Goal: Task Accomplishment & Management: Complete application form

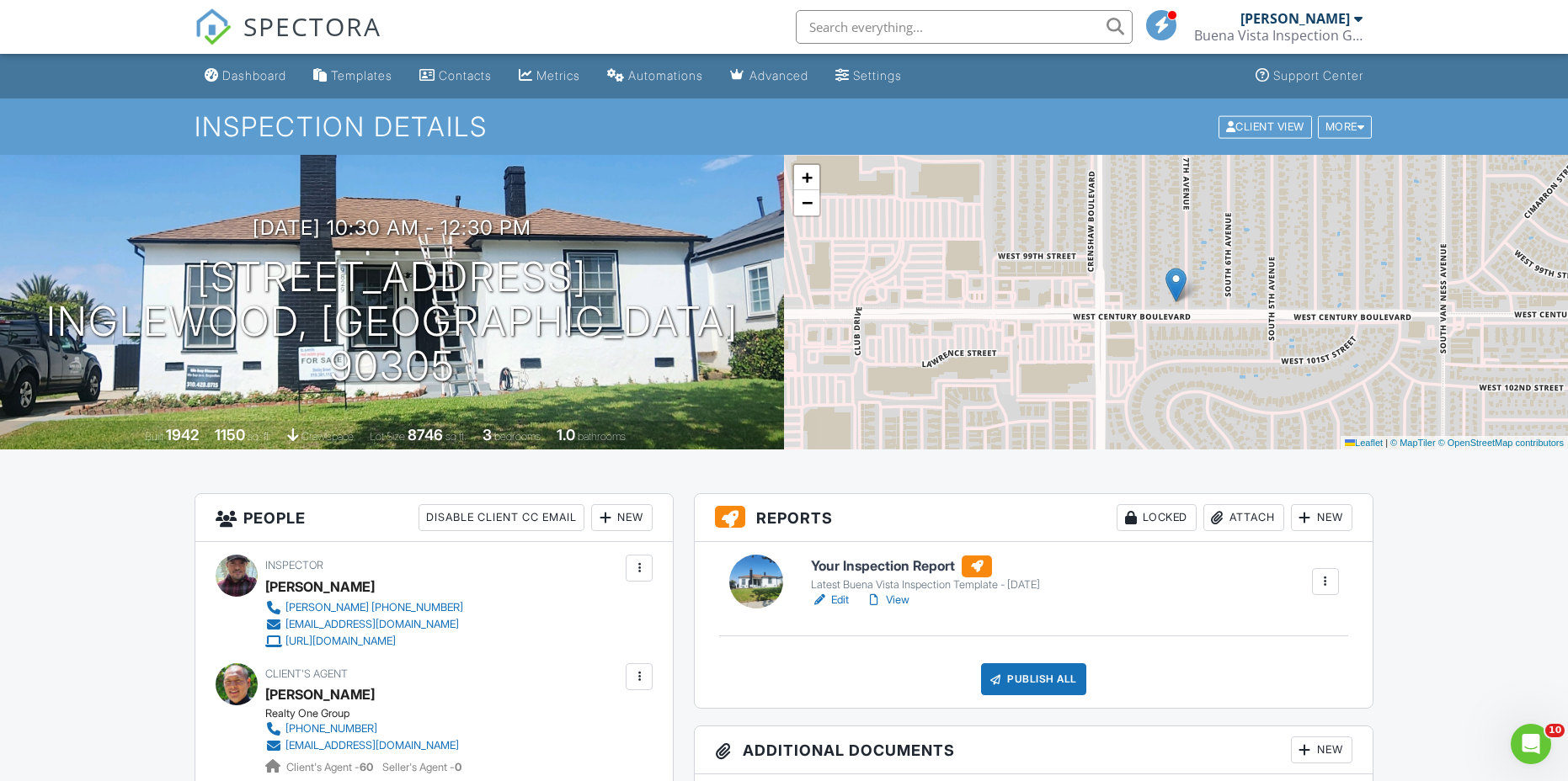
click at [625, 524] on div "New" at bounding box center [622, 518] width 61 height 27
click at [647, 566] on li "Client" at bounding box center [682, 568] width 166 height 42
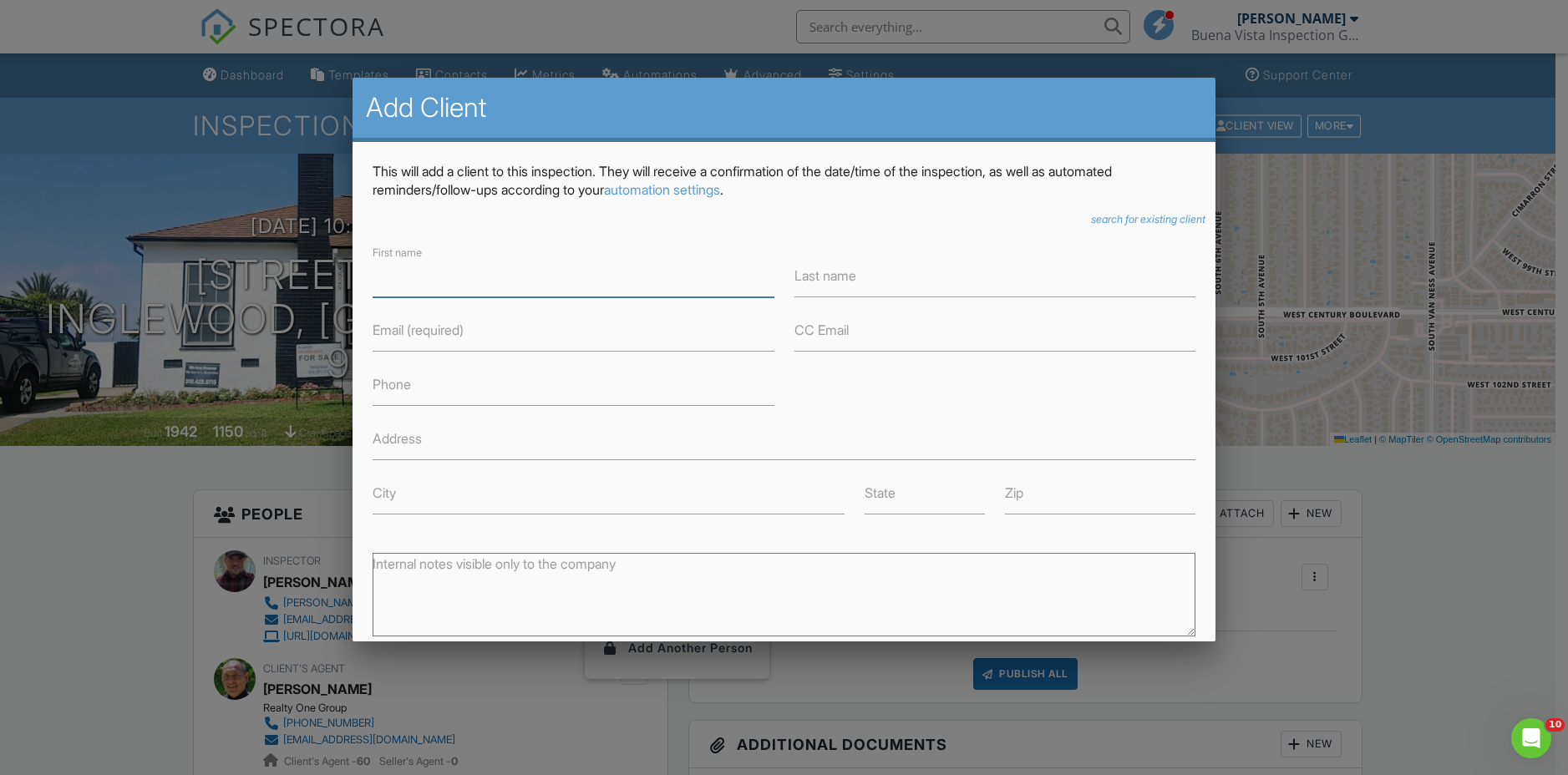
click at [398, 276] on input "First name" at bounding box center [573, 276] width 401 height 41
type input "Karina"
type input "Clemente"
click at [374, 332] on input "Email (required)" at bounding box center [573, 331] width 401 height 41
paste input "clementek03@gmail.com"
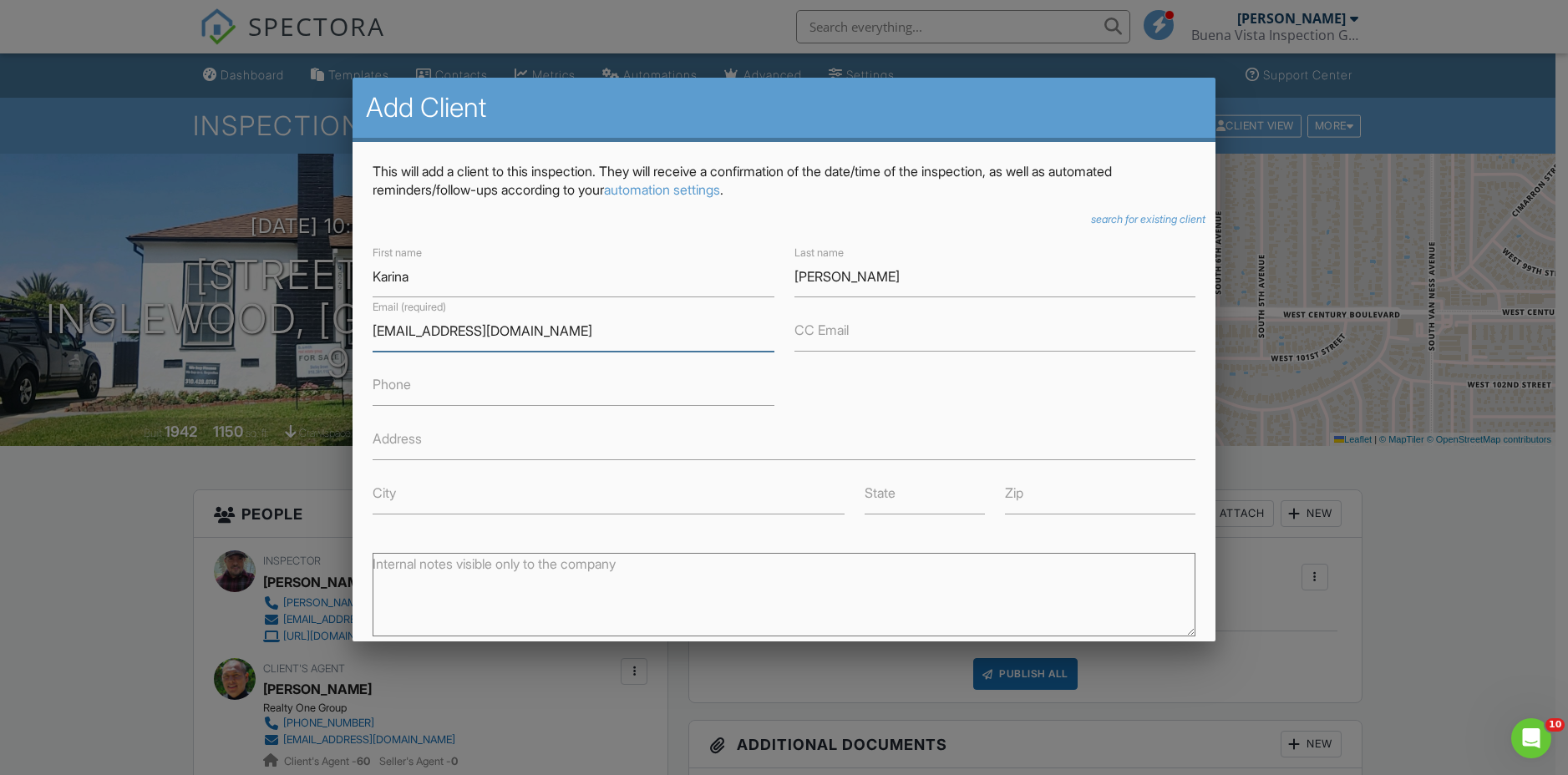
click at [588, 345] on input "clementek03@gmail.com" at bounding box center [573, 331] width 401 height 41
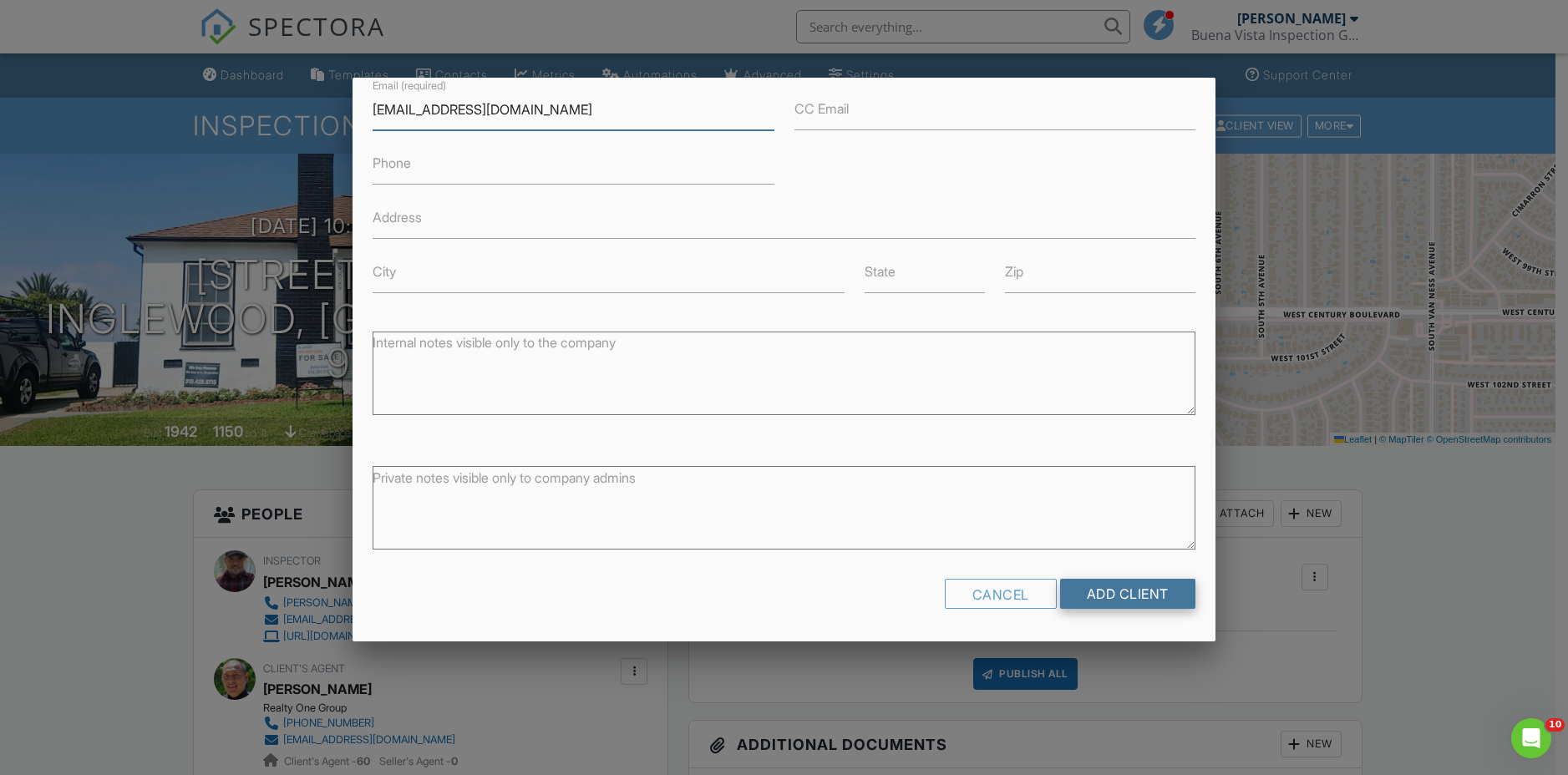
type input "clementek03@gmail.com"
click at [1090, 589] on input "Add Client" at bounding box center [1128, 594] width 135 height 30
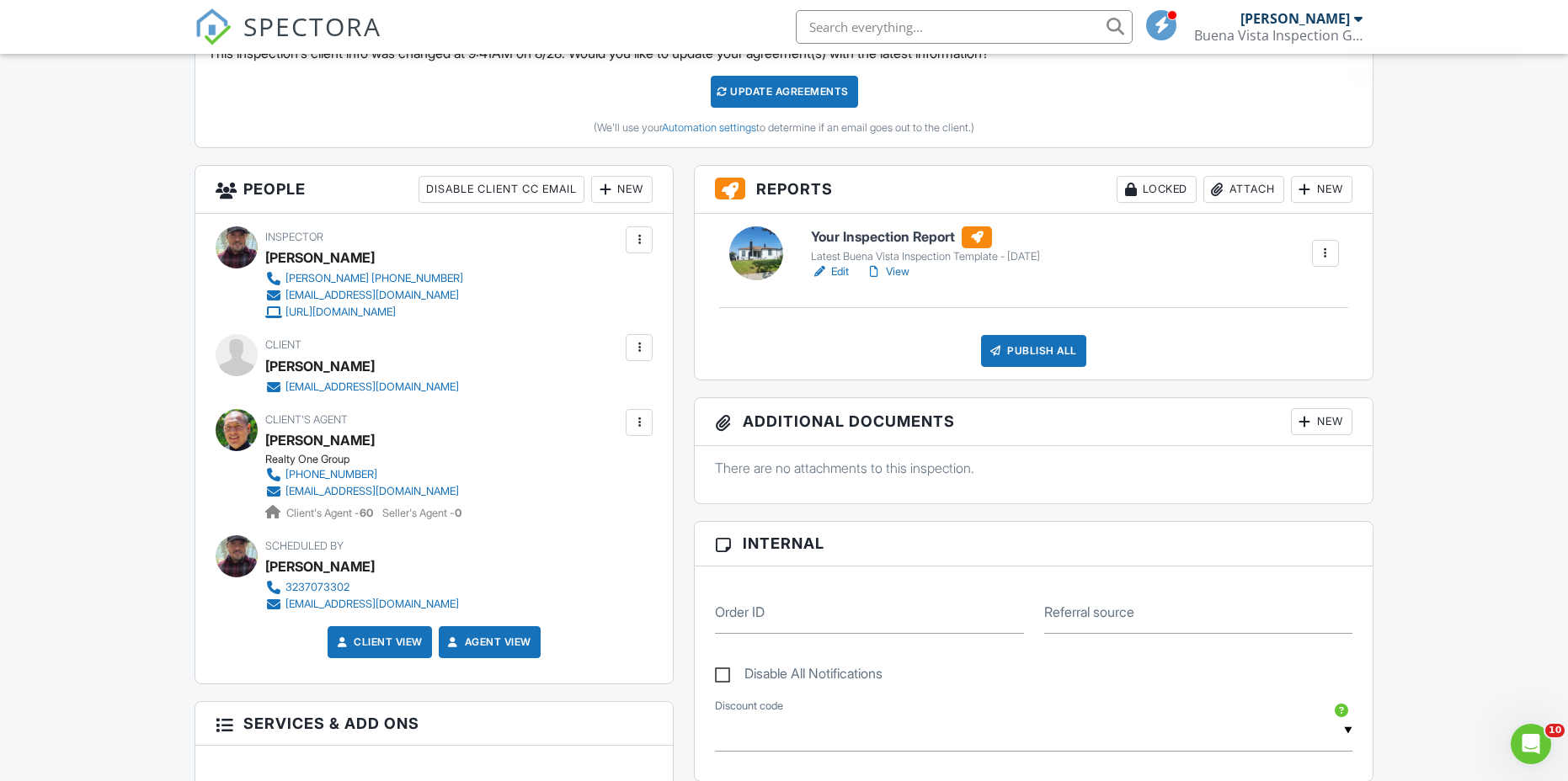
scroll to position [421, 0]
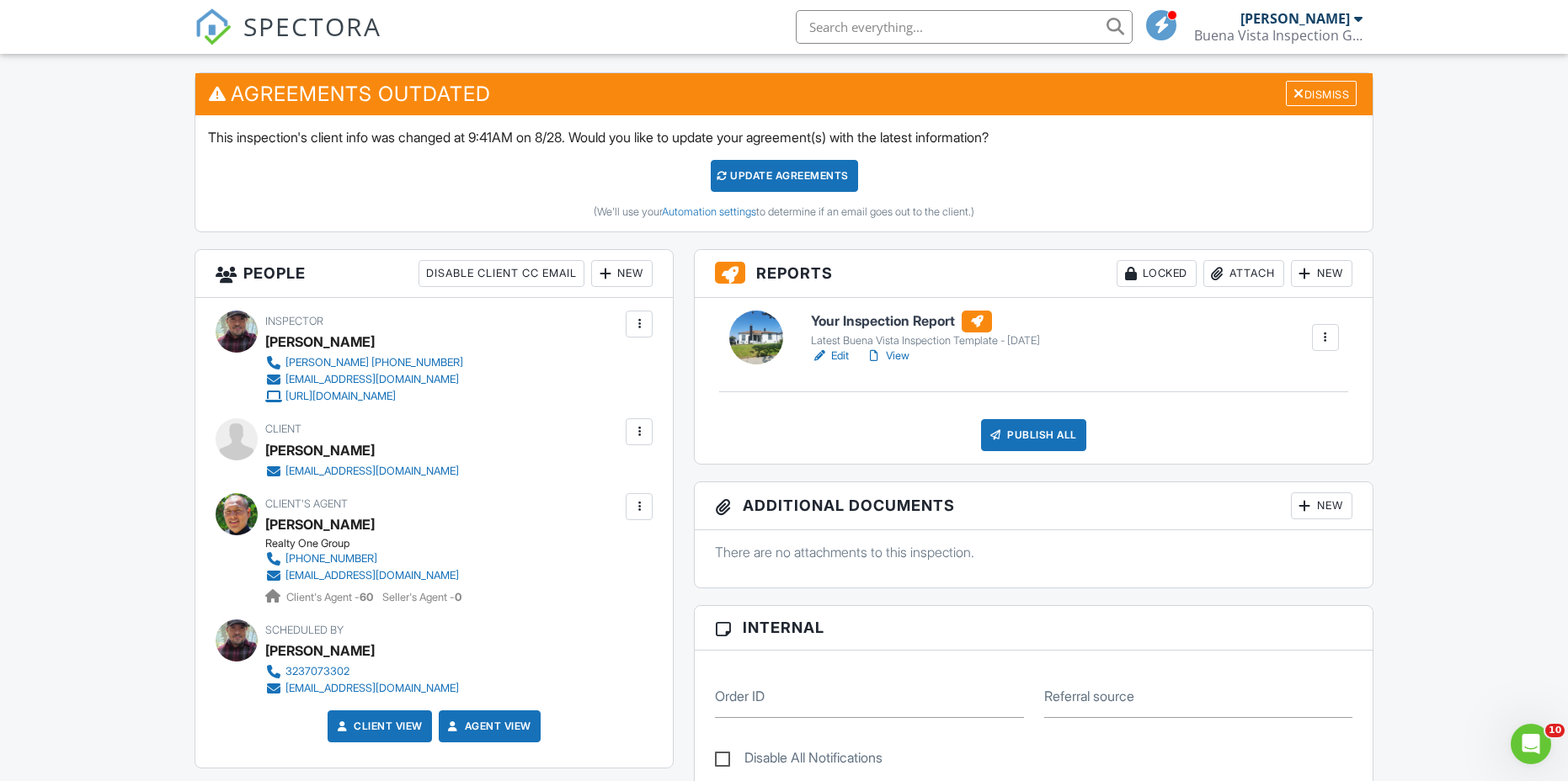
click at [803, 178] on div "Update Agreements" at bounding box center [784, 176] width 147 height 32
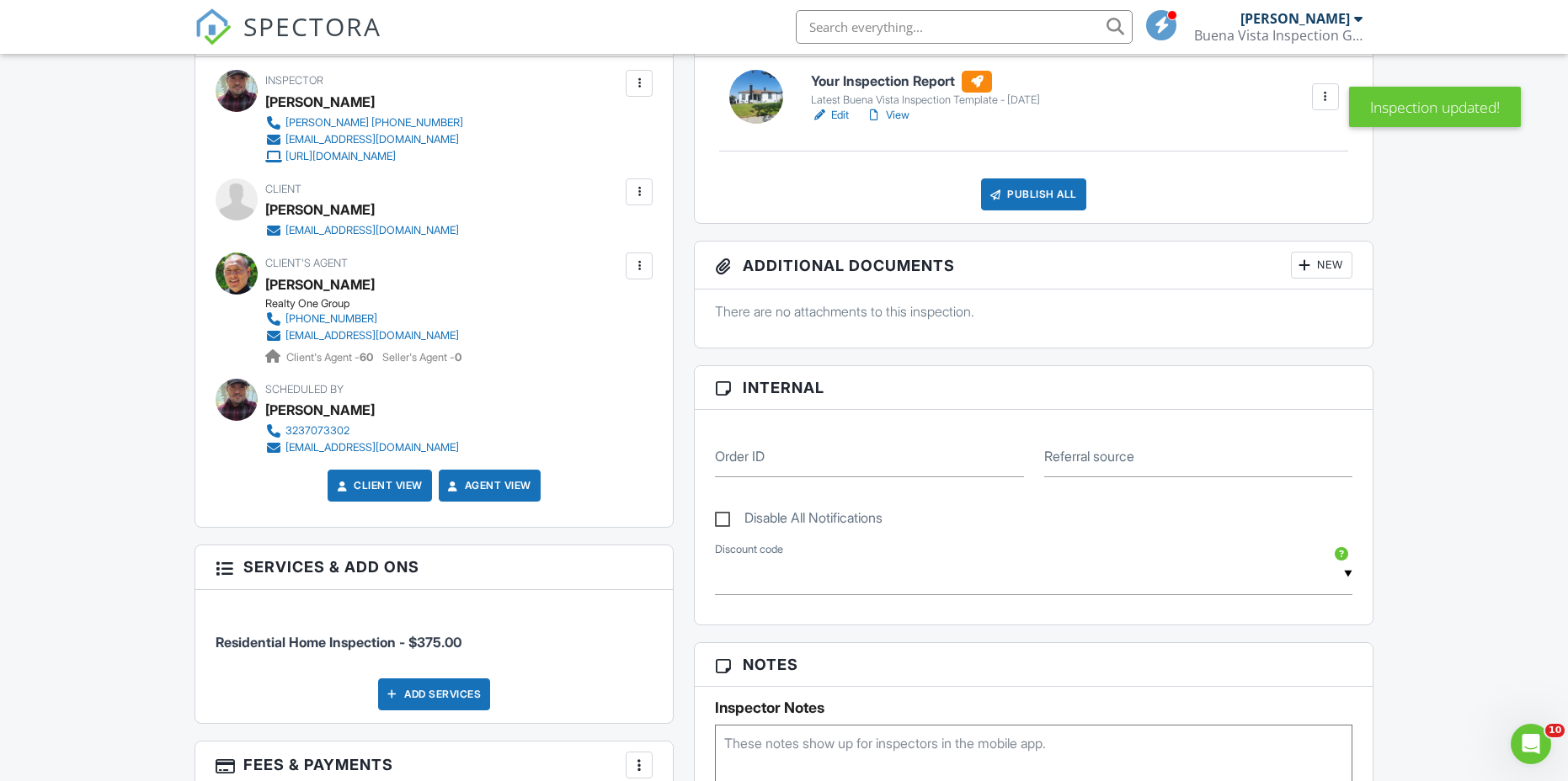
scroll to position [316, 0]
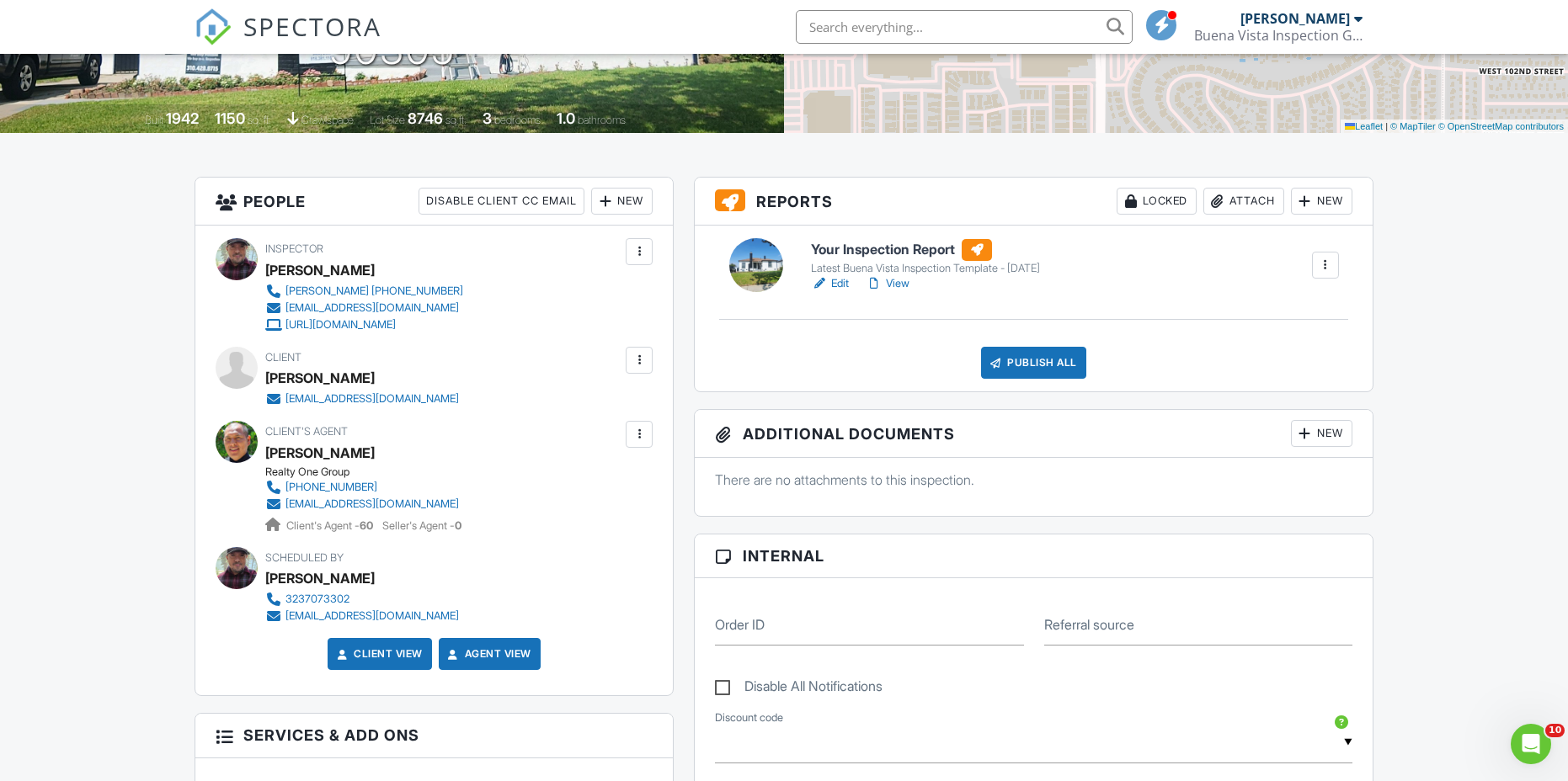
click at [895, 286] on link "View" at bounding box center [887, 284] width 43 height 17
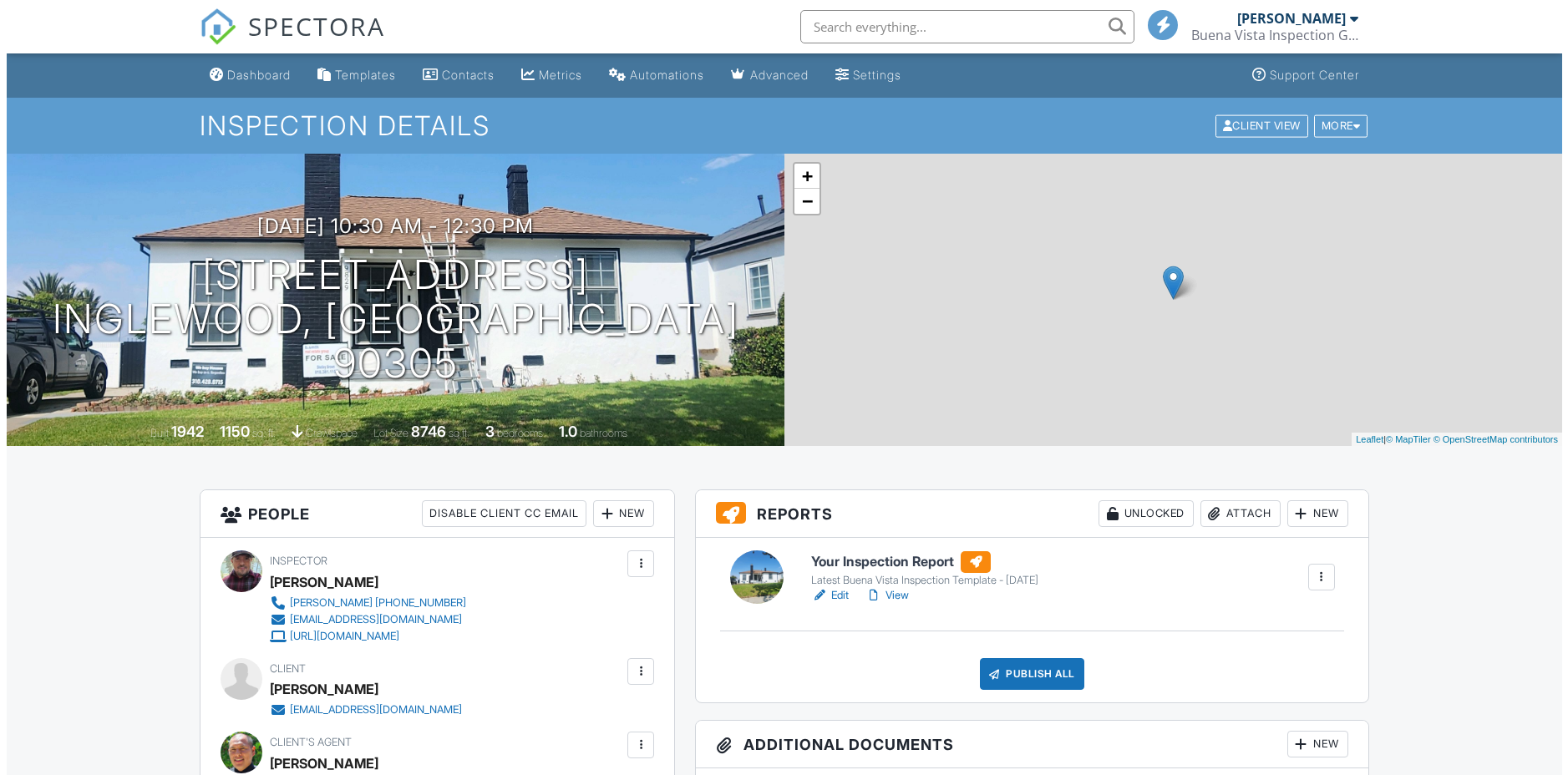
scroll to position [250, 0]
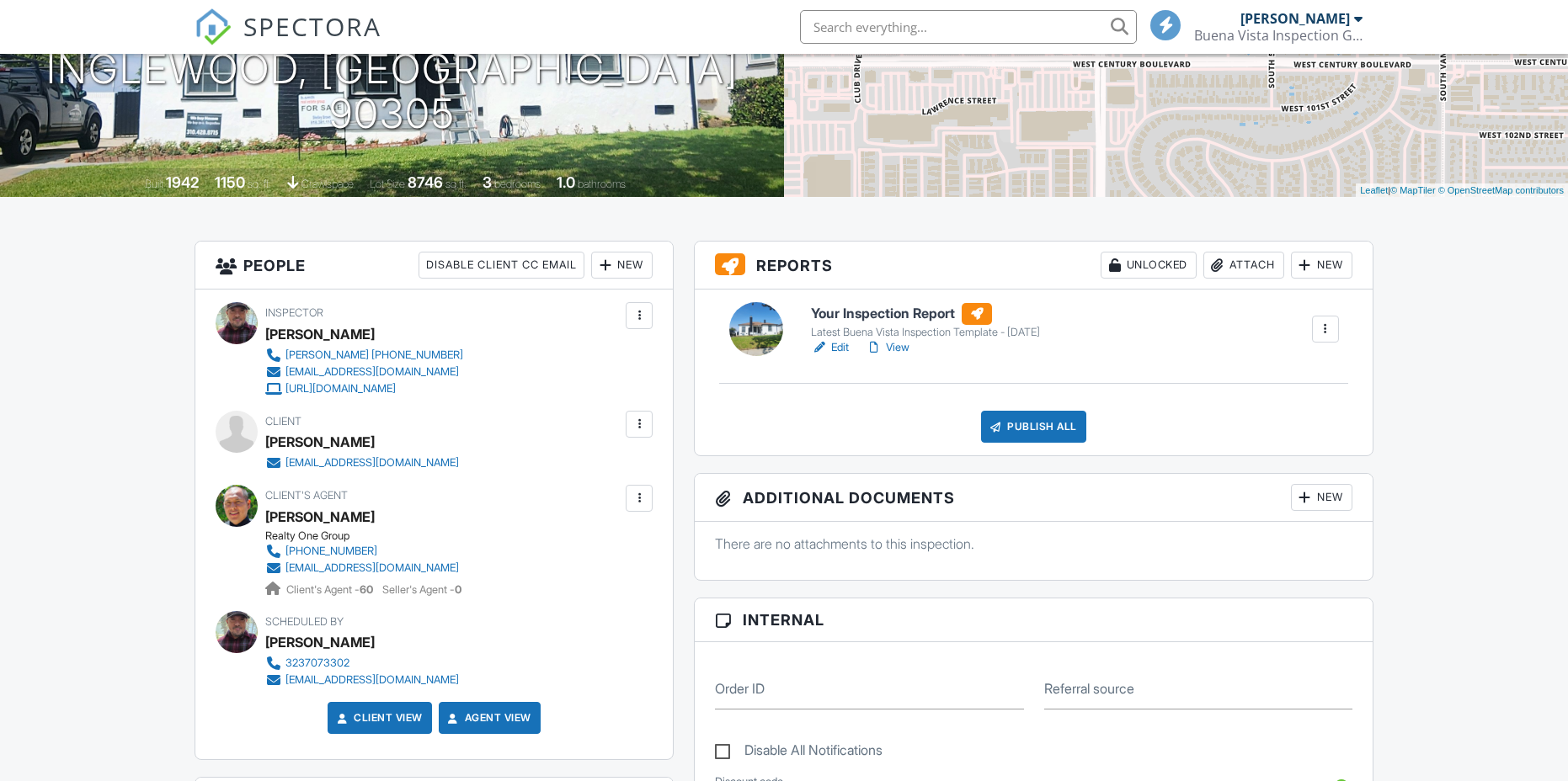
click at [1045, 430] on div "Publish All" at bounding box center [1034, 427] width 106 height 32
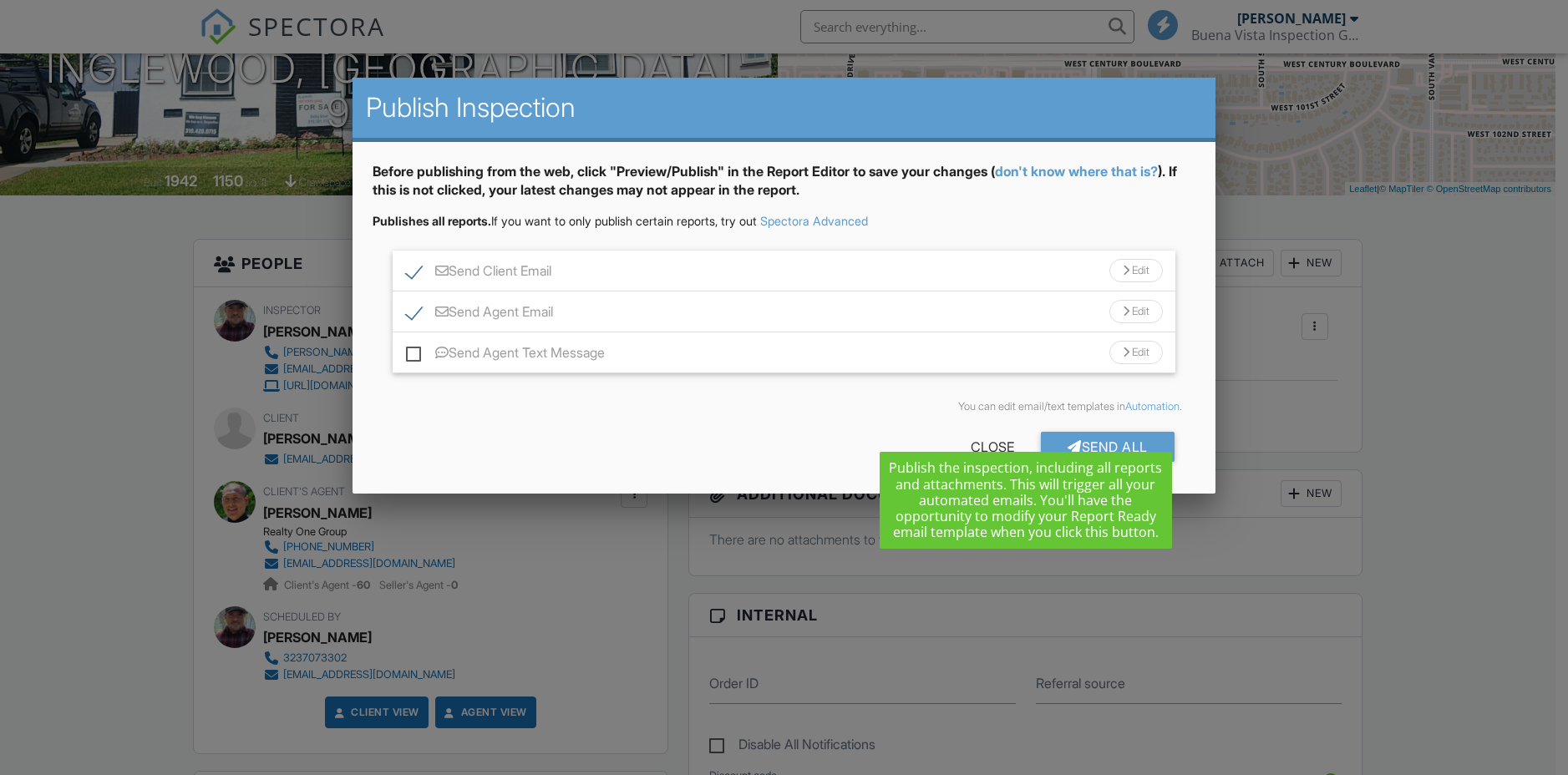
scroll to position [0, 0]
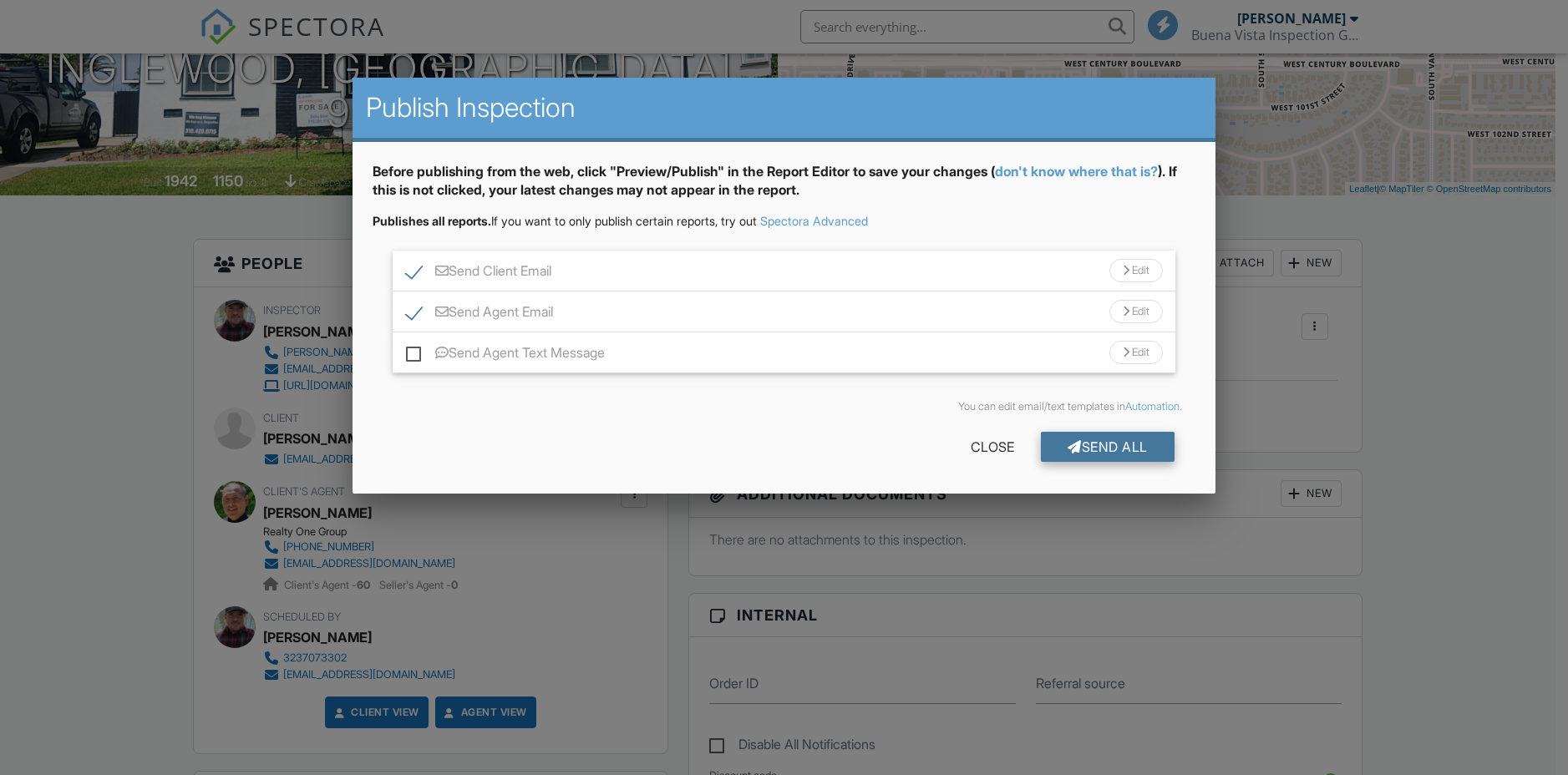
click at [1107, 445] on div "Send All" at bounding box center [1107, 447] width 134 height 30
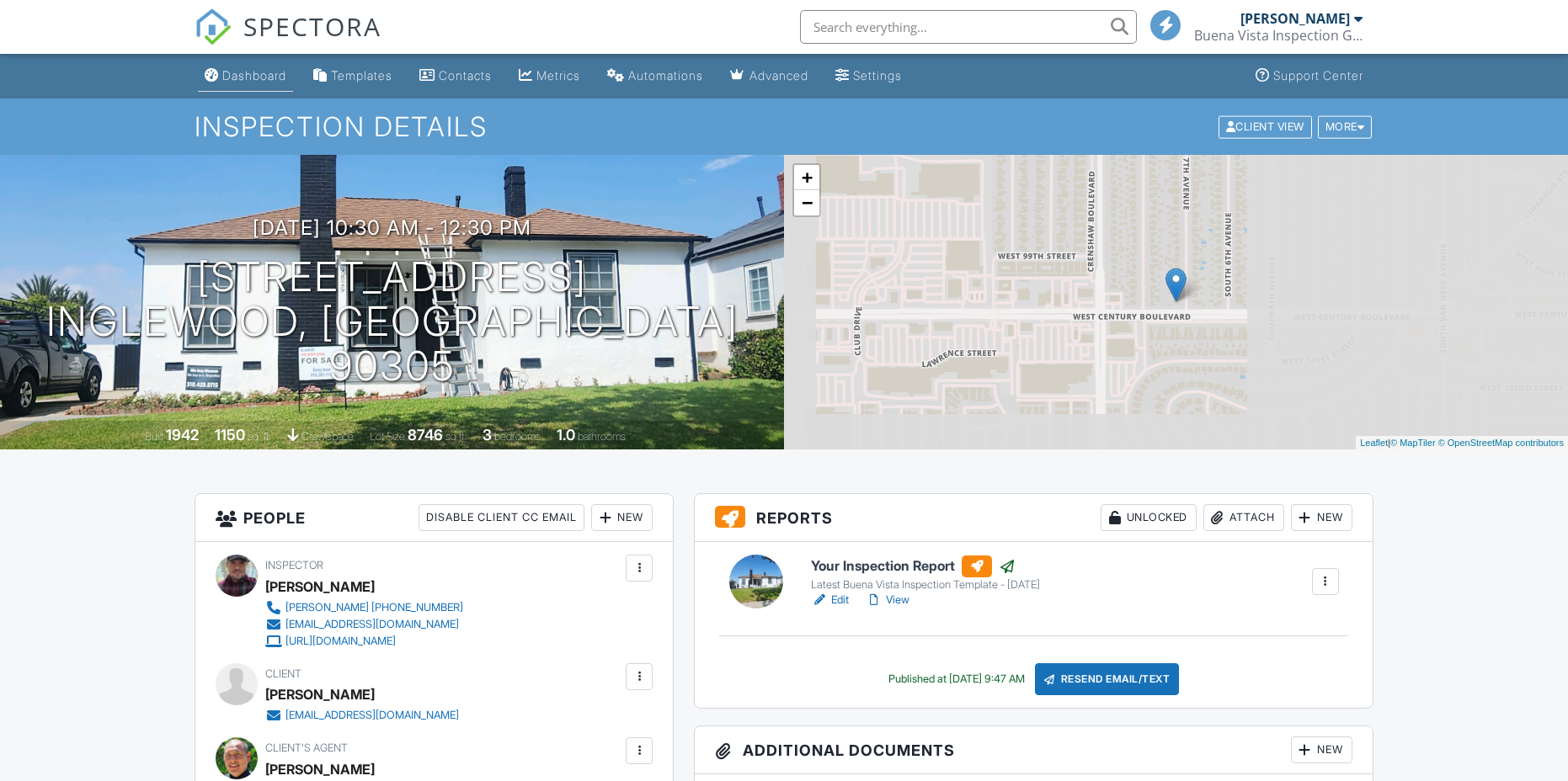
click at [253, 79] on div "Dashboard" at bounding box center [254, 75] width 64 height 14
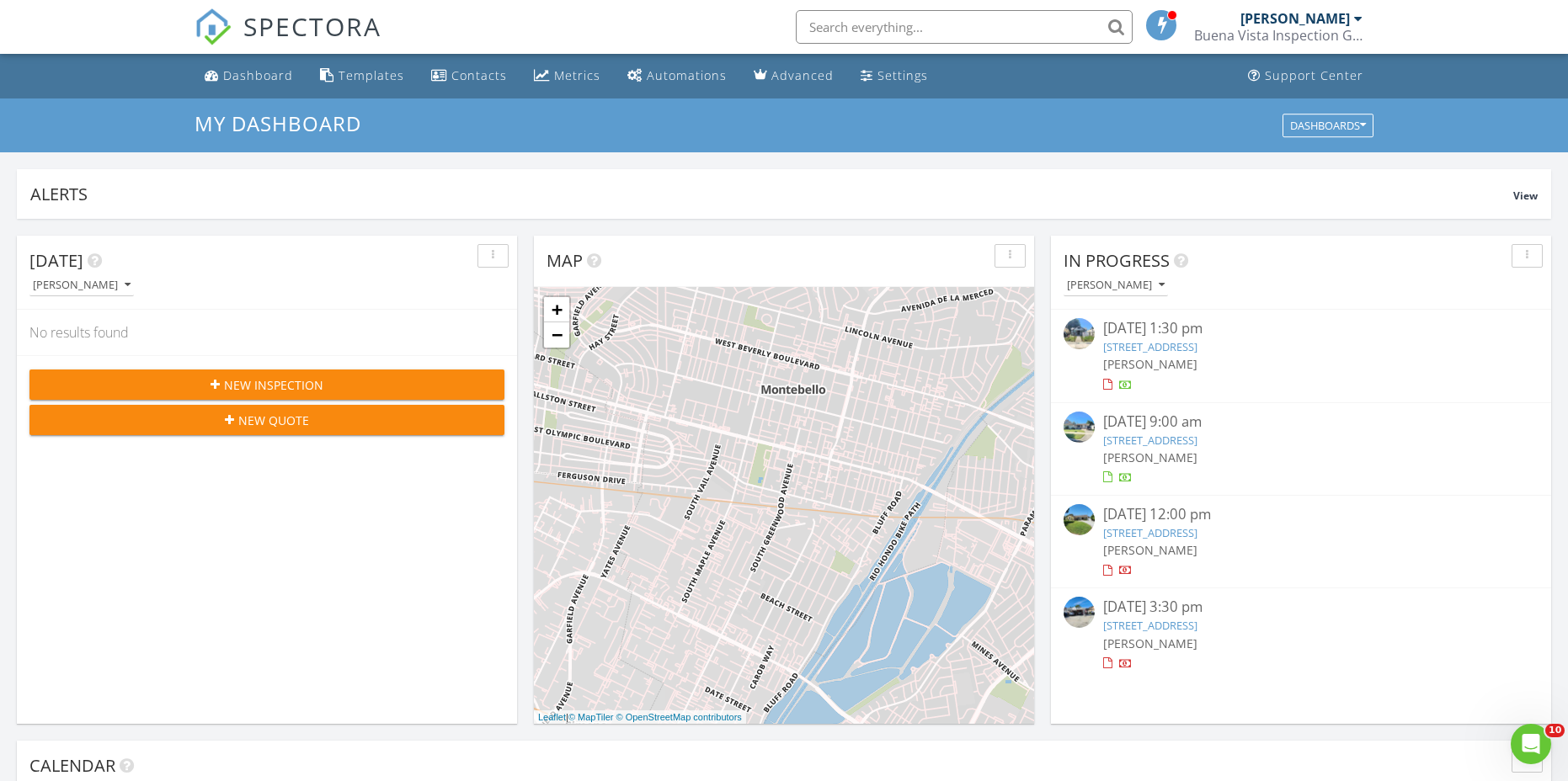
click at [1197, 348] on link "5737 5th Ave, Los Angeles, CA 90043" at bounding box center [1150, 347] width 95 height 15
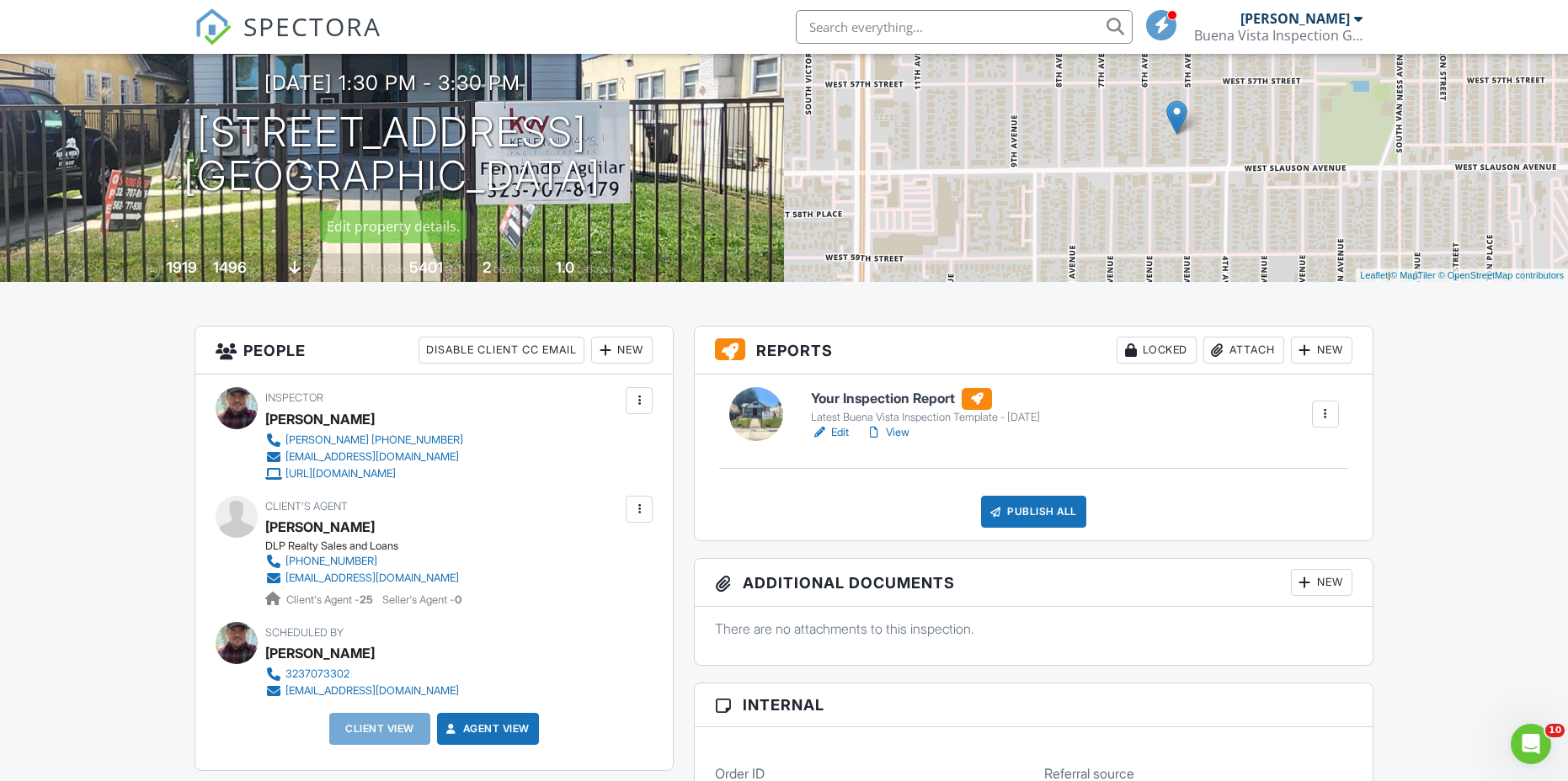
scroll to position [252, 0]
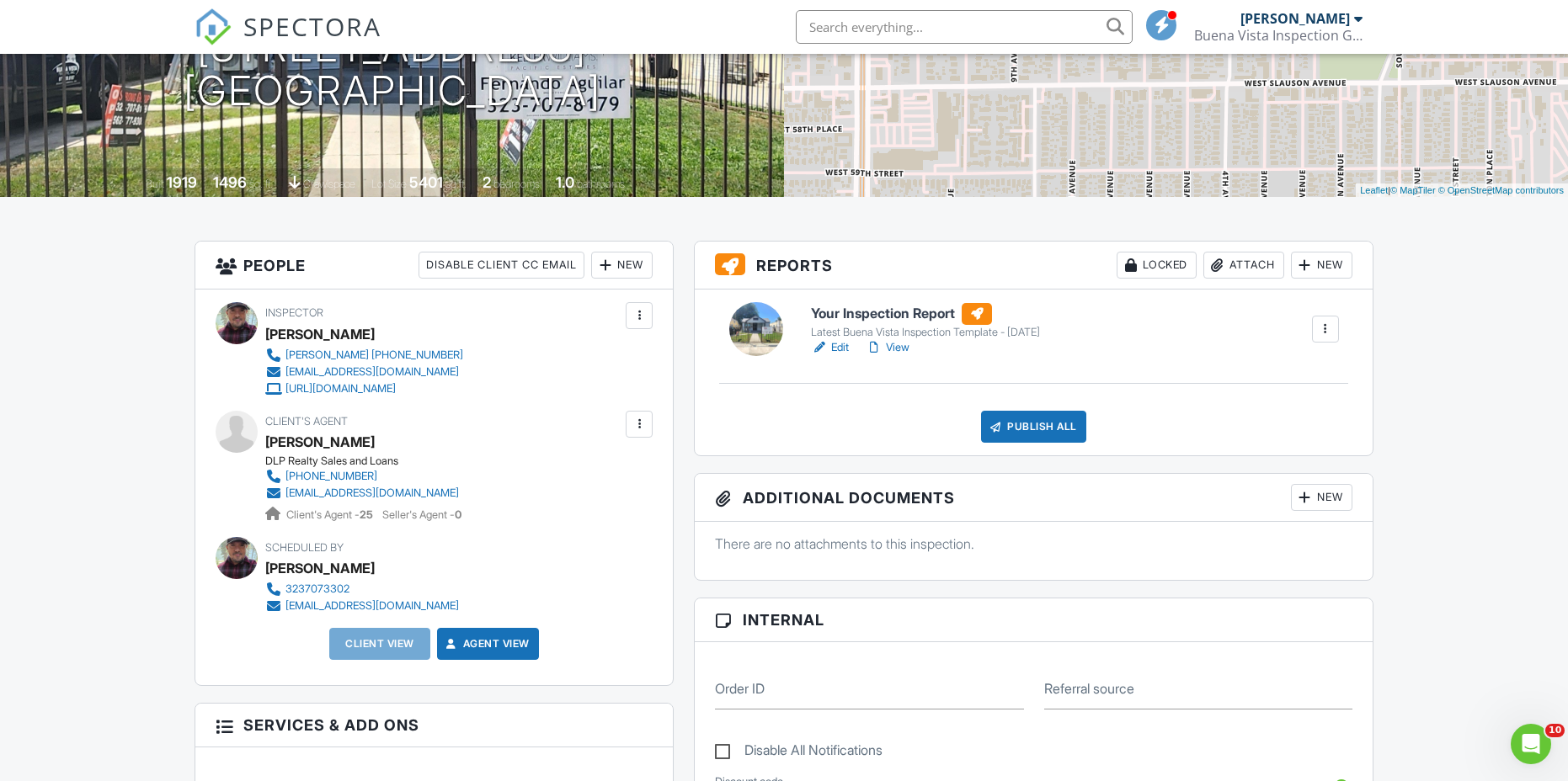
click at [899, 347] on link "View" at bounding box center [887, 347] width 43 height 17
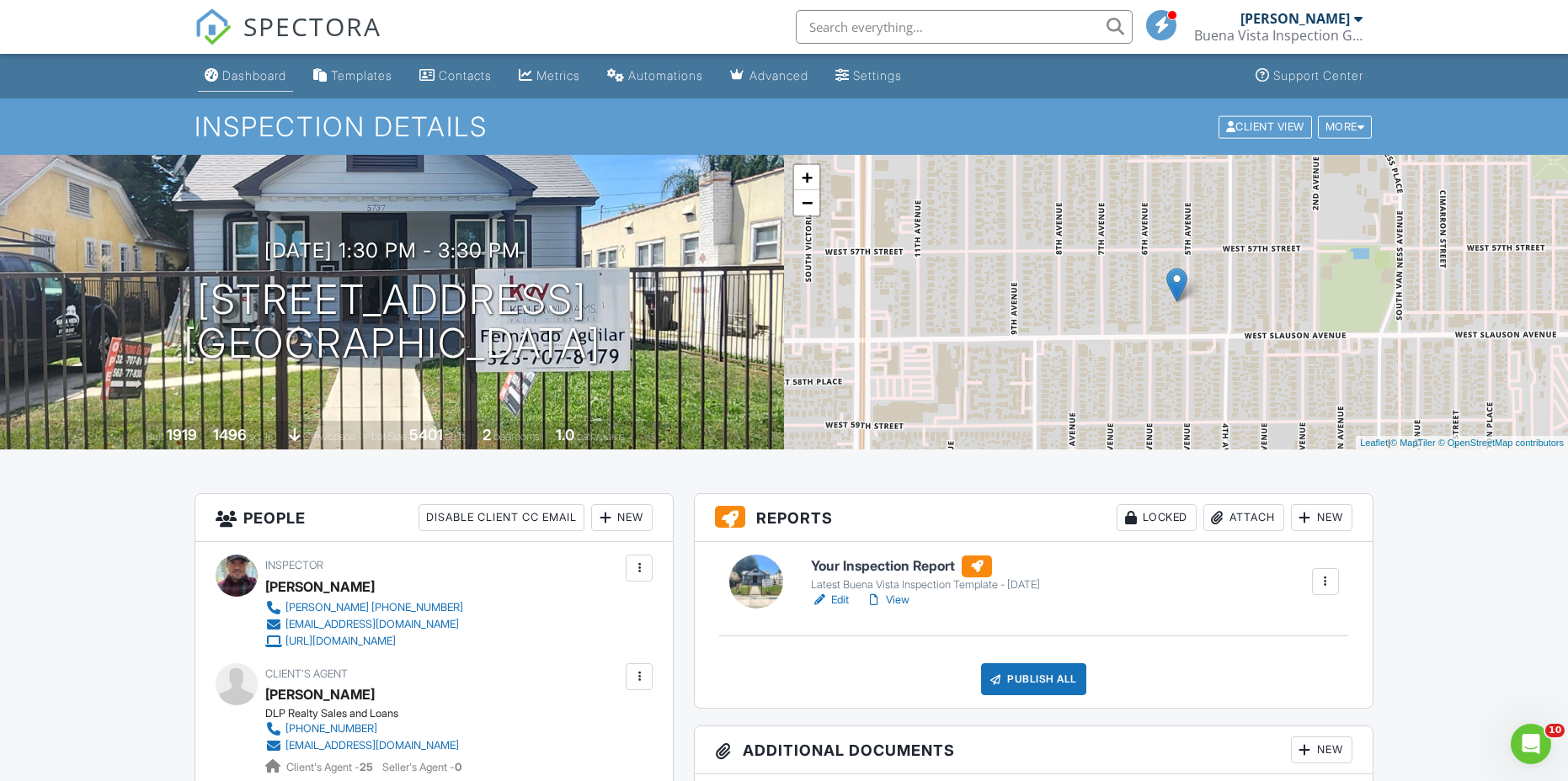
click at [258, 72] on div "Dashboard" at bounding box center [254, 75] width 64 height 14
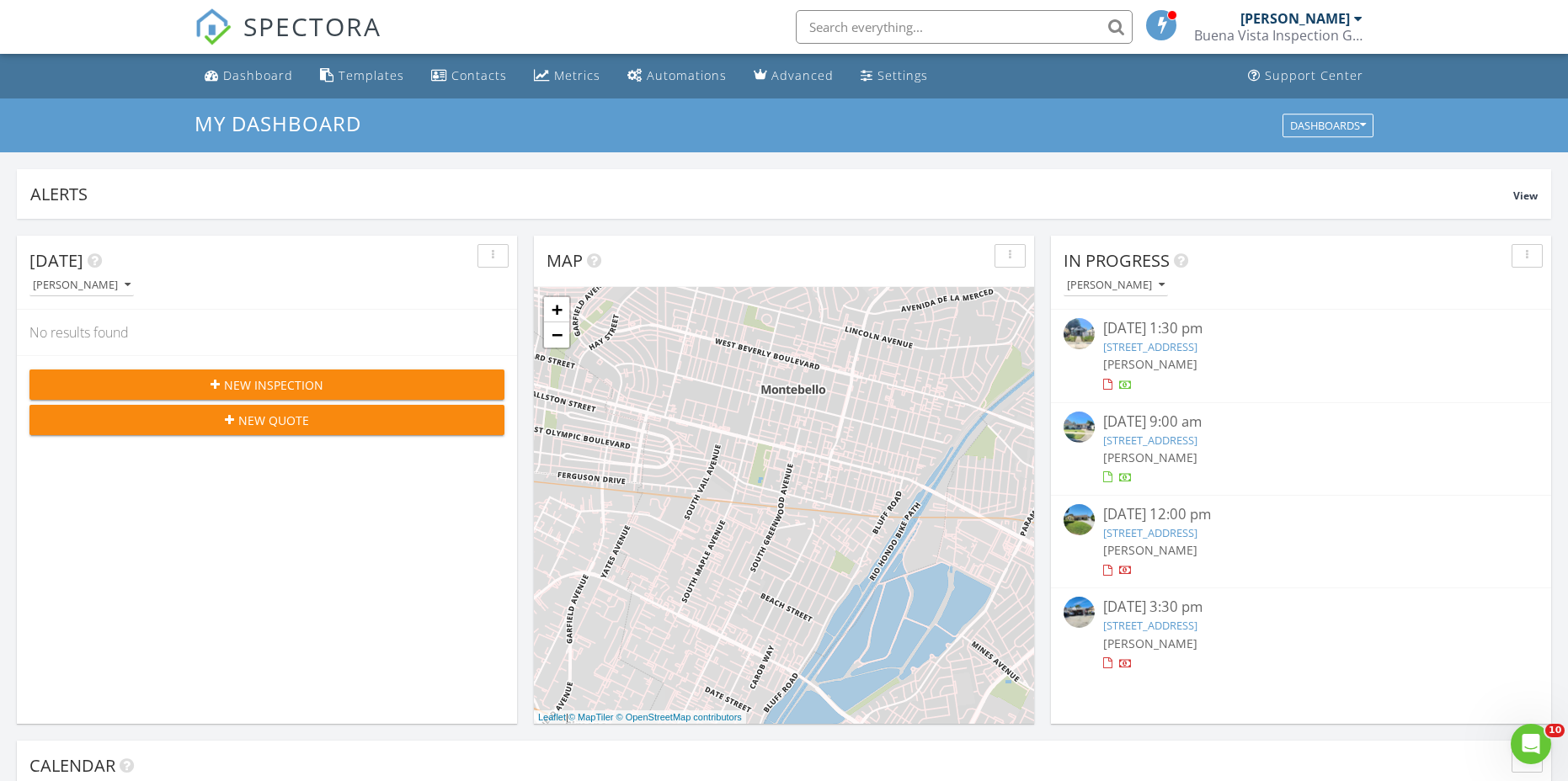
click at [1177, 342] on link "5737 5th Ave, Los Angeles, CA 90043" at bounding box center [1150, 347] width 95 height 15
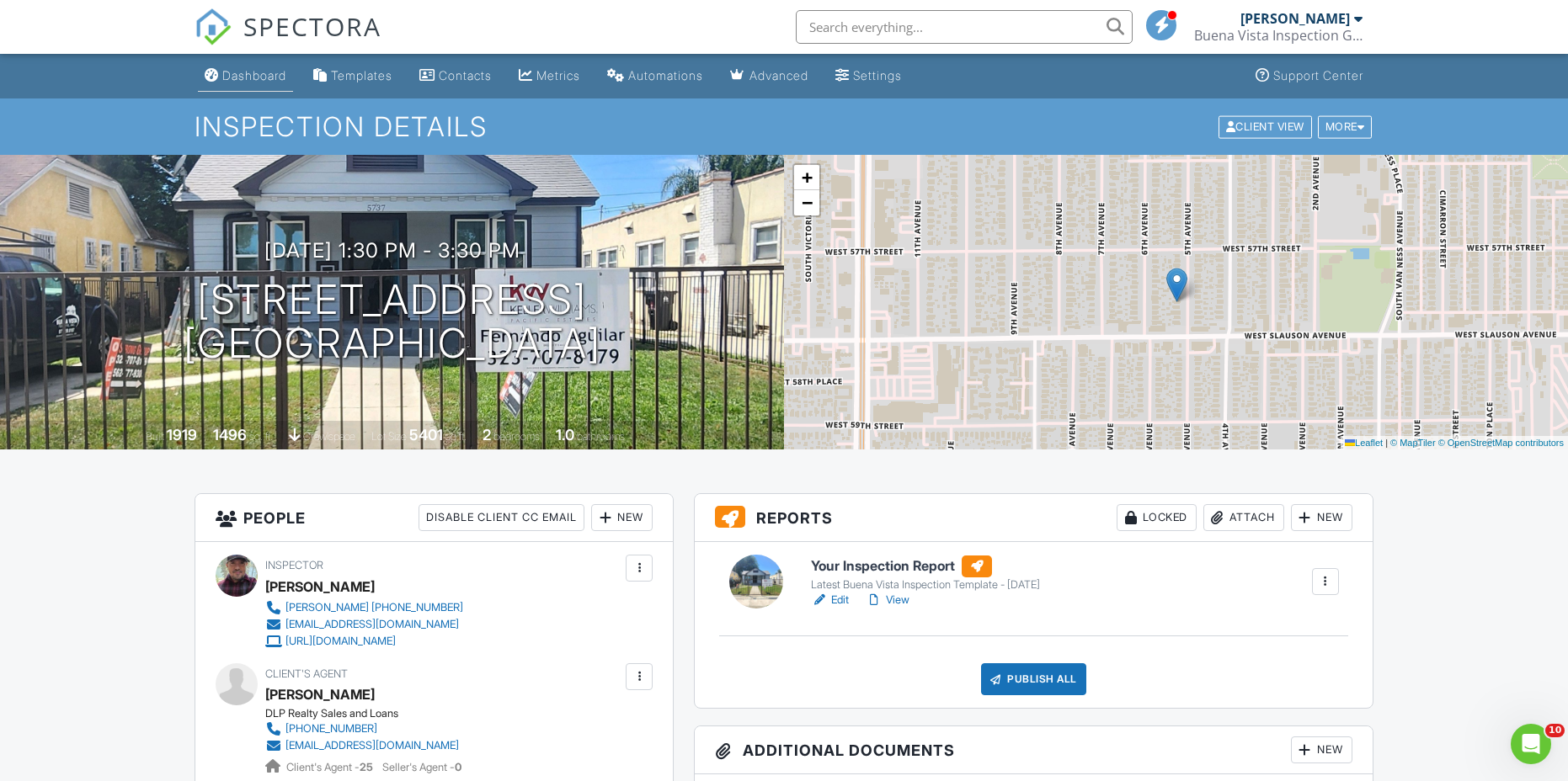
click at [270, 70] on div "Dashboard" at bounding box center [254, 75] width 64 height 14
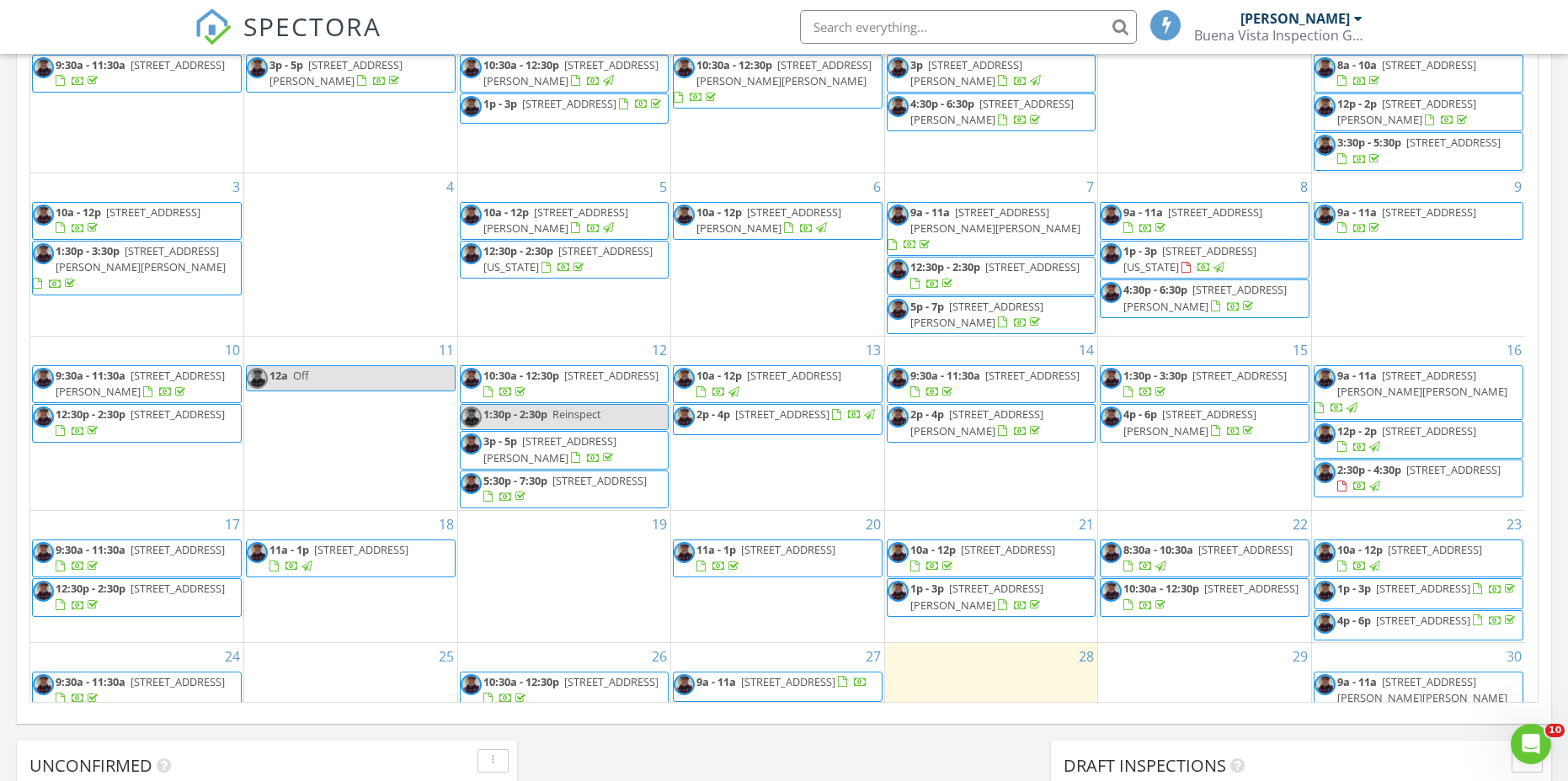
scroll to position [175, 0]
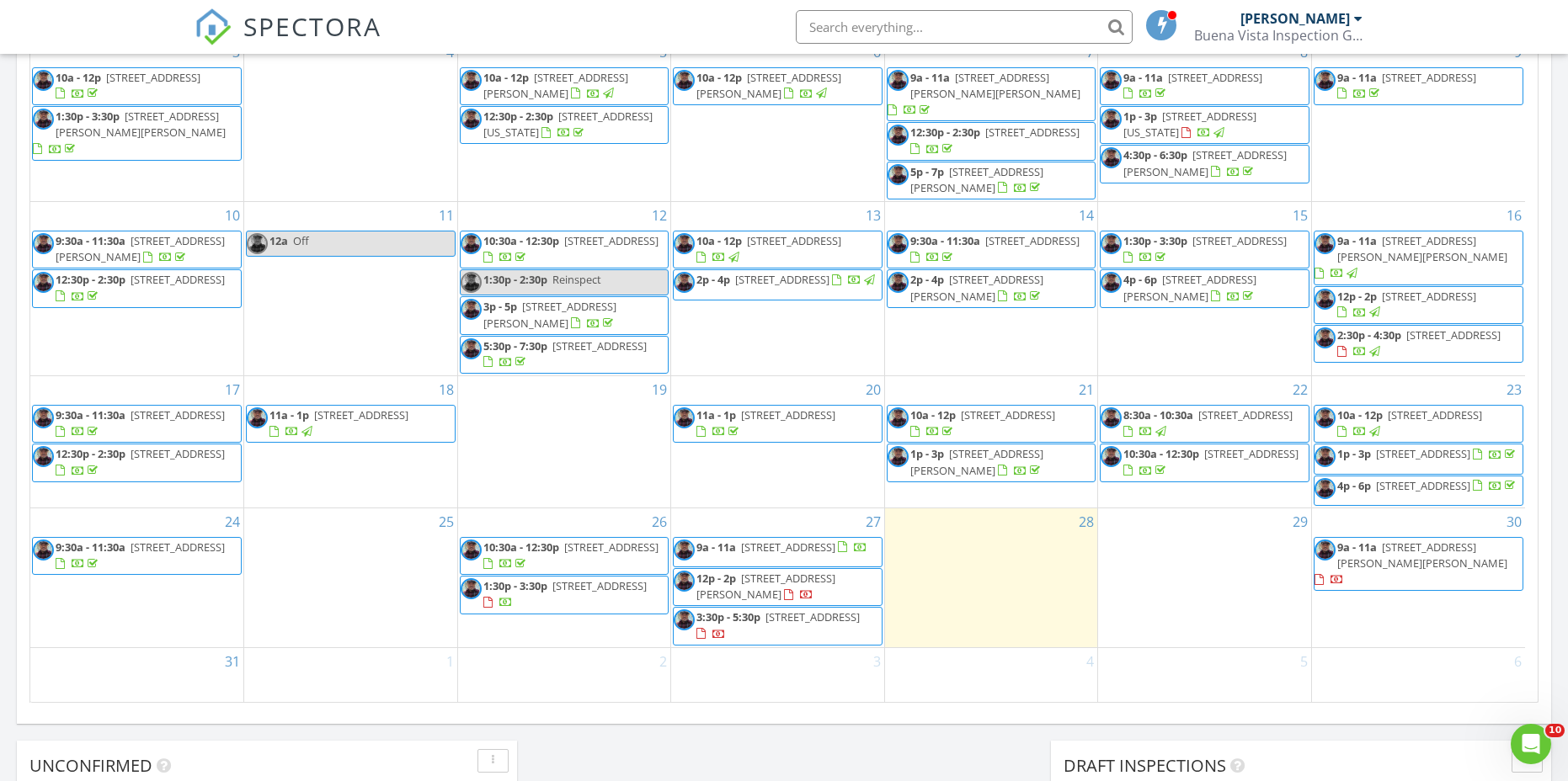
click at [945, 538] on div "28" at bounding box center [991, 577] width 213 height 139
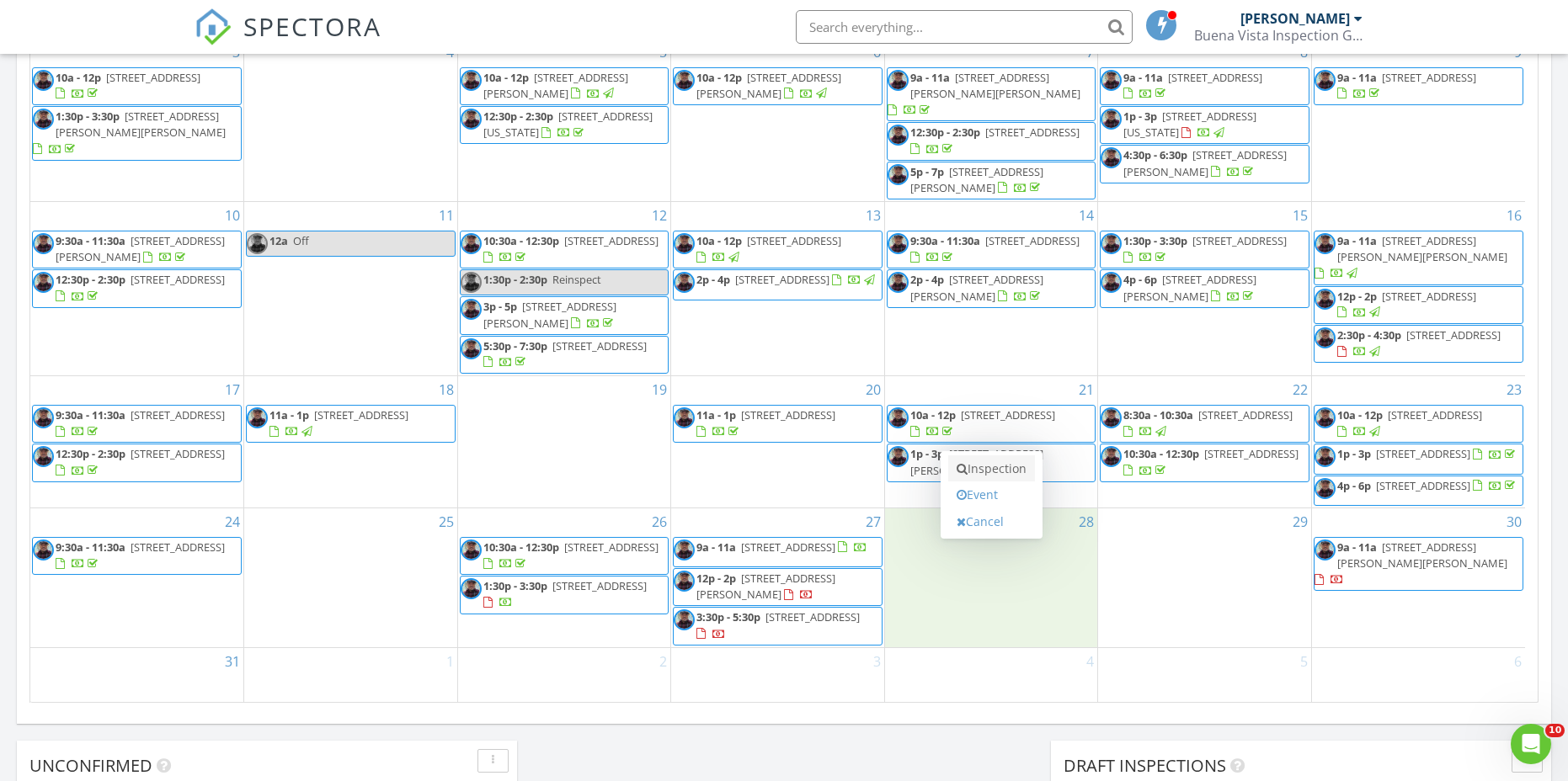
click at [1007, 467] on link "Inspection" at bounding box center [992, 469] width 87 height 27
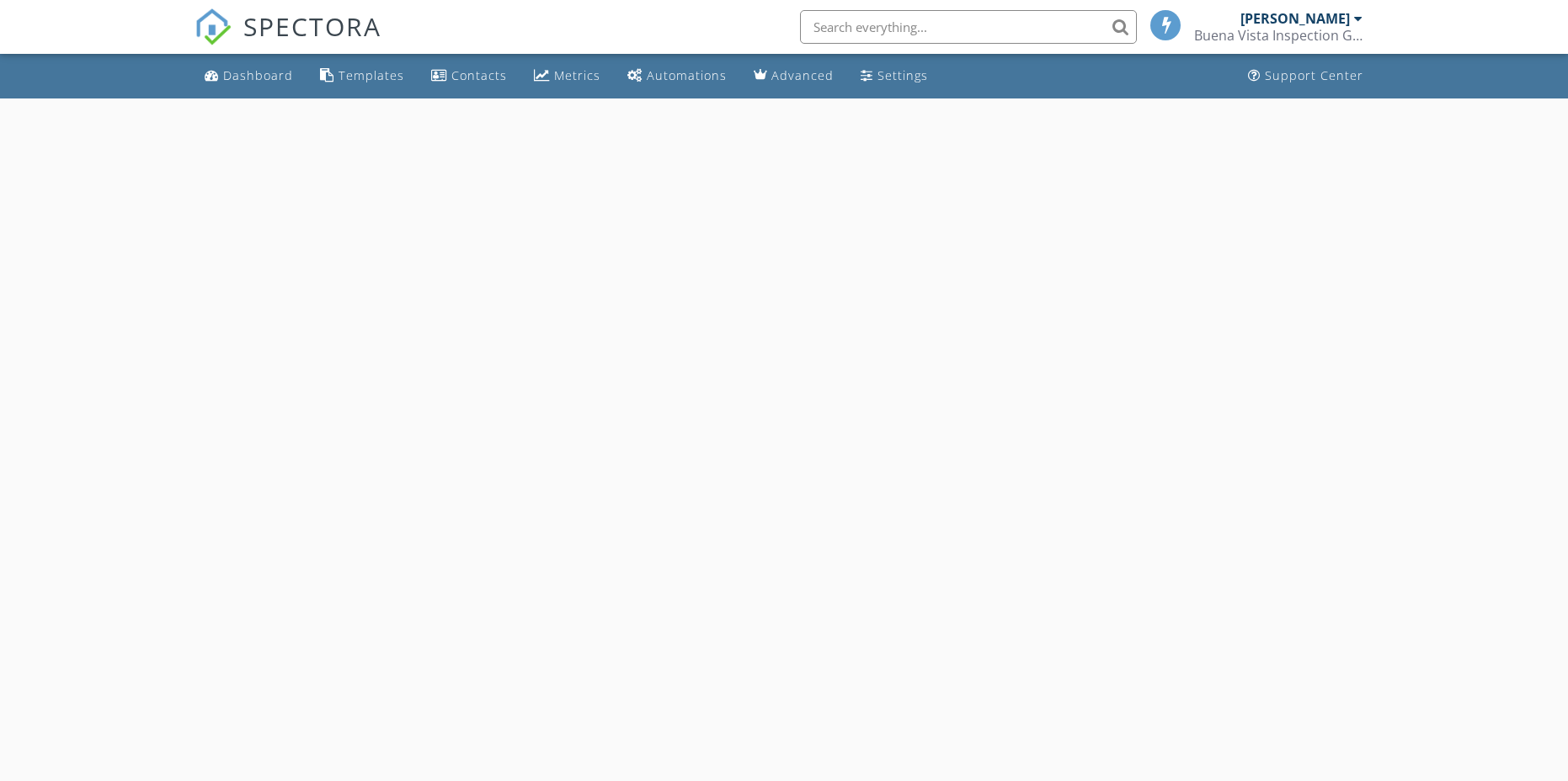
select select "7"
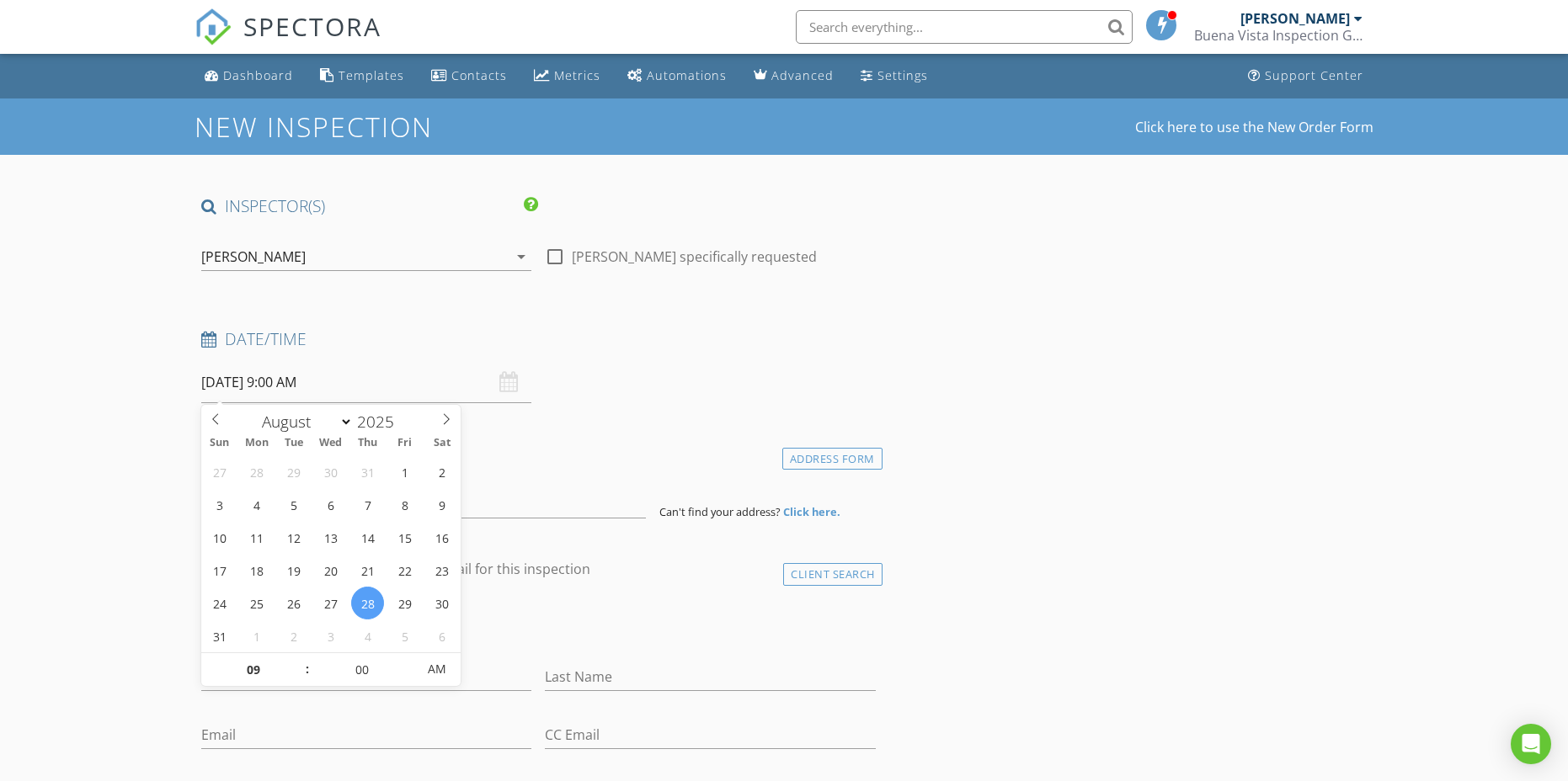
click at [335, 383] on input "[DATE] 9:00 AM" at bounding box center [366, 382] width 330 height 41
type input "10"
type input "08/28/2025 10:00 AM"
click at [299, 660] on span at bounding box center [299, 662] width 12 height 17
type input "11"
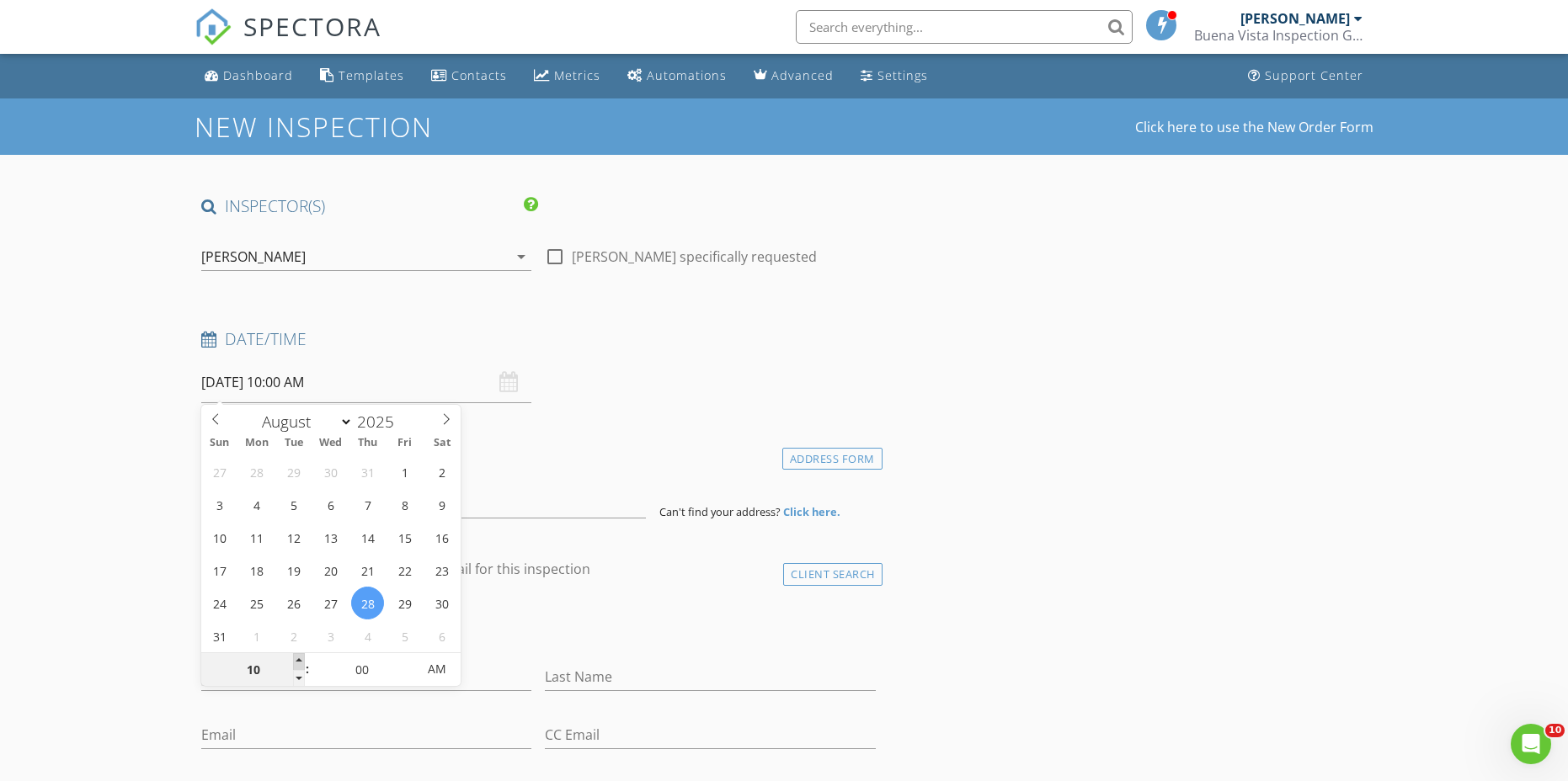
type input "08/28/2025 11:00 AM"
click at [299, 660] on span at bounding box center [299, 662] width 12 height 17
type input "12"
type input "08/28/2025 12:00 PM"
click at [299, 660] on span at bounding box center [299, 662] width 12 height 17
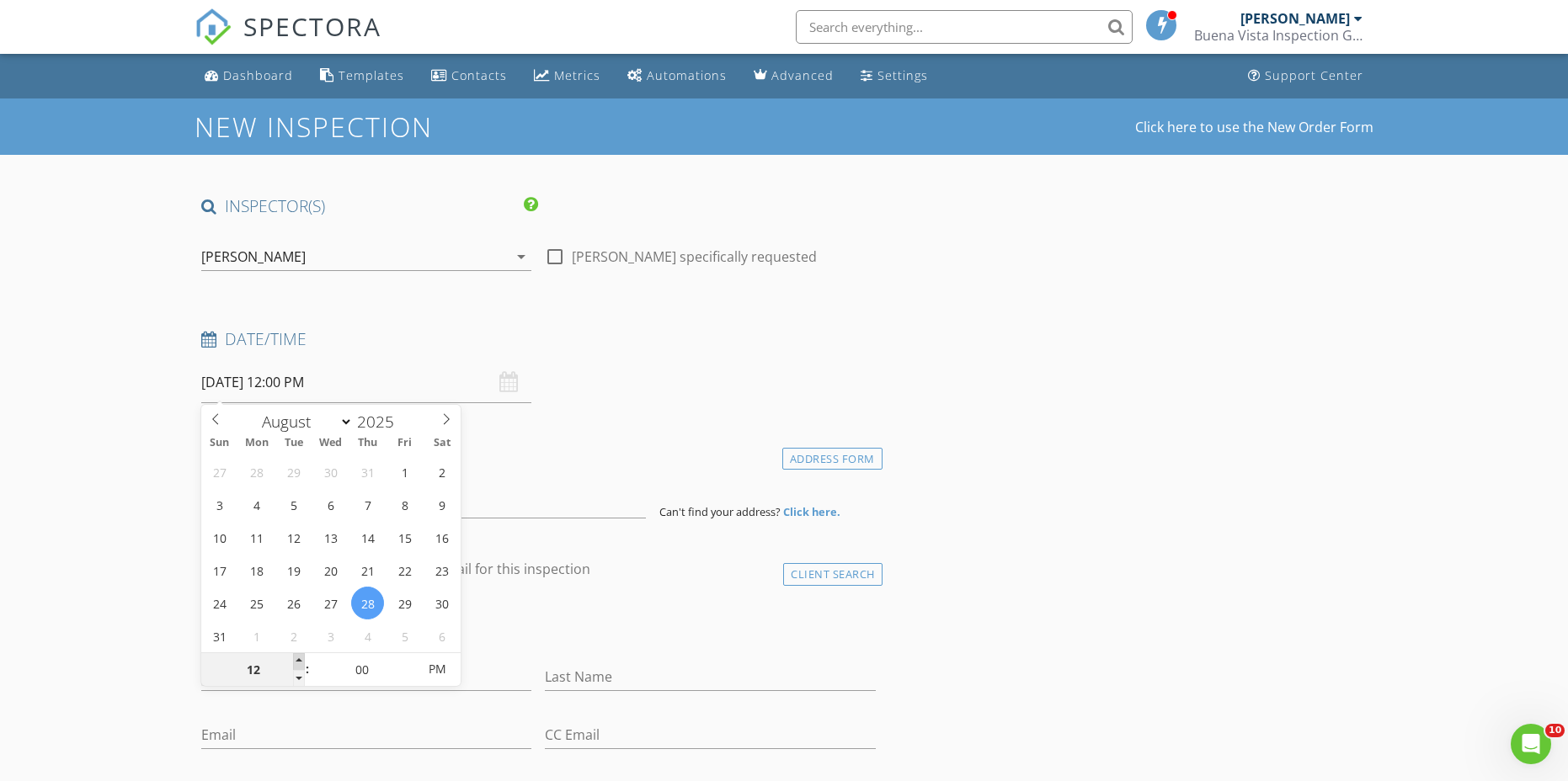
type input "01"
type input "08/28/2025 1:00 PM"
click at [299, 660] on span at bounding box center [299, 662] width 12 height 17
type input "12"
type input "08/28/2025 12:00 PM"
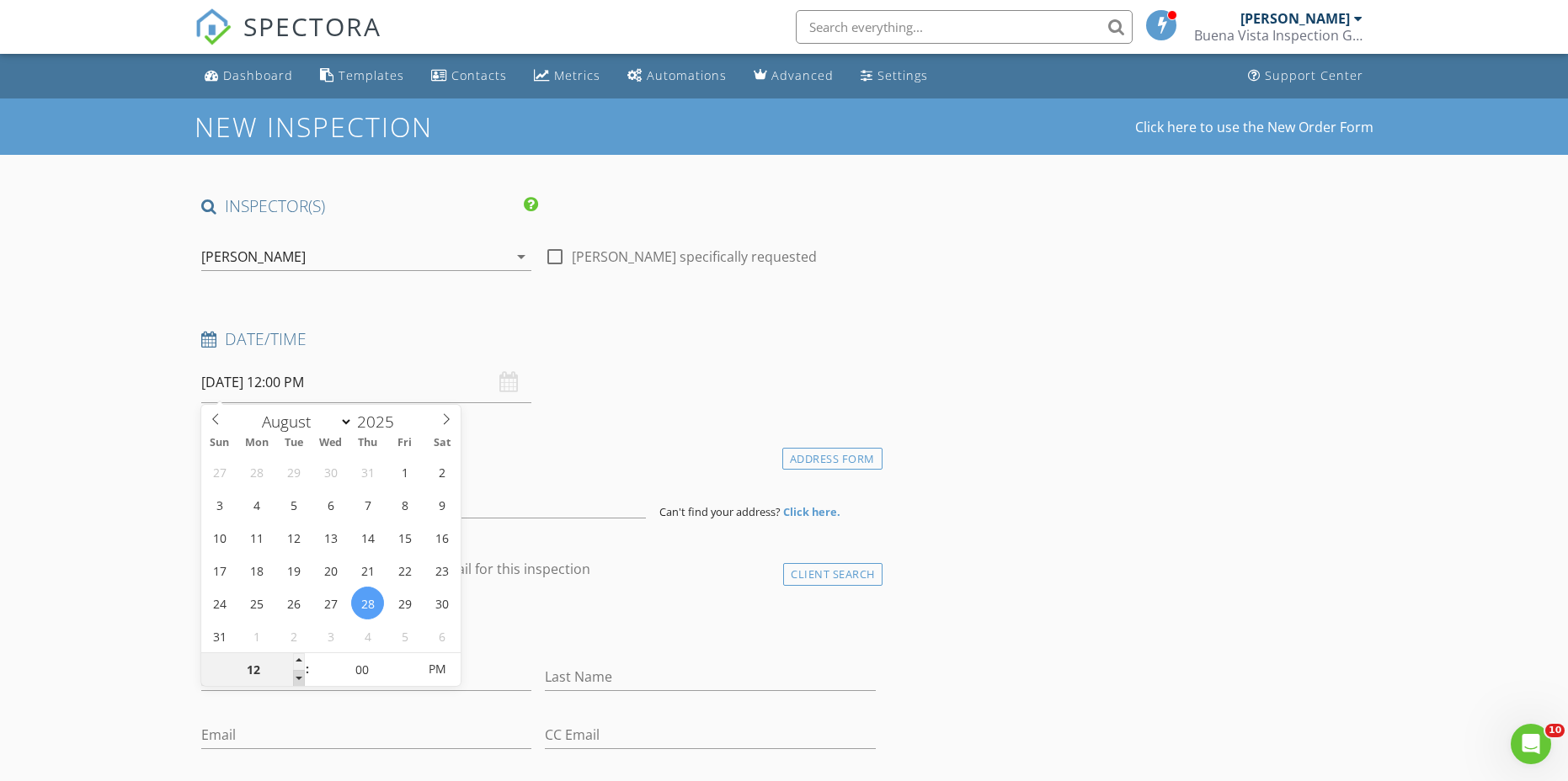
click at [297, 681] on span at bounding box center [299, 678] width 12 height 17
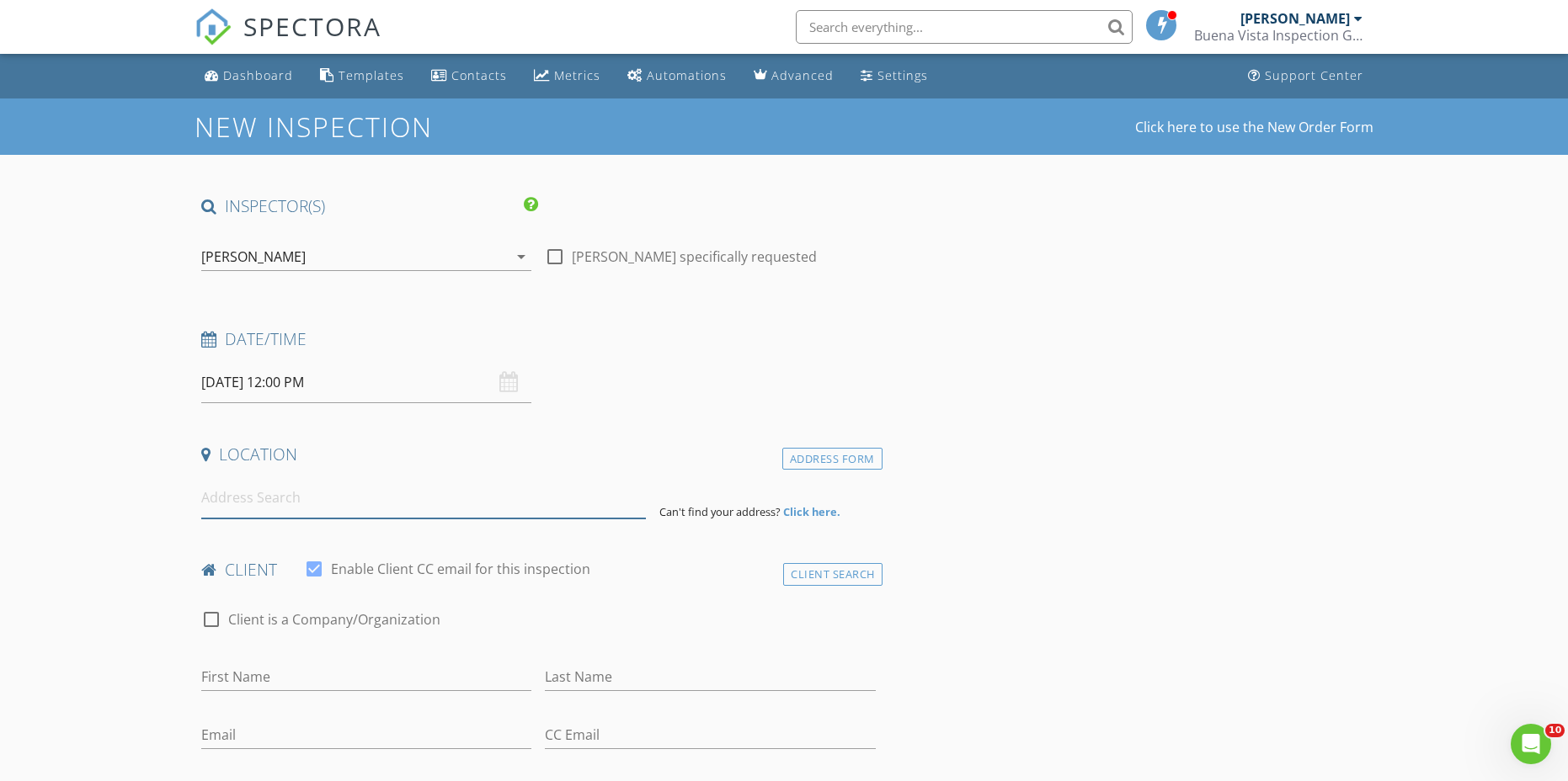
click at [285, 502] on input at bounding box center [424, 497] width 445 height 41
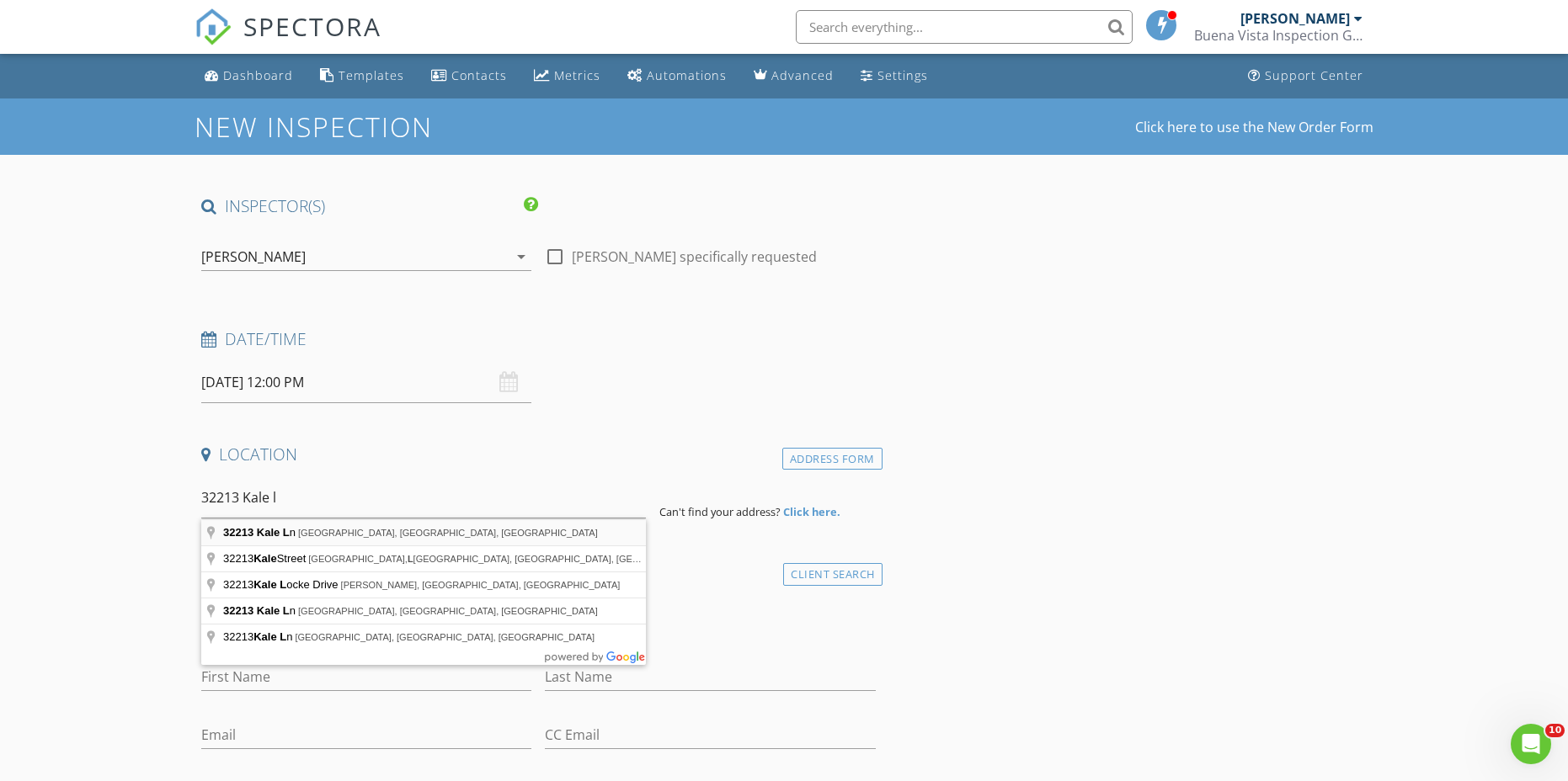
type input "32213 Kale Ln, Winchester, CA, USA"
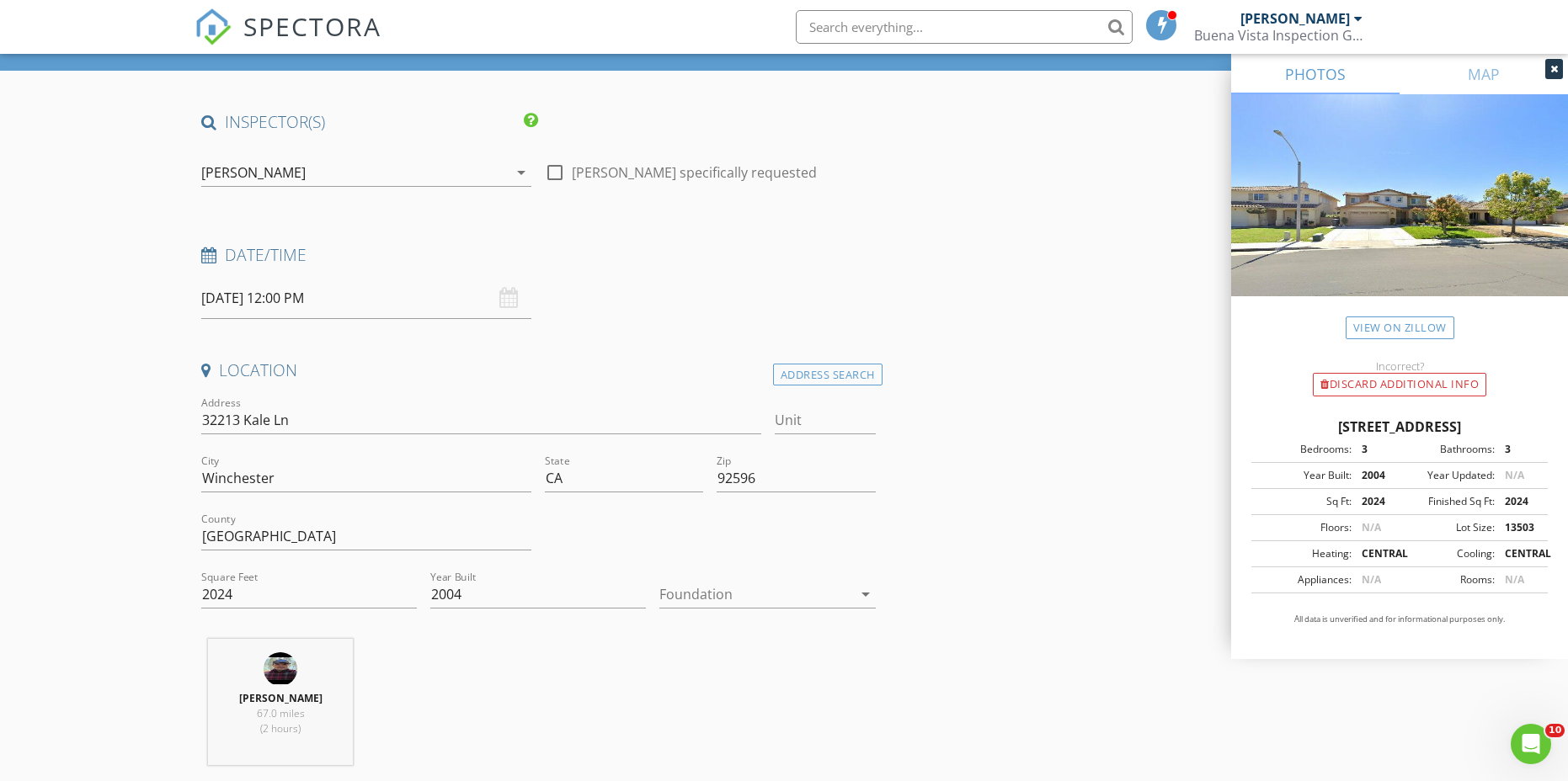
scroll to position [169, 0]
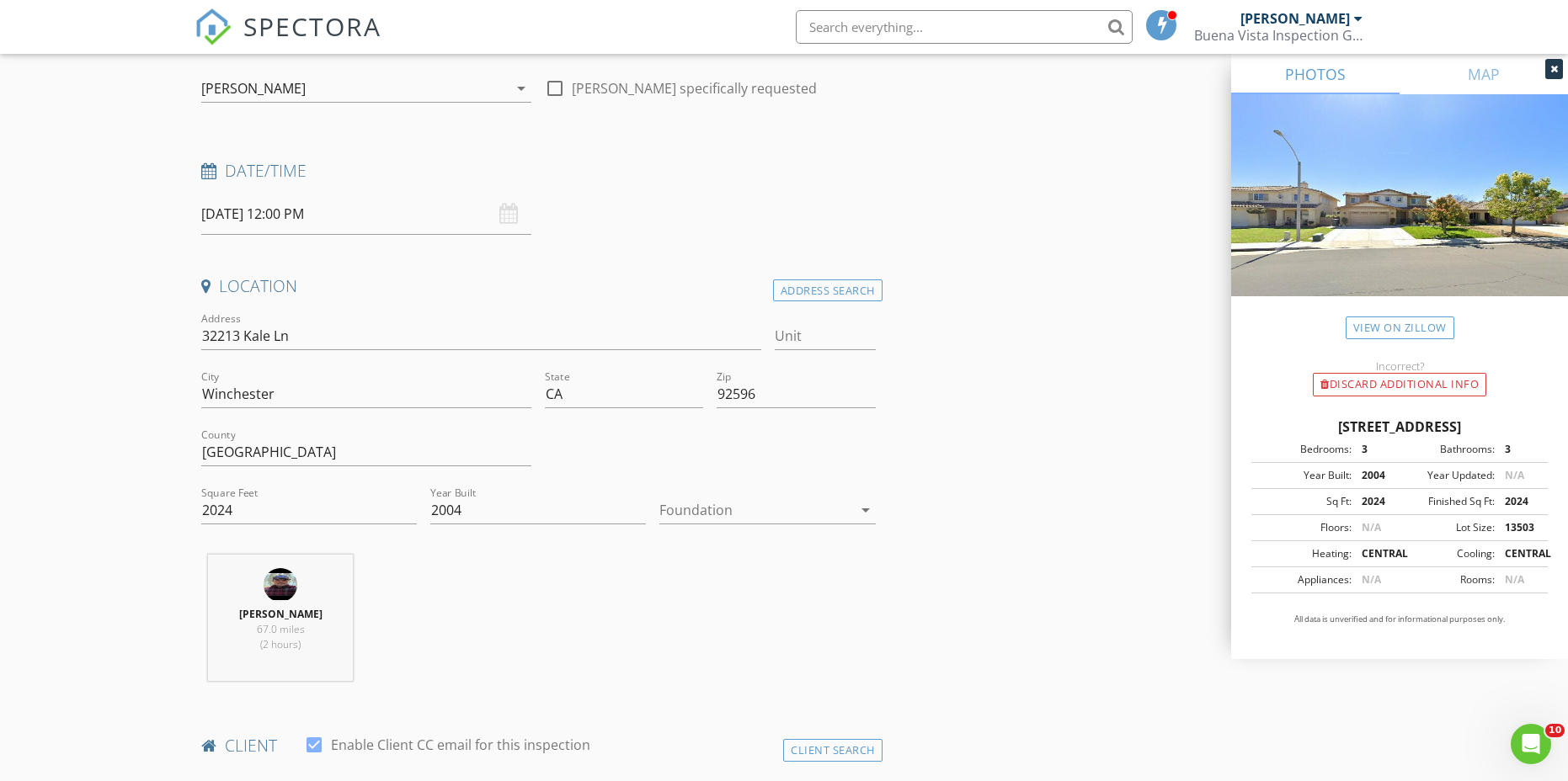
click at [860, 513] on icon "arrow_drop_down" at bounding box center [866, 510] width 20 height 20
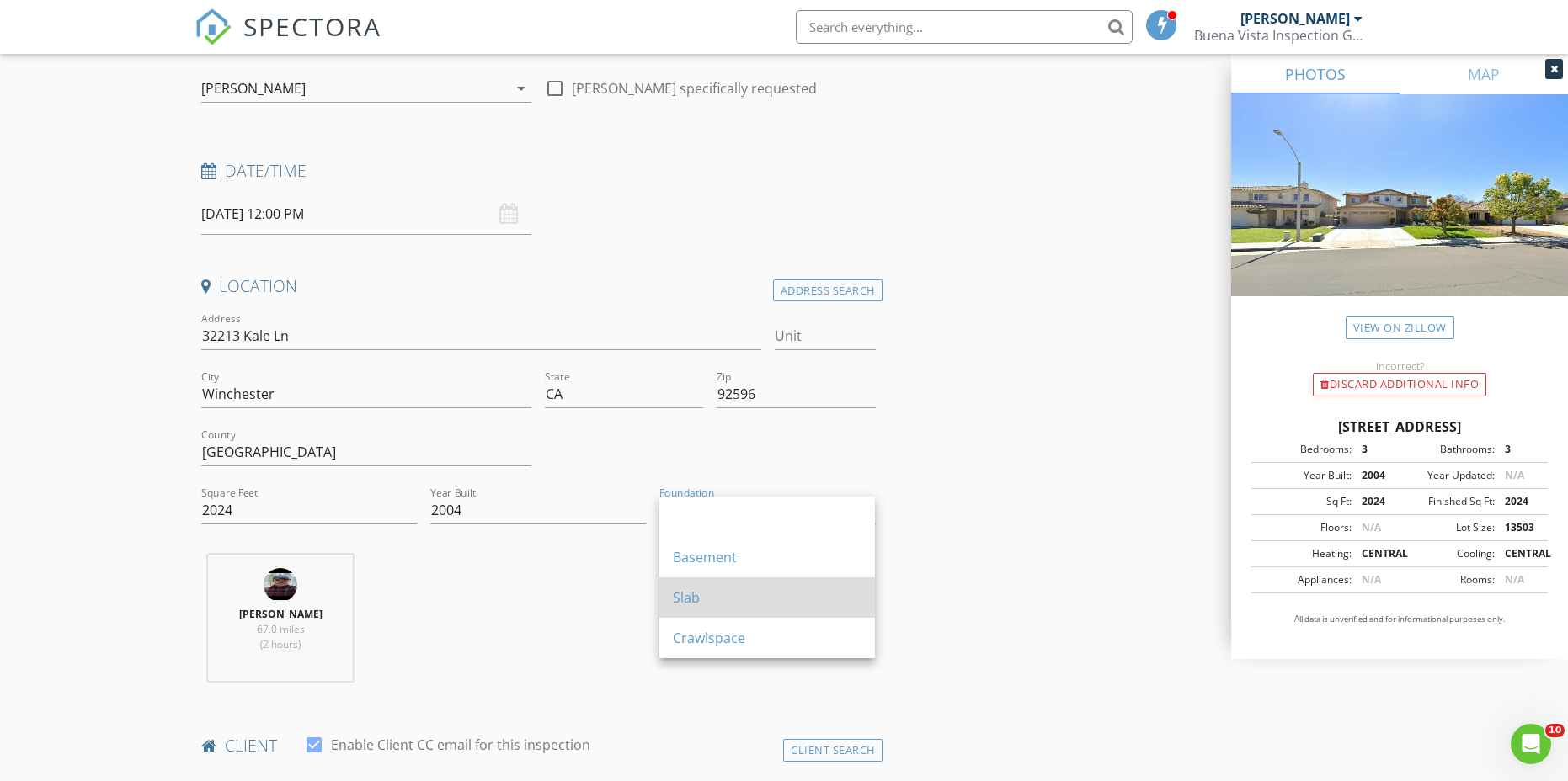
click at [792, 593] on div "Slab" at bounding box center [766, 598] width 188 height 20
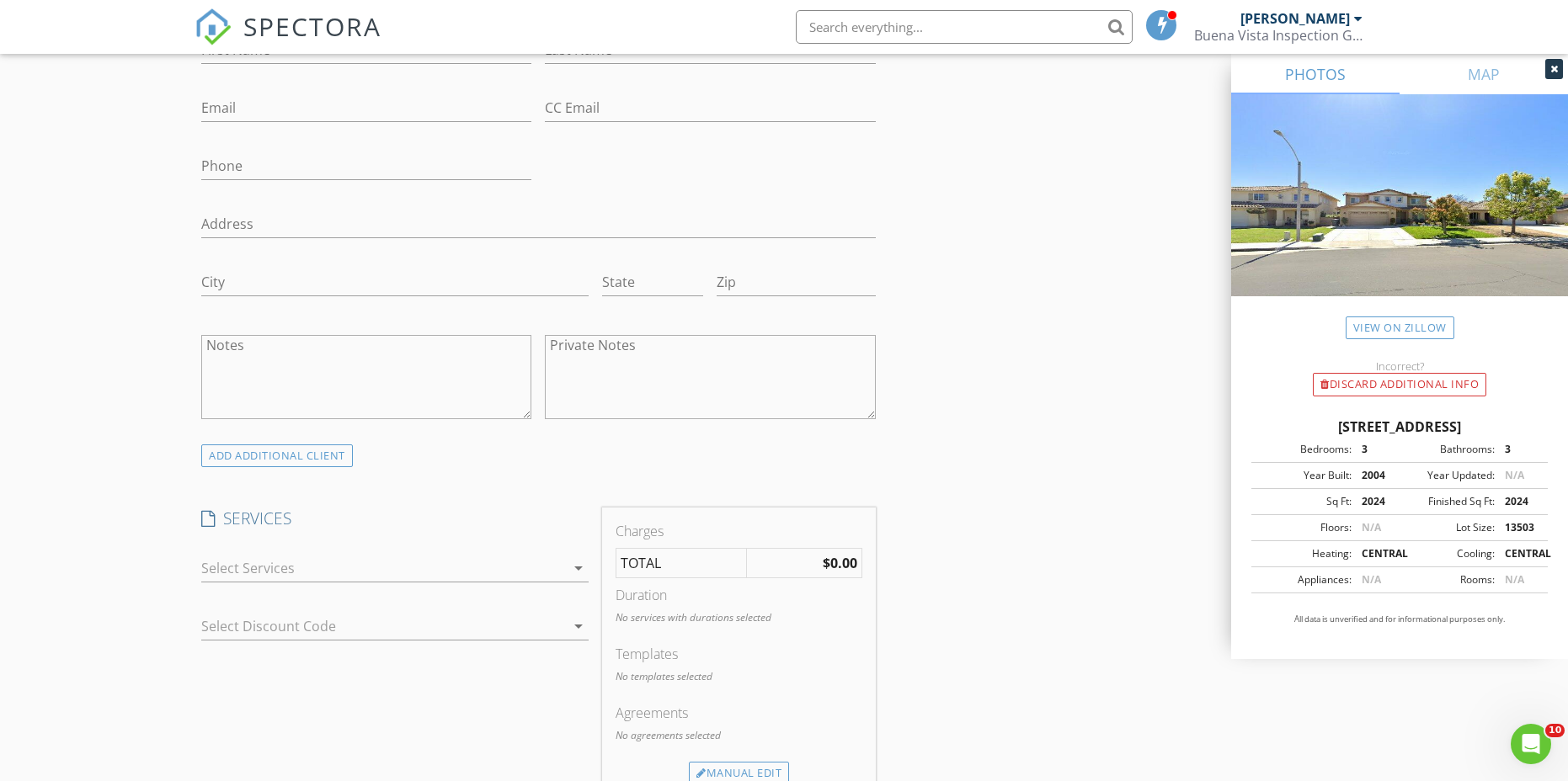
scroll to position [1094, 0]
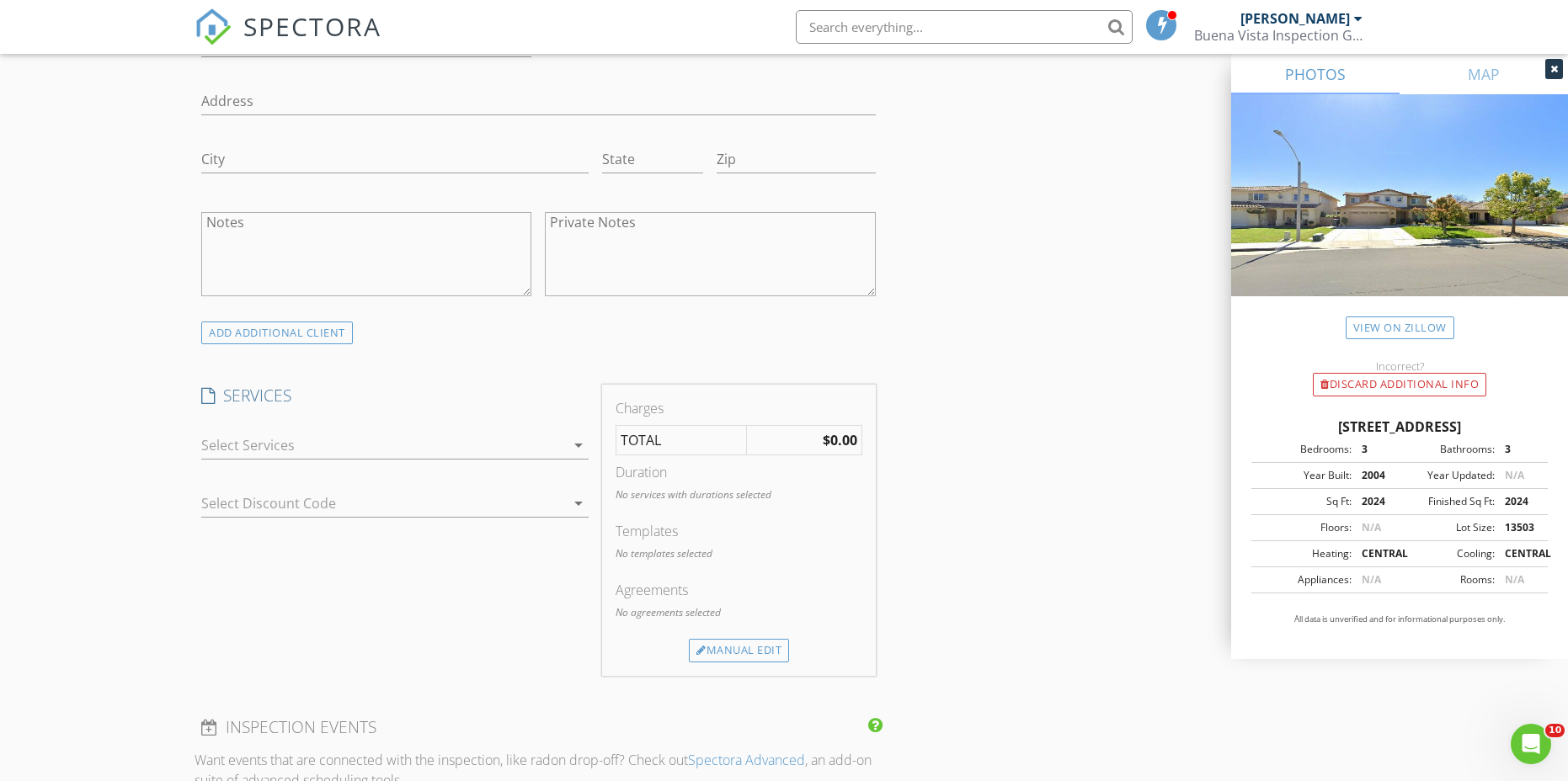
click at [579, 443] on icon "arrow_drop_down" at bounding box center [579, 445] width 20 height 20
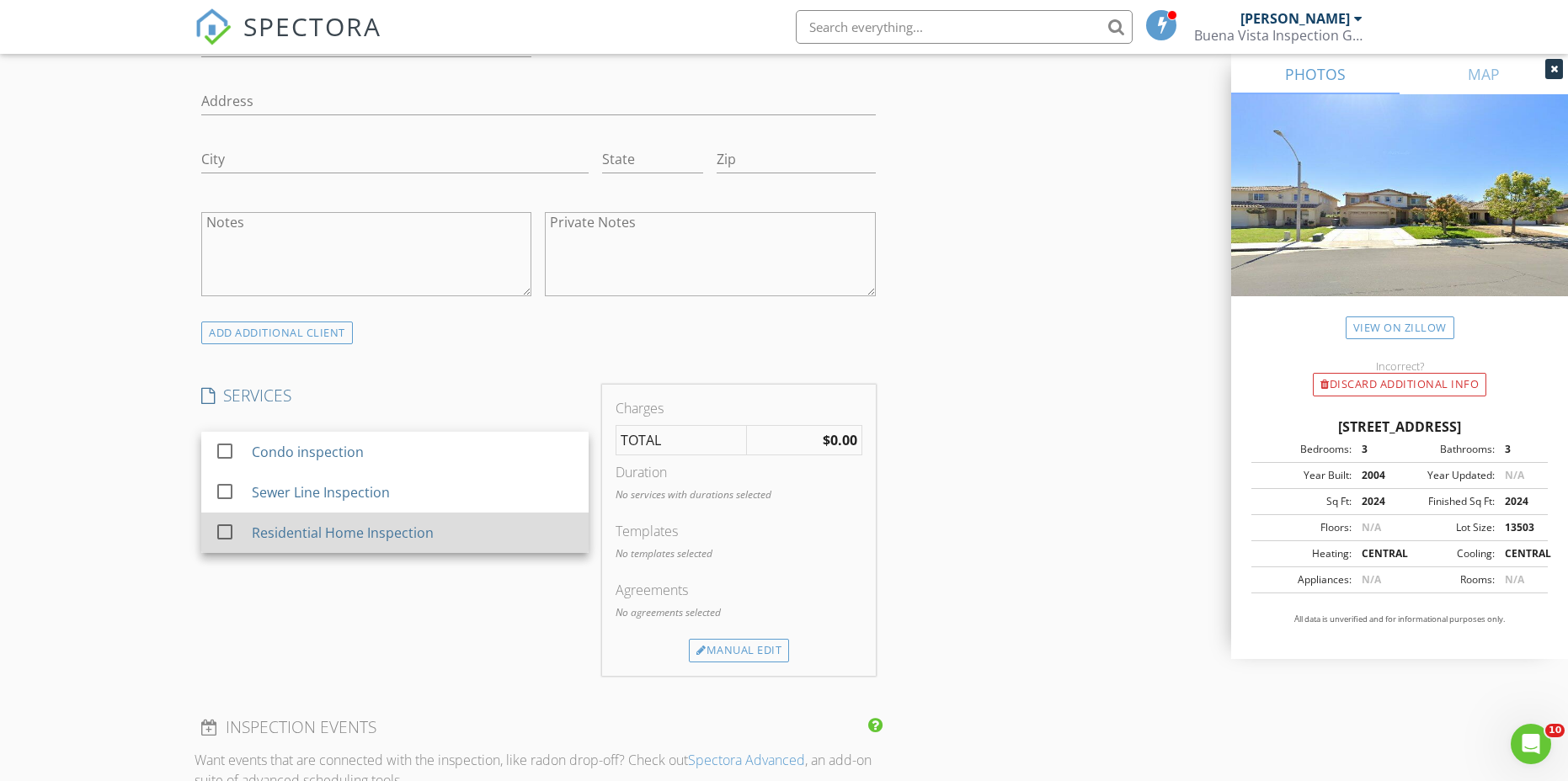
click at [231, 537] on div at bounding box center [225, 532] width 29 height 29
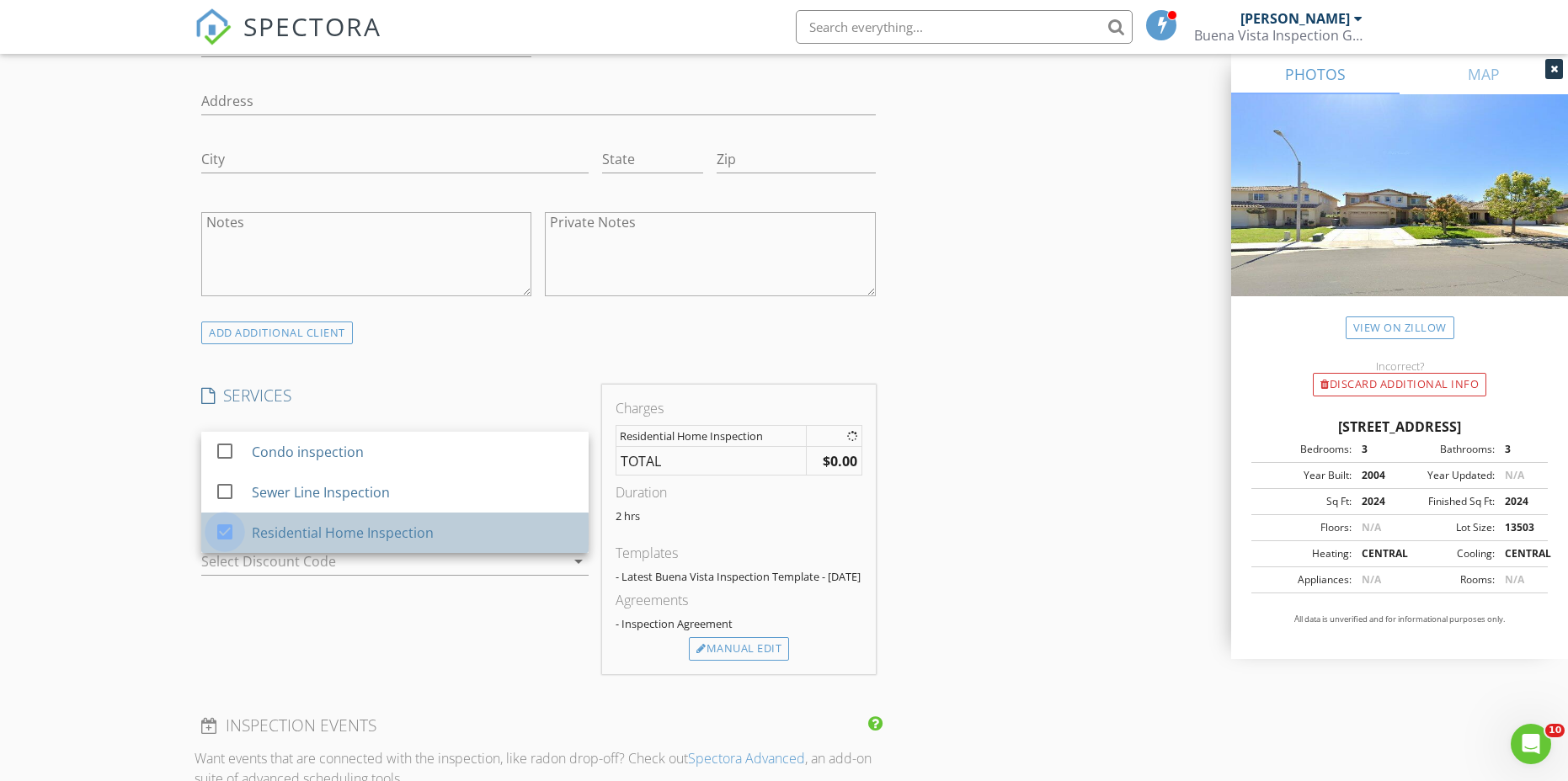
checkbox input "true"
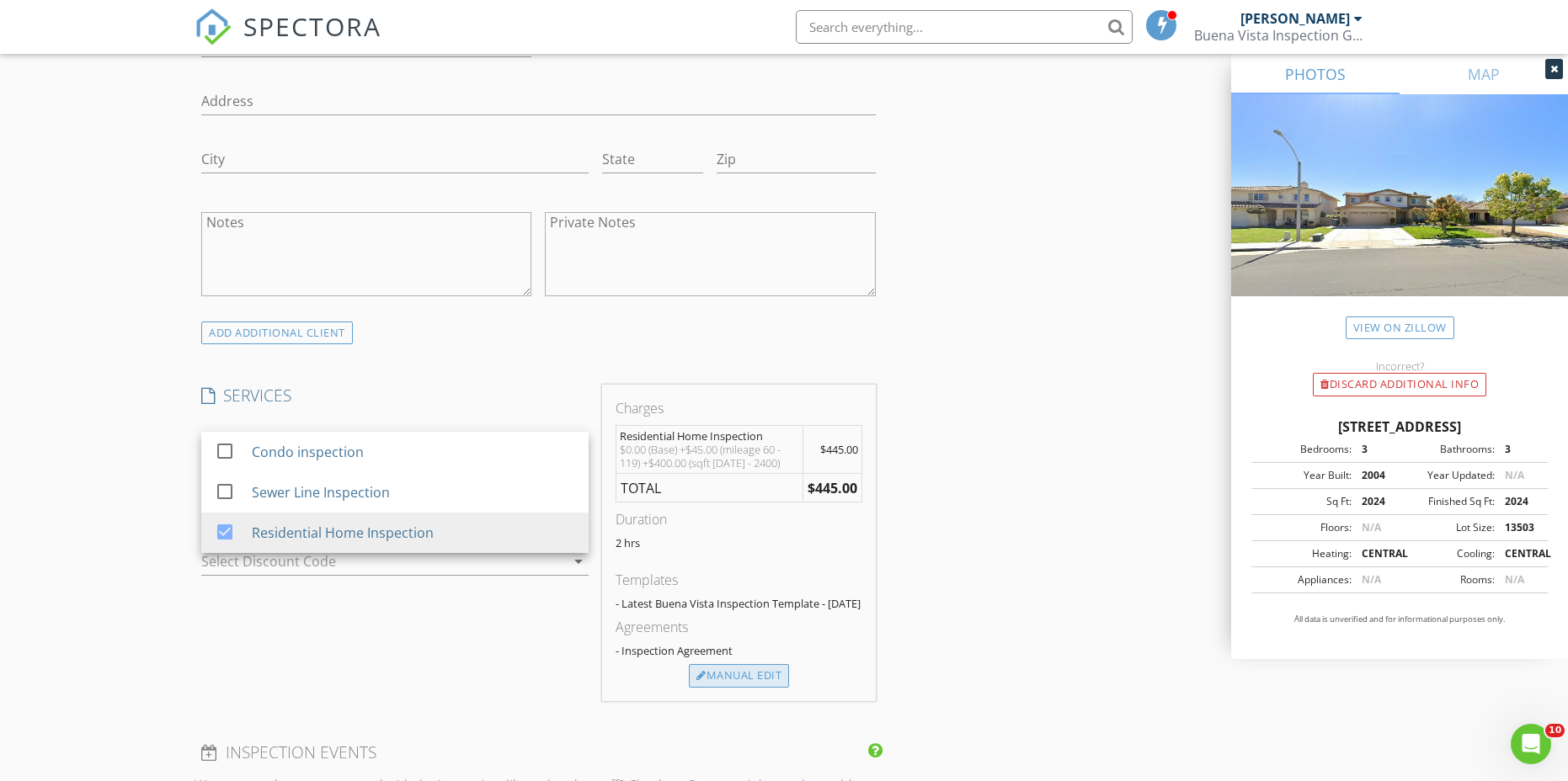
click at [750, 681] on div "Manual Edit" at bounding box center [739, 676] width 101 height 24
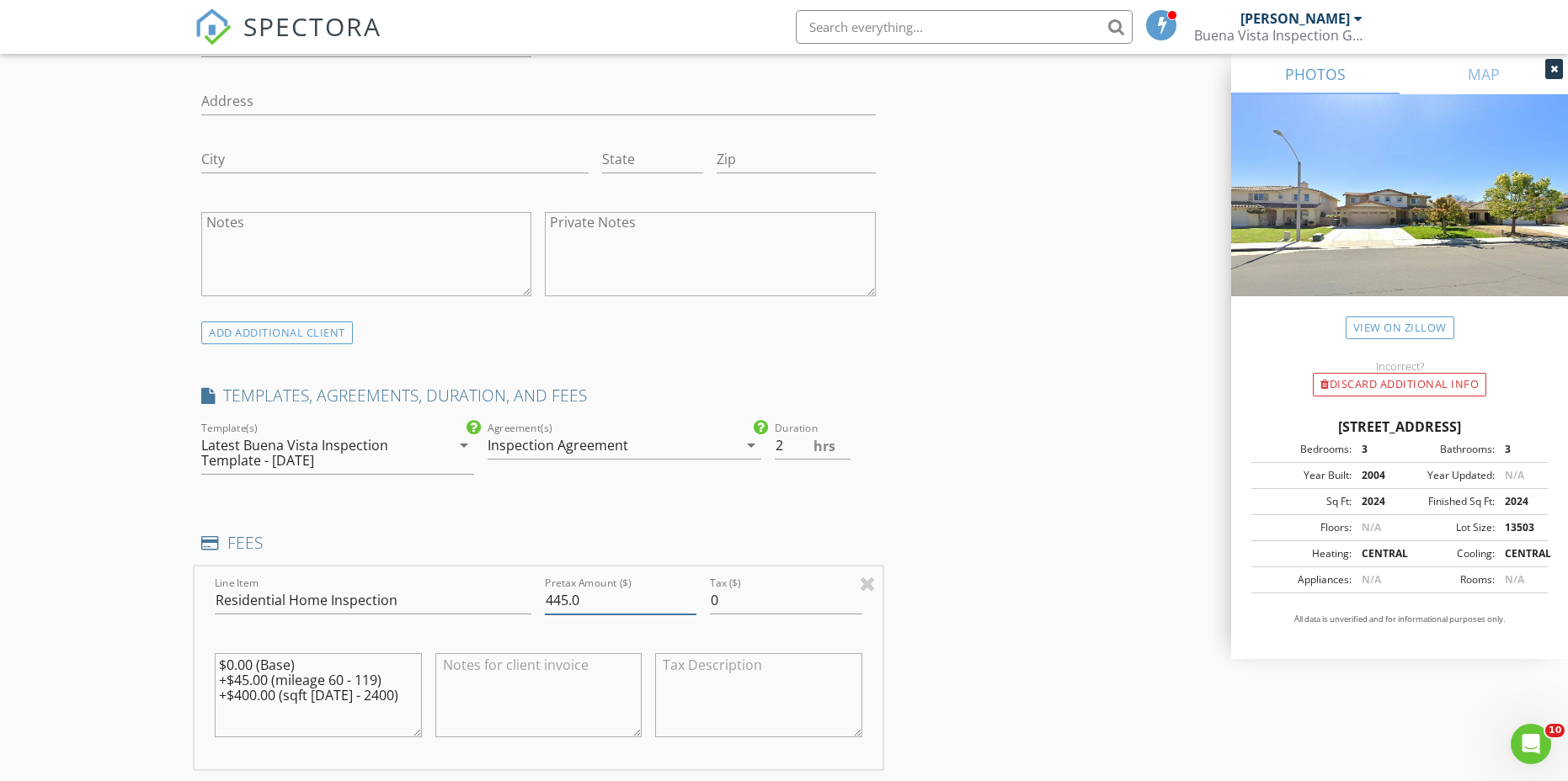
click at [554, 597] on input "445.0" at bounding box center [620, 600] width 152 height 28
type input "450.0"
click at [989, 525] on div "INSPECTOR(S) check_box Robert Gonzalez PRIMARY Robert Gonzalez arrow_drop_down …" at bounding box center [783, 696] width 1179 height 3190
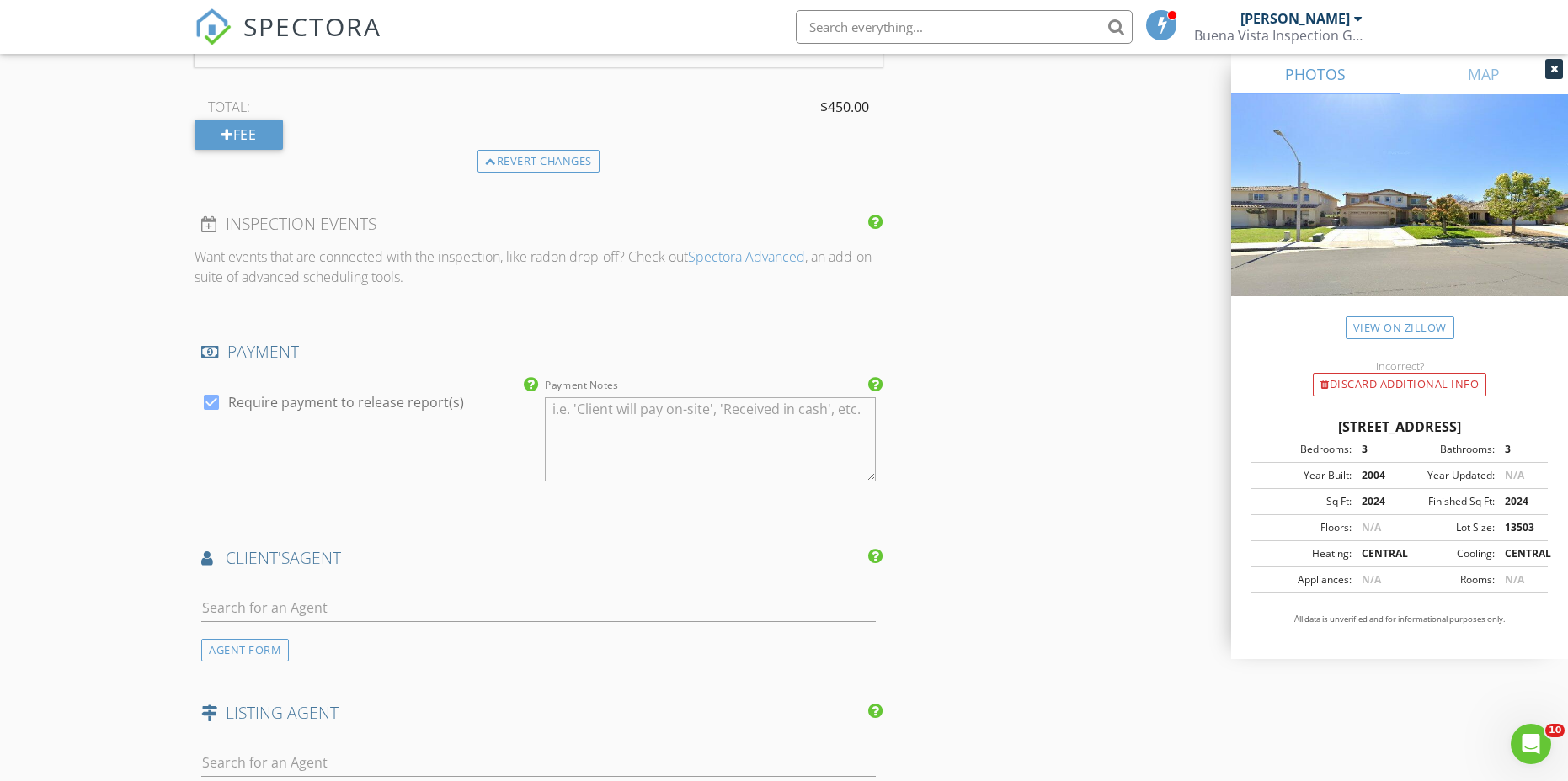
scroll to position [1852, 0]
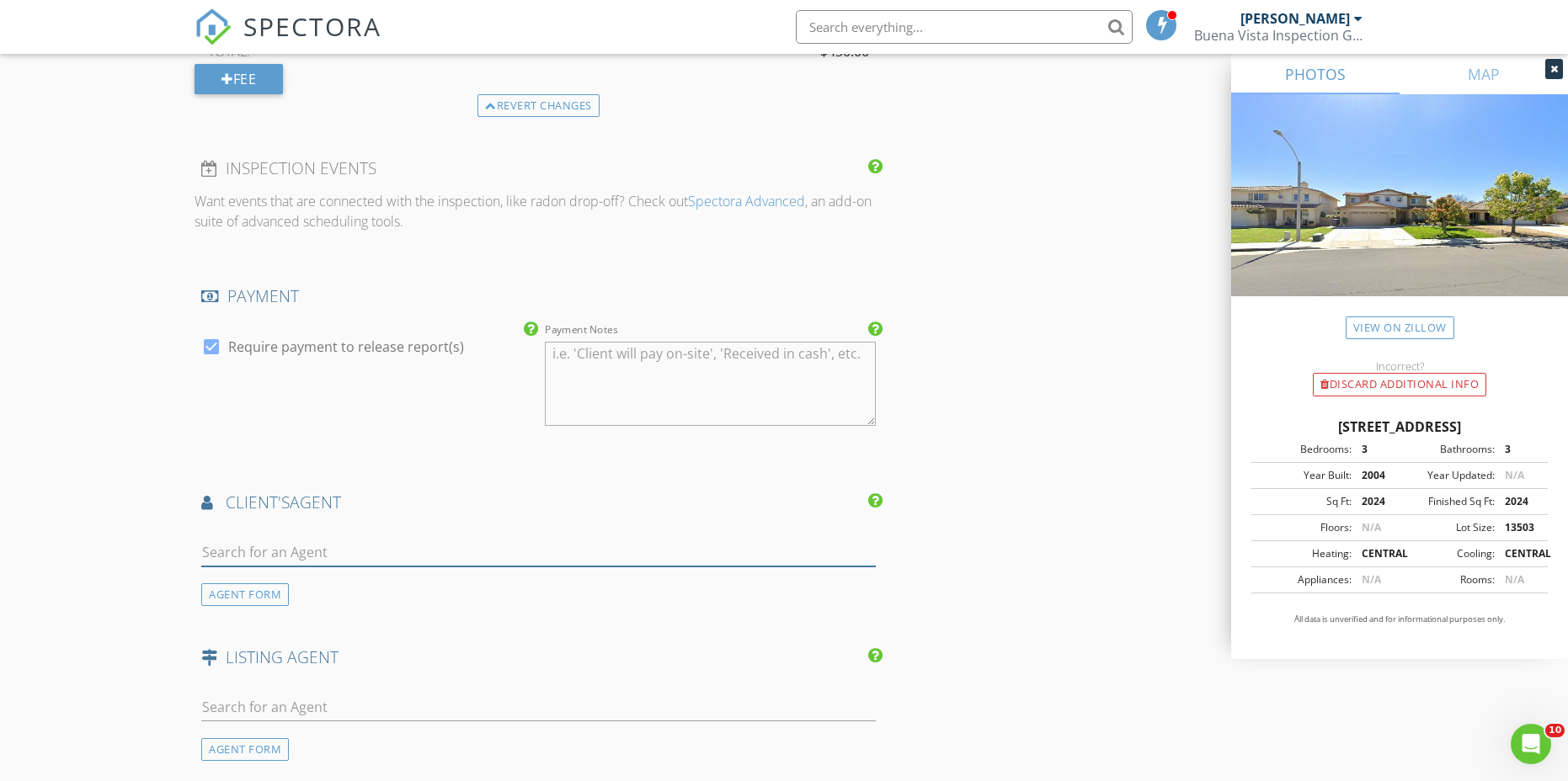
click at [349, 550] on input "text" at bounding box center [538, 552] width 674 height 28
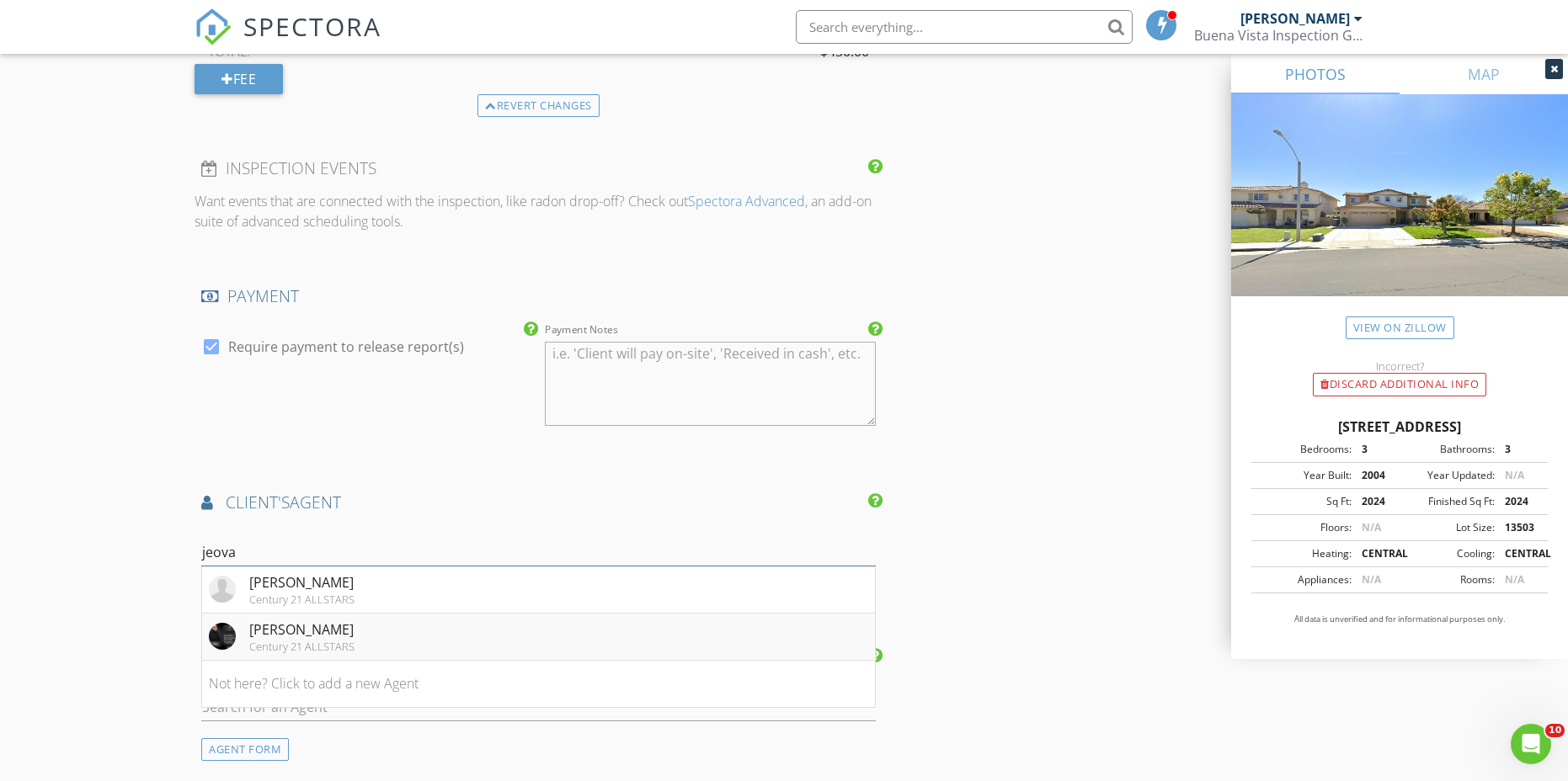
type input "jeova"
click at [341, 636] on div "Jeovanny Gonzalez" at bounding box center [302, 629] width 106 height 20
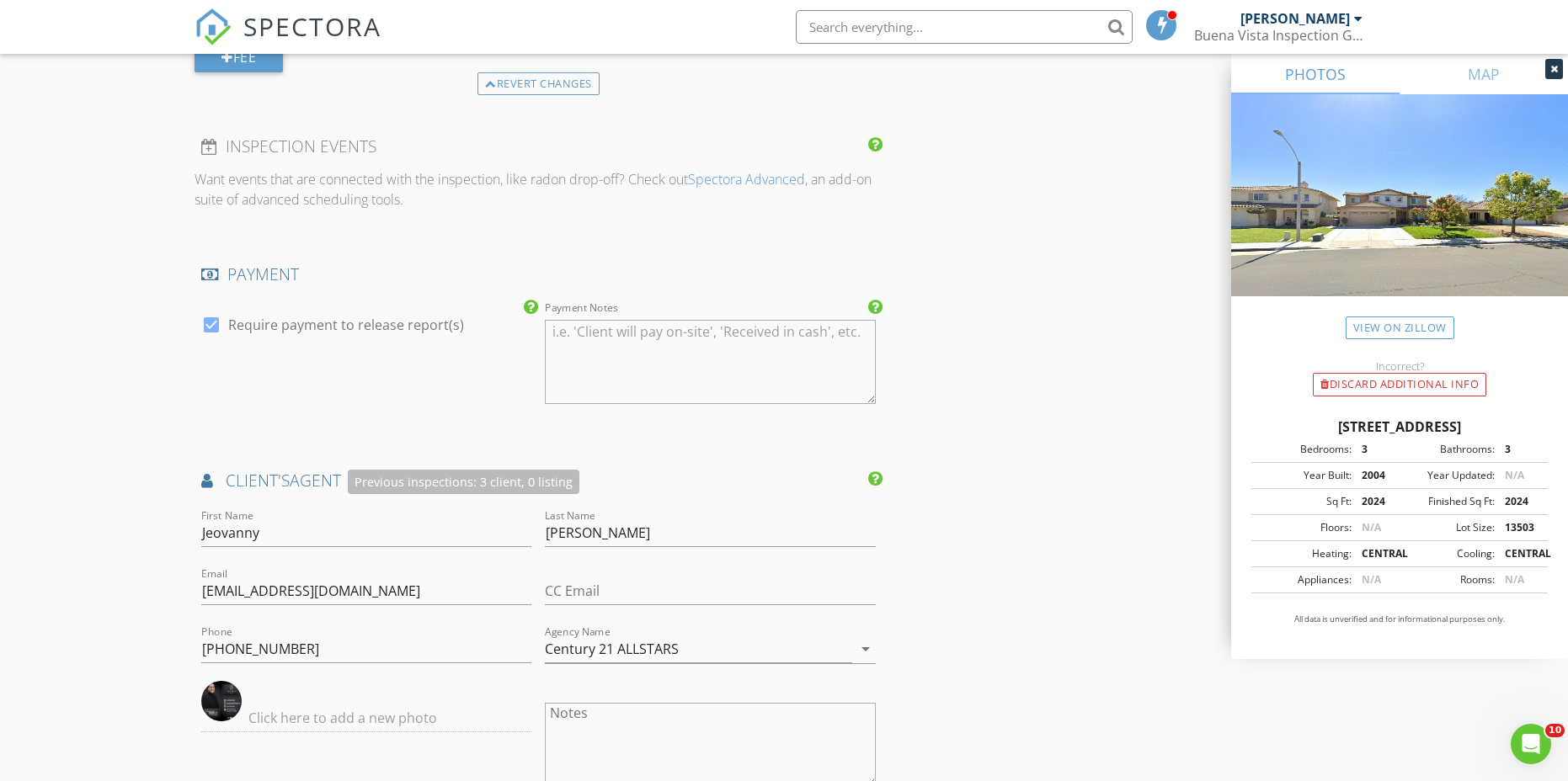
scroll to position [1935, 0]
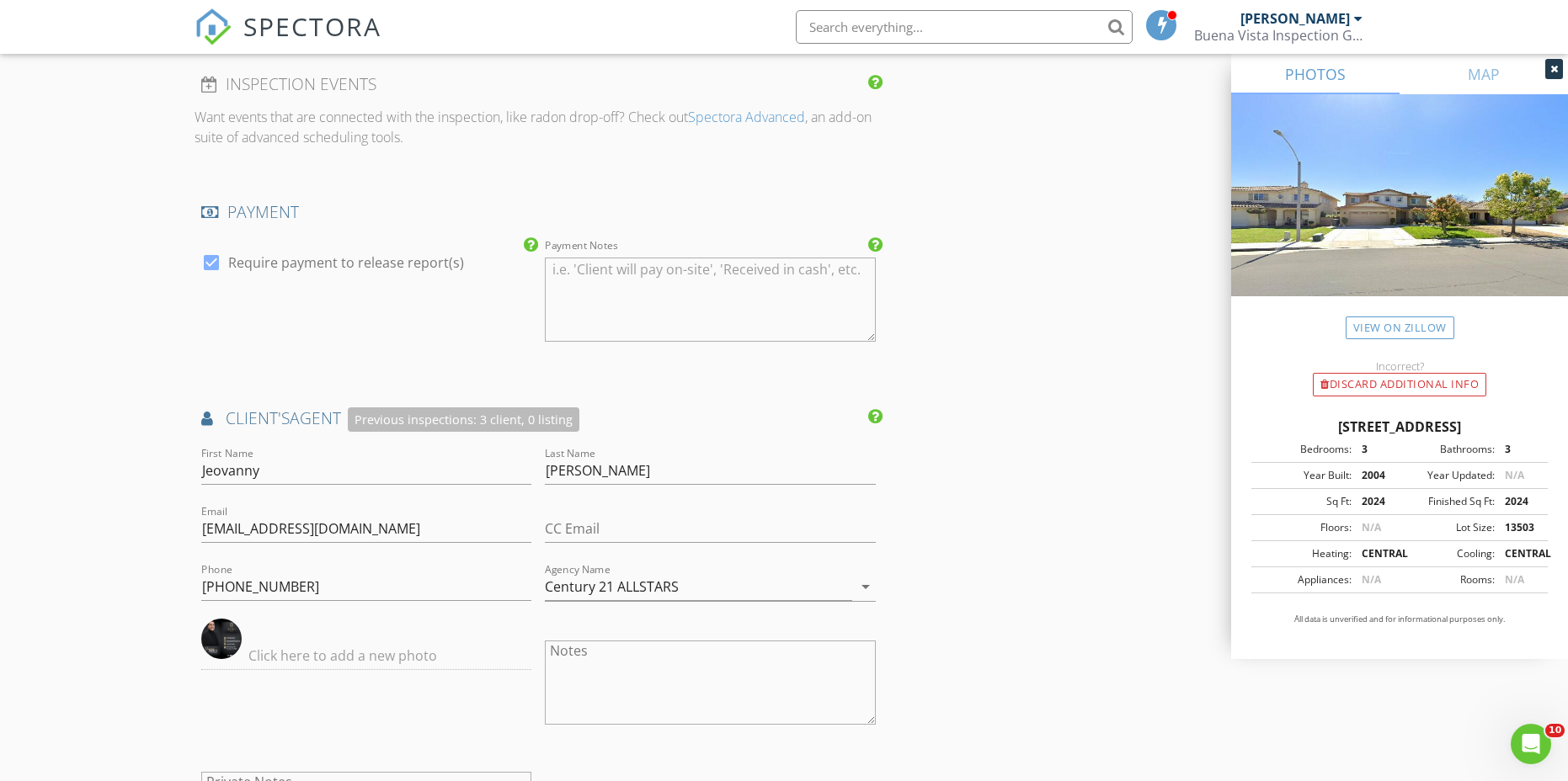
click at [132, 537] on div "New Inspection Click here to use the New Order Form INSPECTOR(S) check_box Robe…" at bounding box center [784, 18] width 1568 height 3710
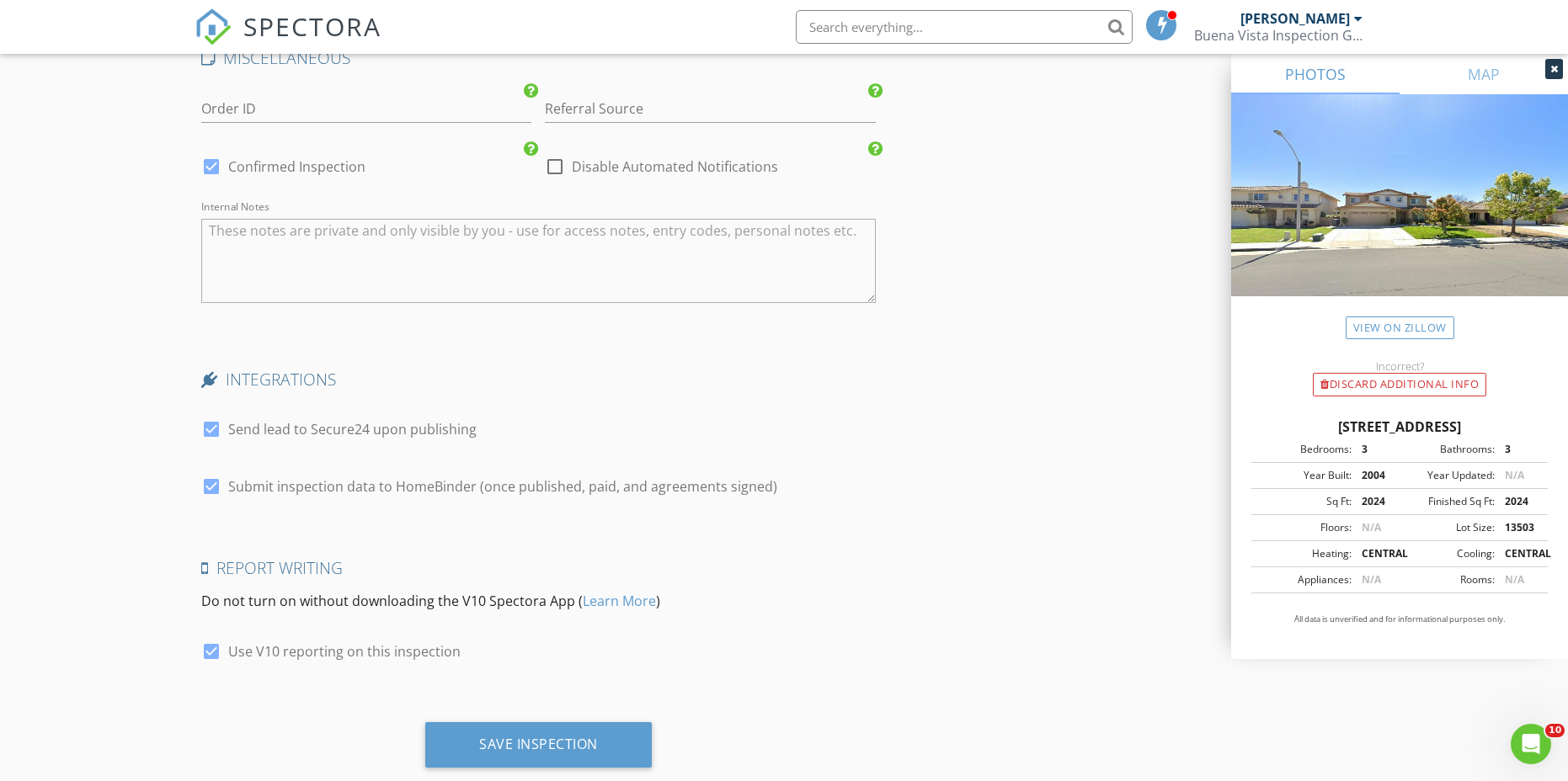
scroll to position [3028, 0]
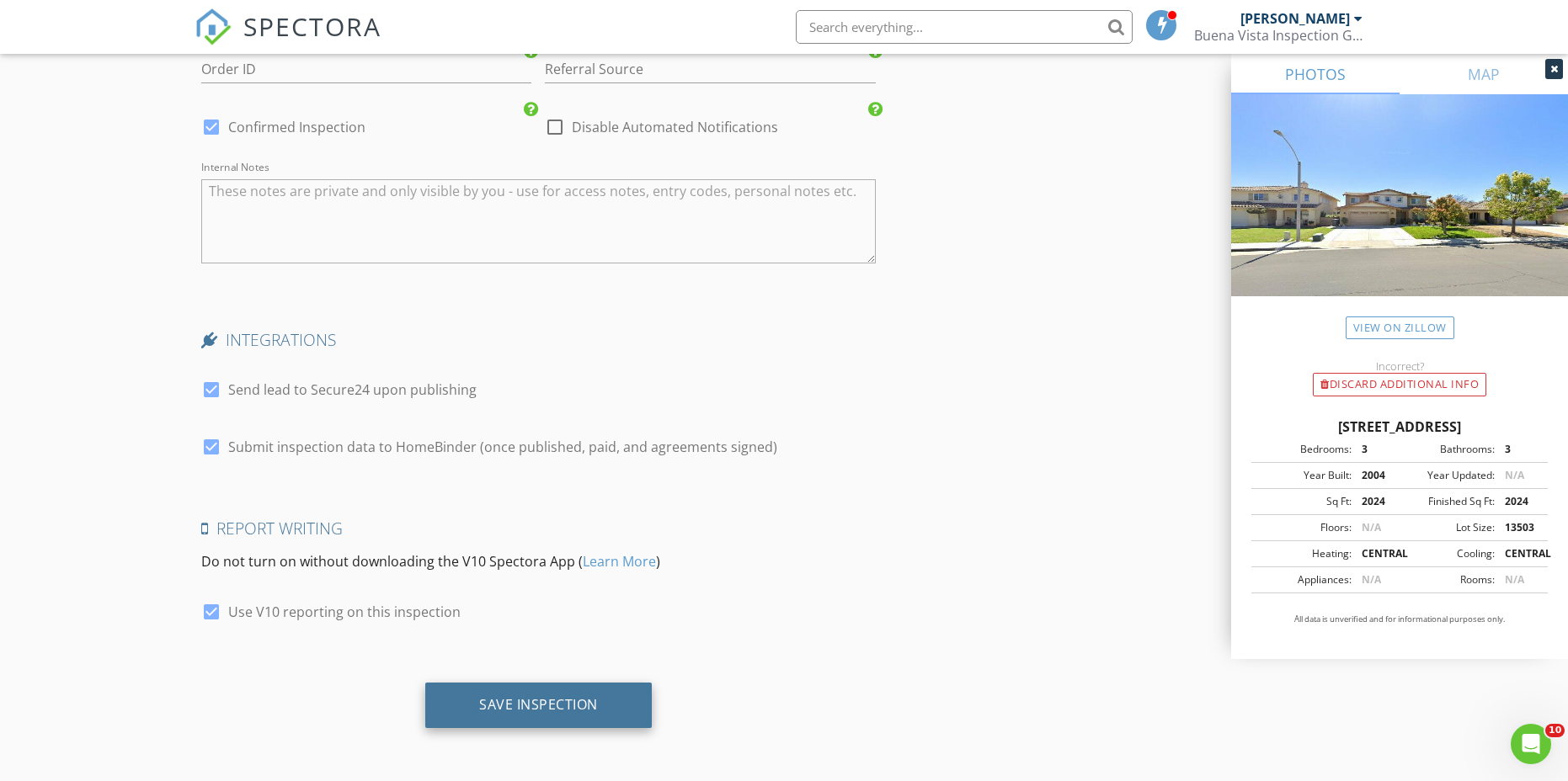
click at [517, 711] on div "Save Inspection" at bounding box center [538, 704] width 118 height 17
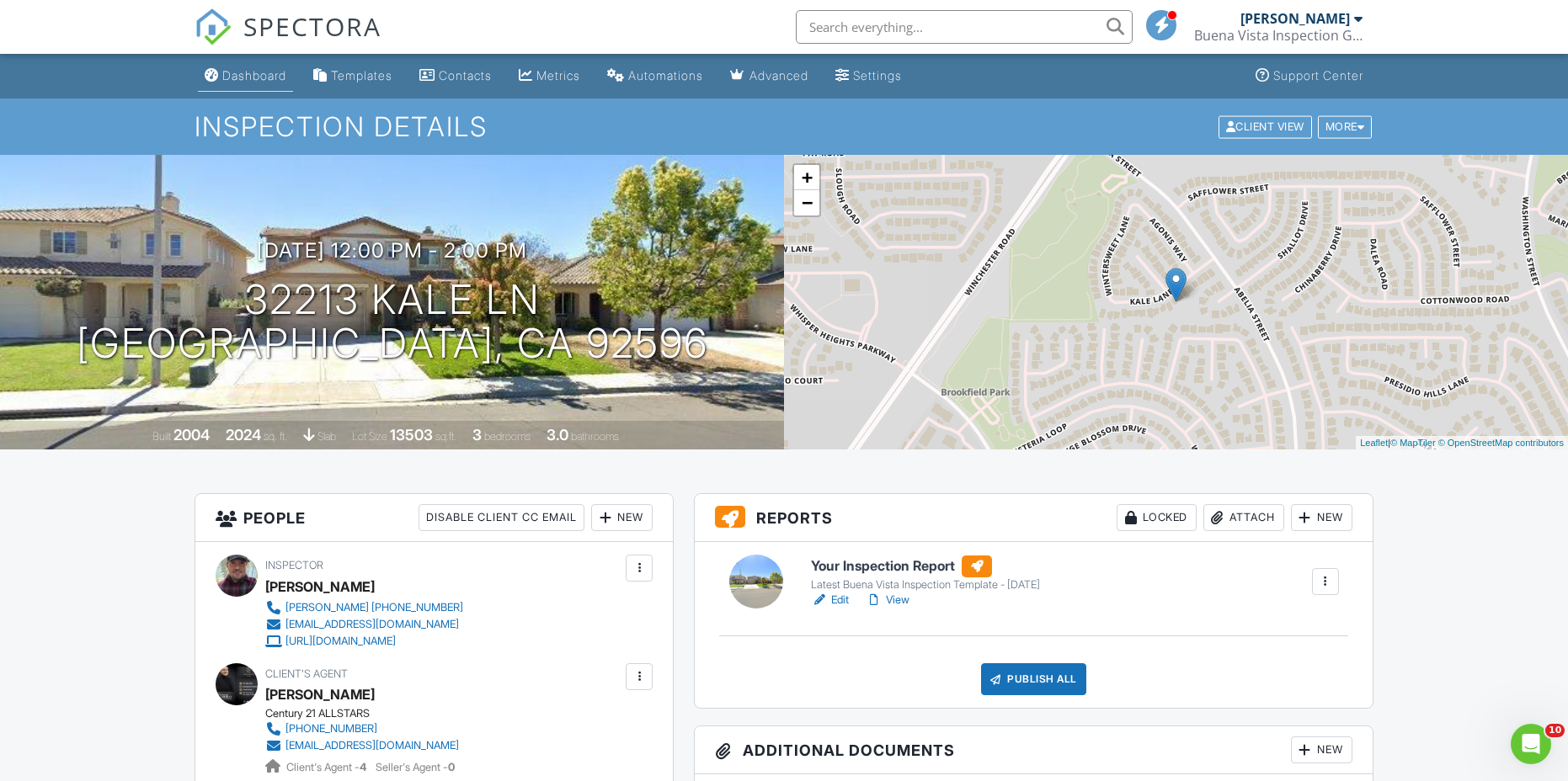
click at [255, 79] on div "Dashboard" at bounding box center [254, 75] width 64 height 14
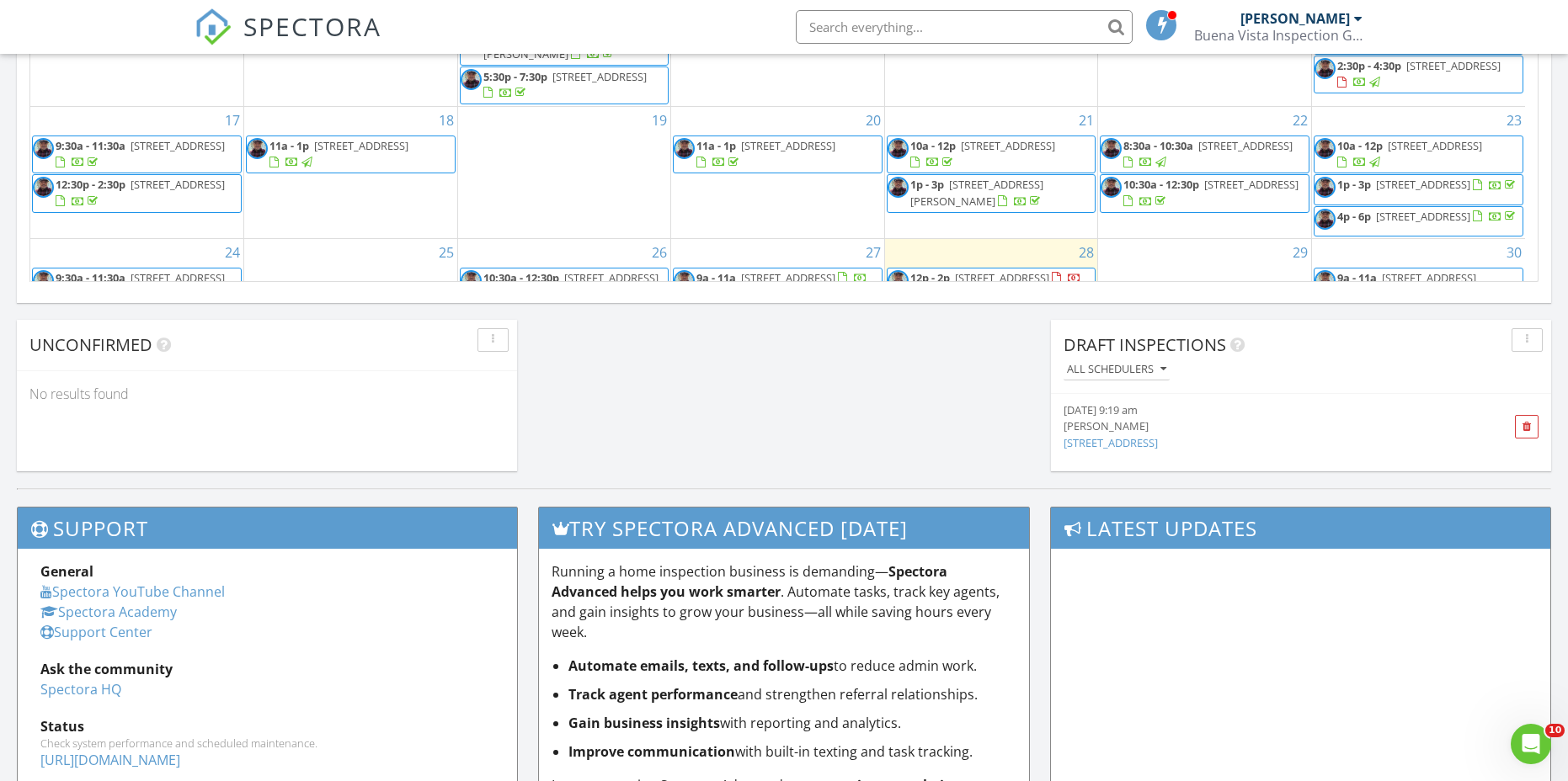
scroll to position [175, 0]
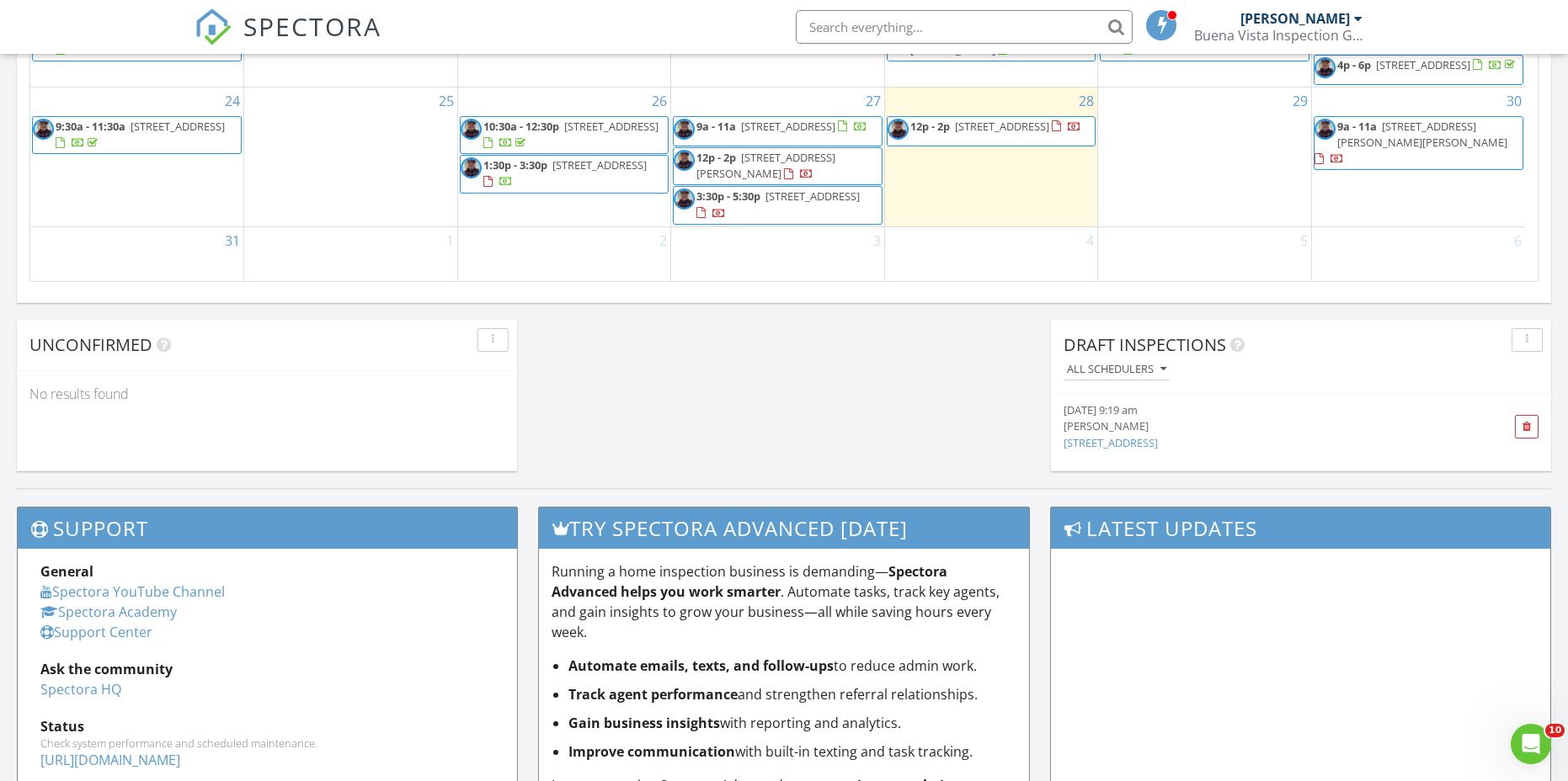
click at [931, 183] on div "28 12p - 2p 32213 Kale Ln, Winchester 92596" at bounding box center [991, 157] width 213 height 139
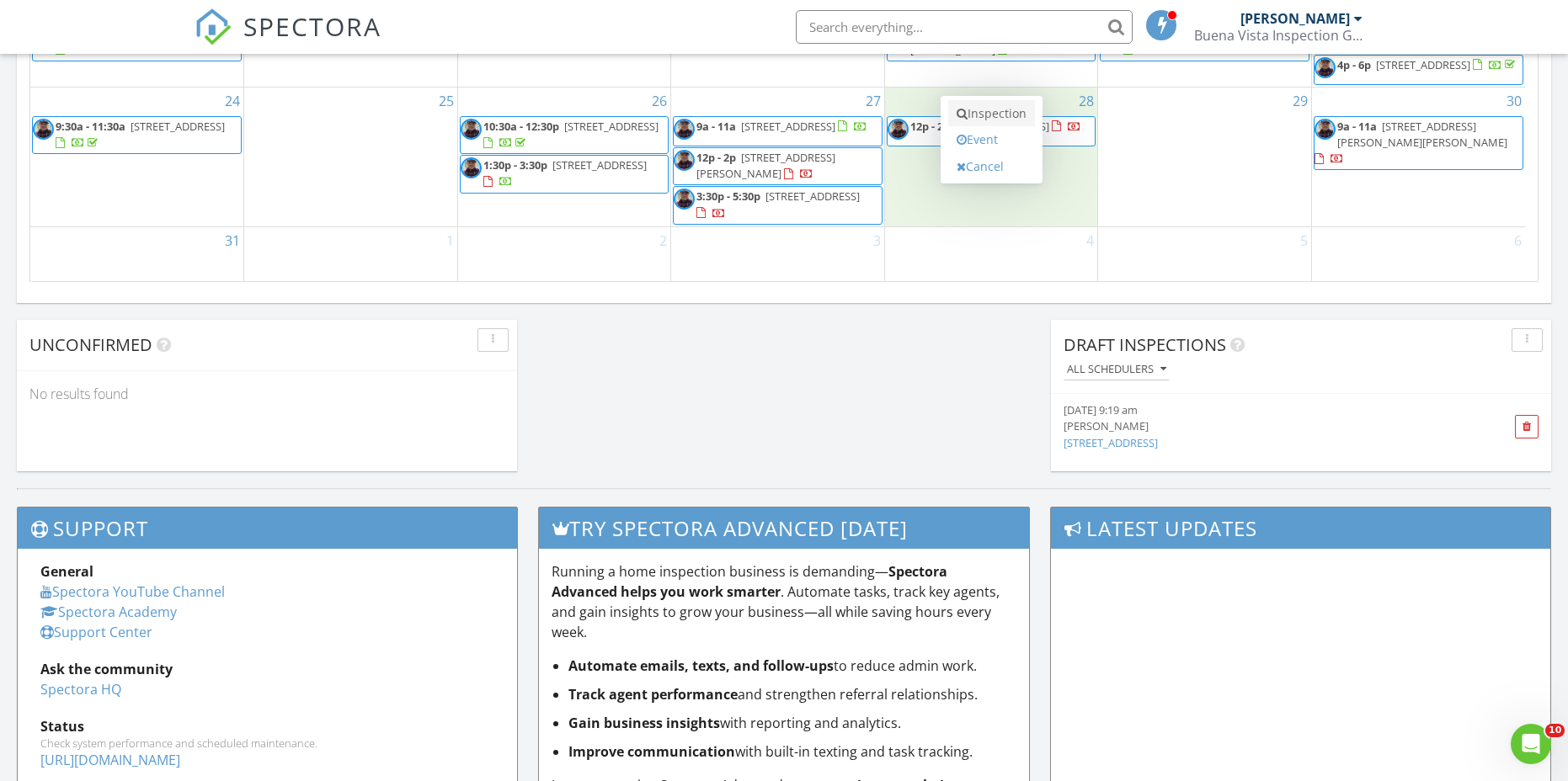
click at [1000, 112] on link "Inspection" at bounding box center [992, 114] width 87 height 27
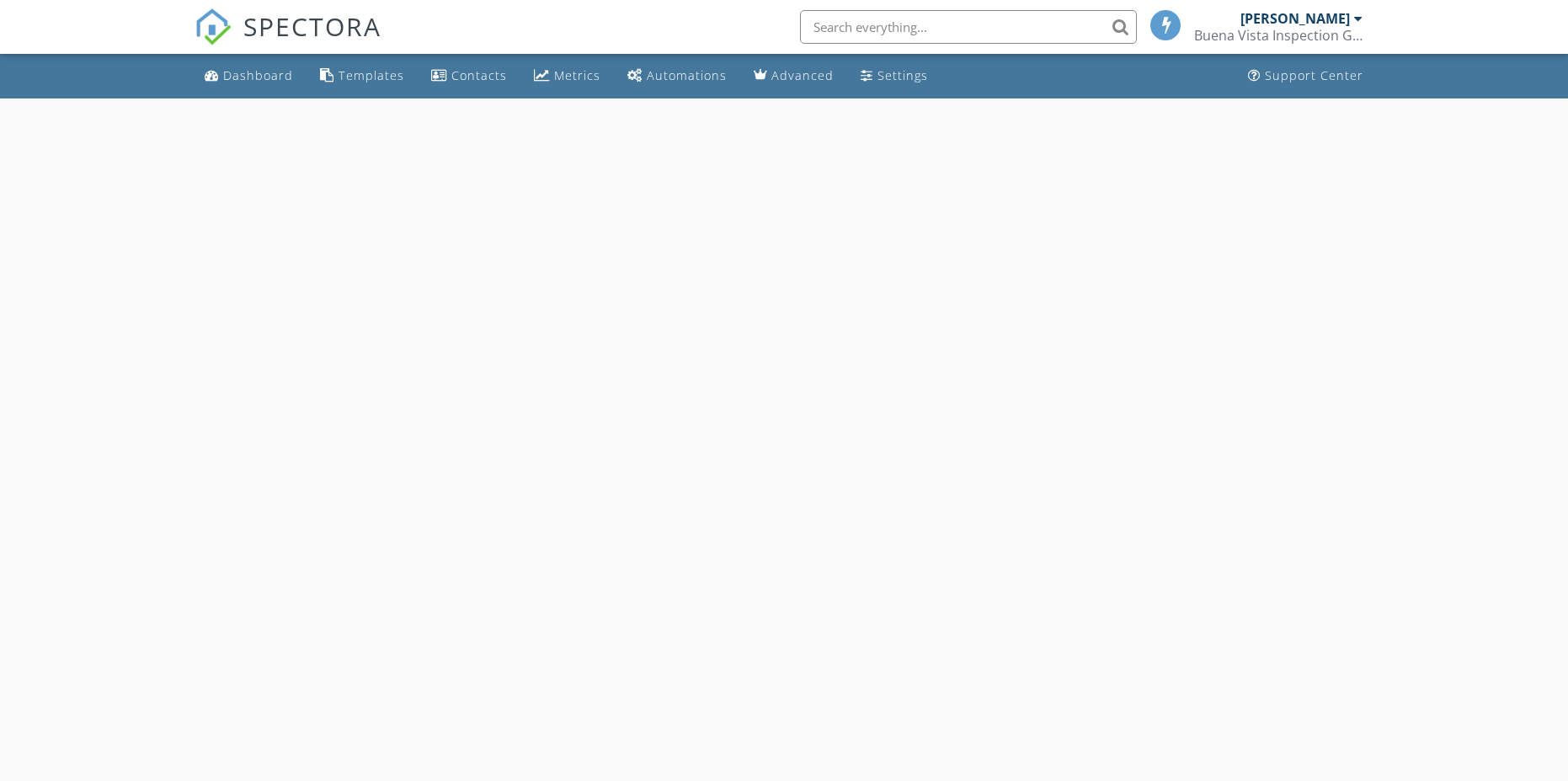
select select "7"
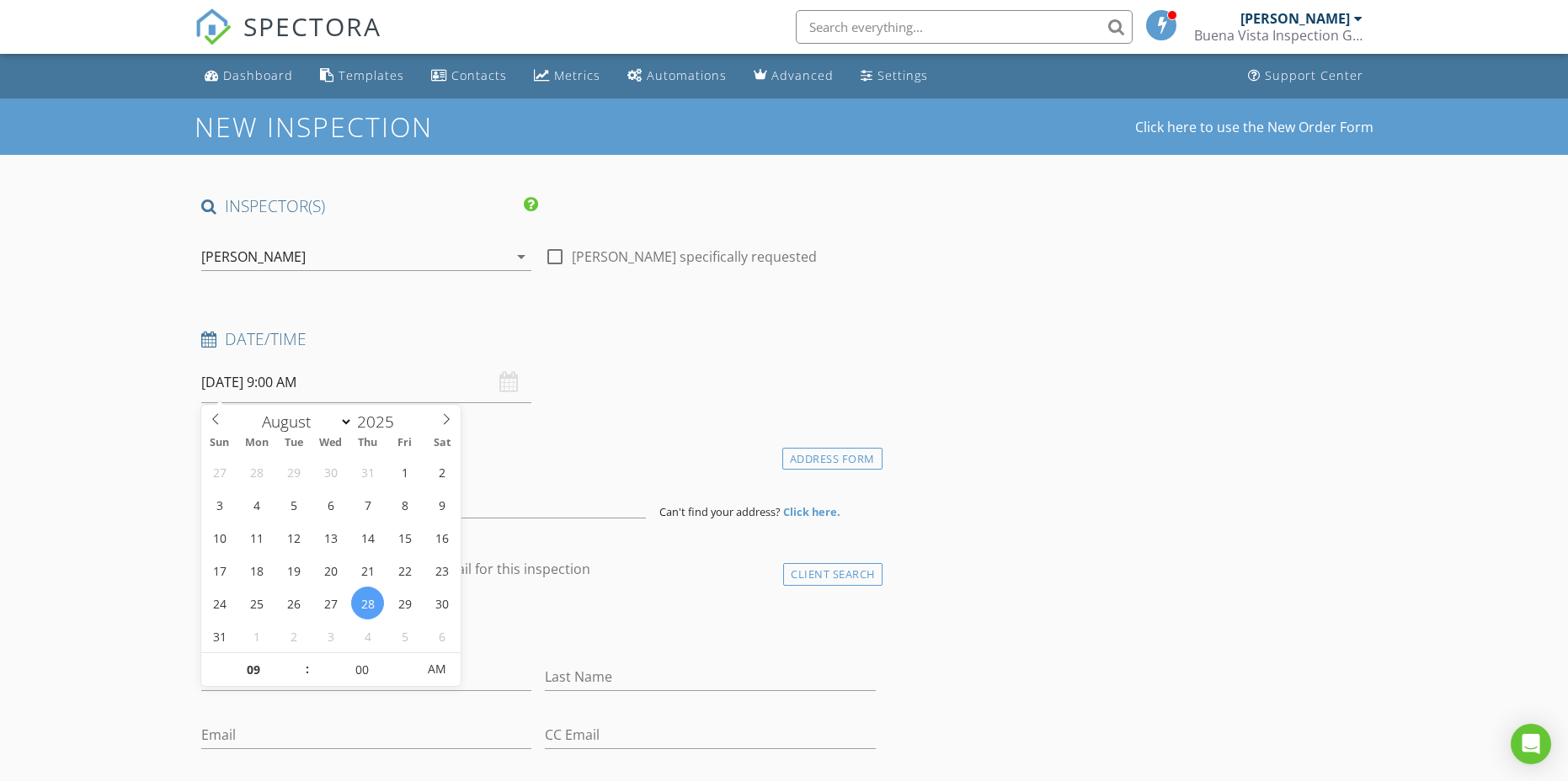
click at [344, 380] on input "[DATE] 9:00 AM" at bounding box center [366, 382] width 330 height 41
type input "10"
type input "08/28/2025 10:00 AM"
click at [298, 662] on span at bounding box center [299, 662] width 12 height 17
type input "11"
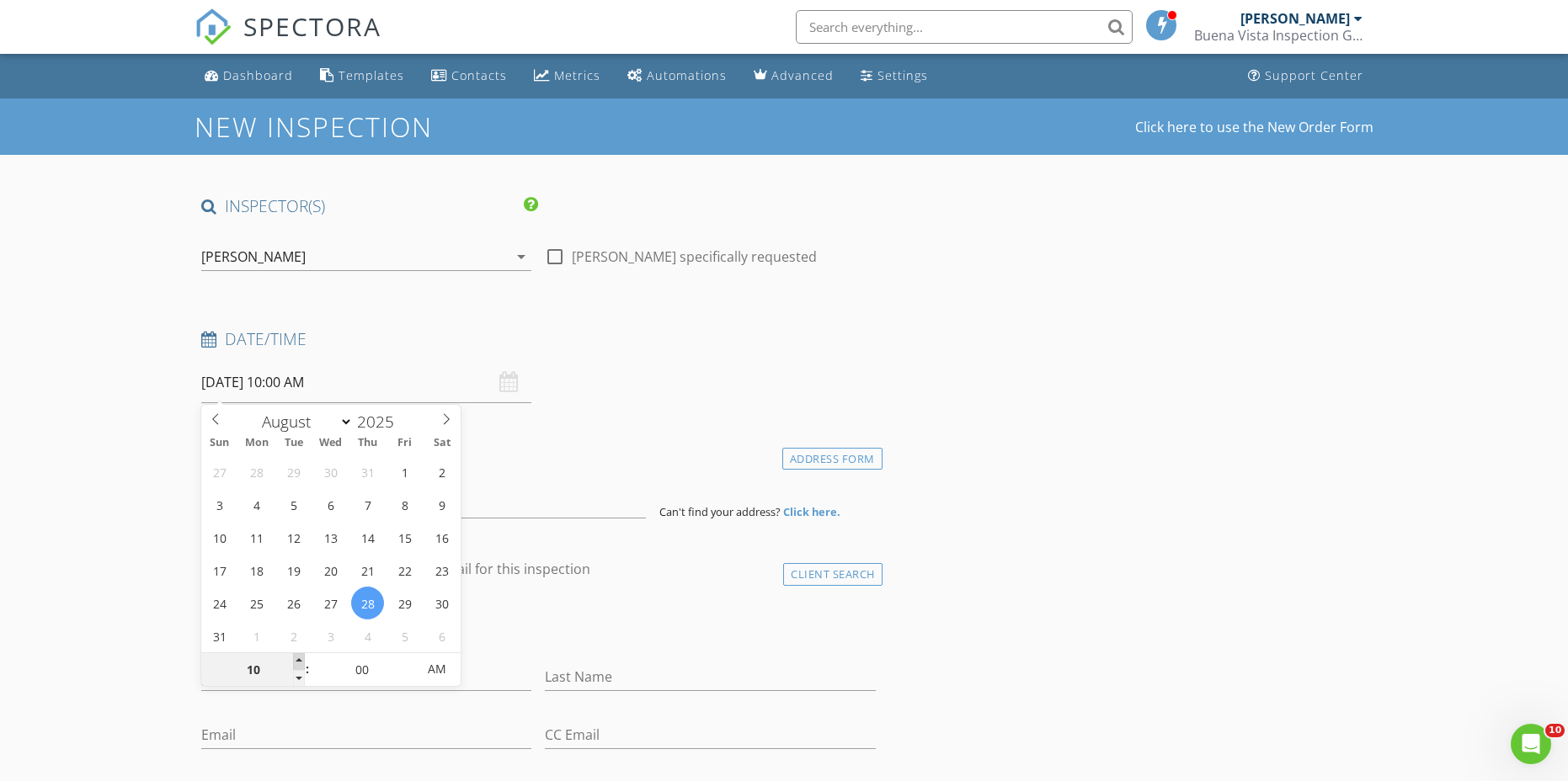
type input "08/28/2025 11:00 AM"
click at [298, 662] on span at bounding box center [299, 662] width 12 height 17
type input "12"
type input "08/28/2025 12:00 PM"
click at [298, 662] on span at bounding box center [299, 662] width 12 height 17
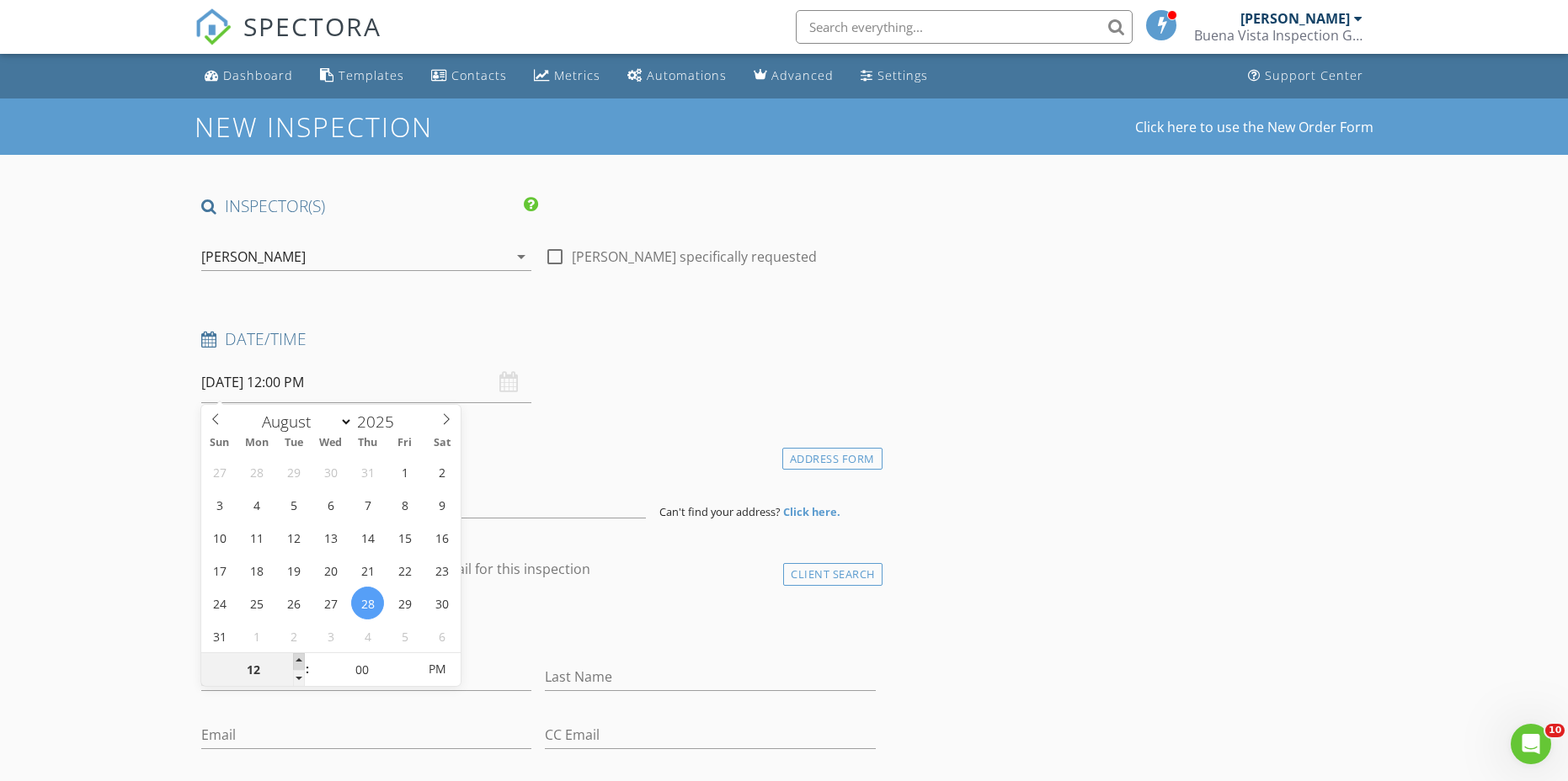
type input "01"
type input "08/28/2025 1:00 PM"
click at [298, 662] on span at bounding box center [299, 662] width 12 height 17
type input "02"
type input "08/28/2025 2:00 PM"
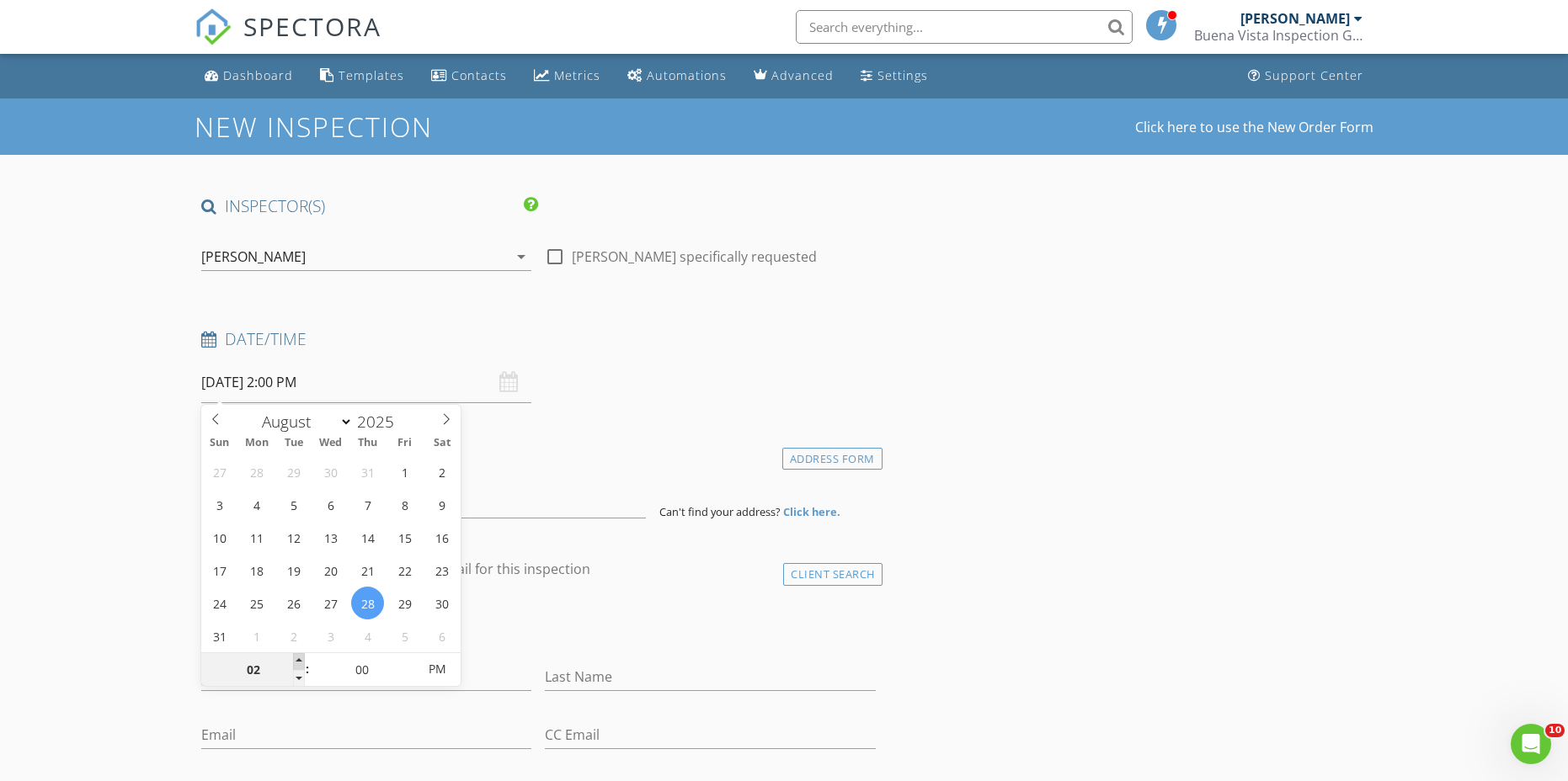
click at [298, 662] on span at bounding box center [299, 662] width 12 height 17
type input "03"
type input "08/28/2025 3:00 PM"
click at [298, 662] on span at bounding box center [299, 662] width 12 height 17
type input "04"
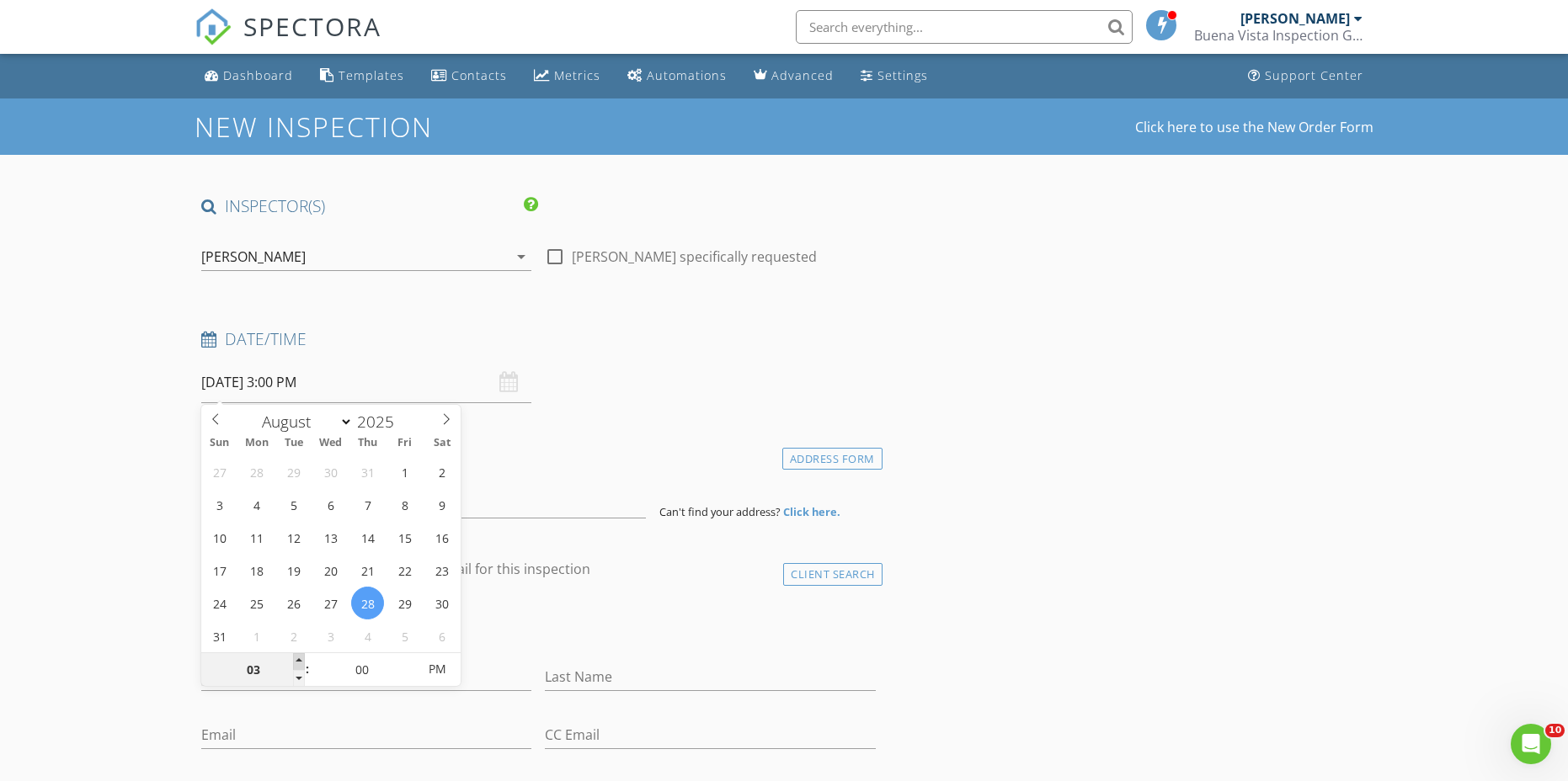
type input "08/28/2025 4:00 PM"
click at [298, 662] on span at bounding box center [299, 662] width 12 height 17
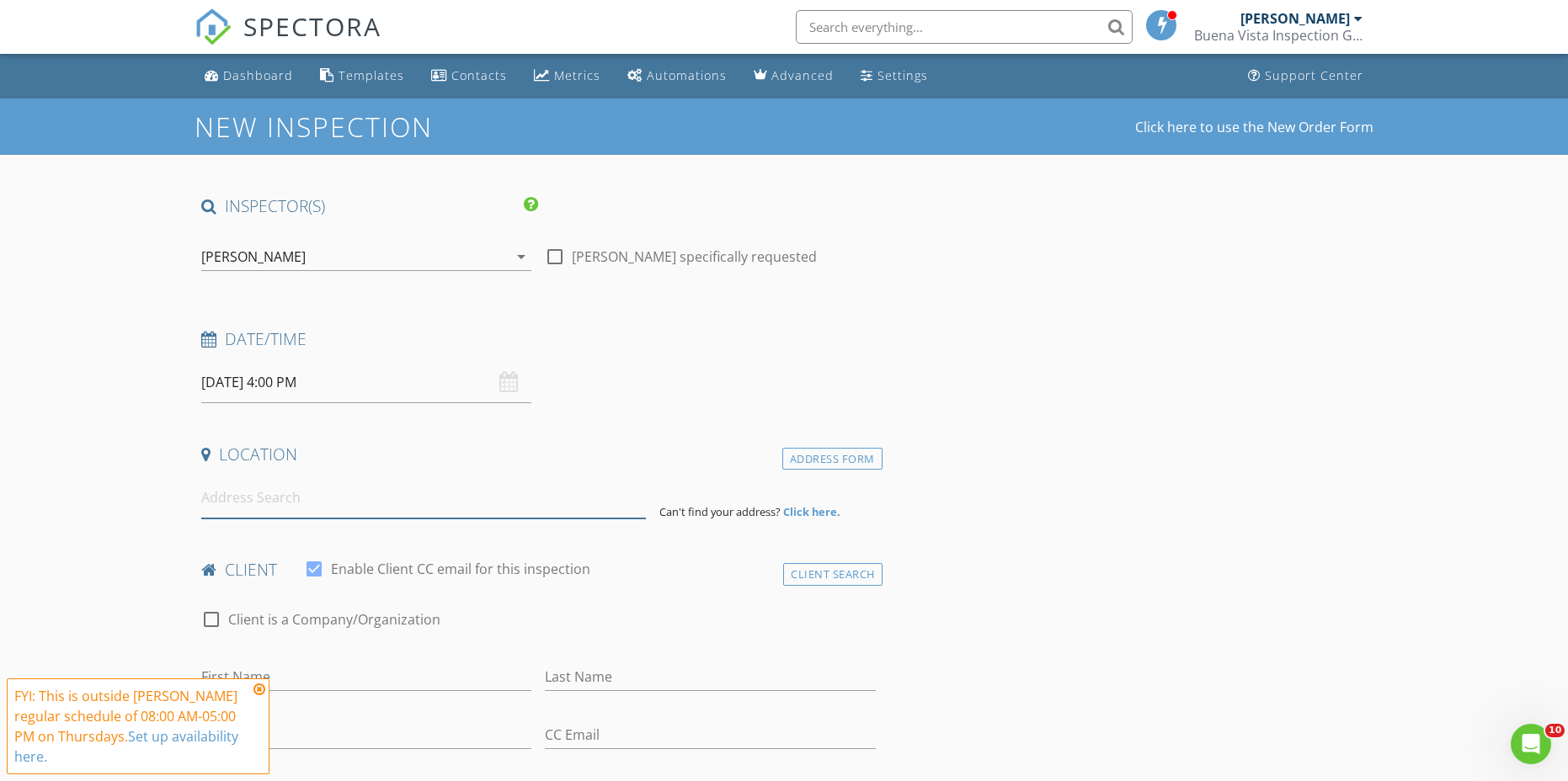
click at [303, 497] on input at bounding box center [424, 497] width 445 height 41
click at [262, 502] on input at bounding box center [424, 497] width 445 height 41
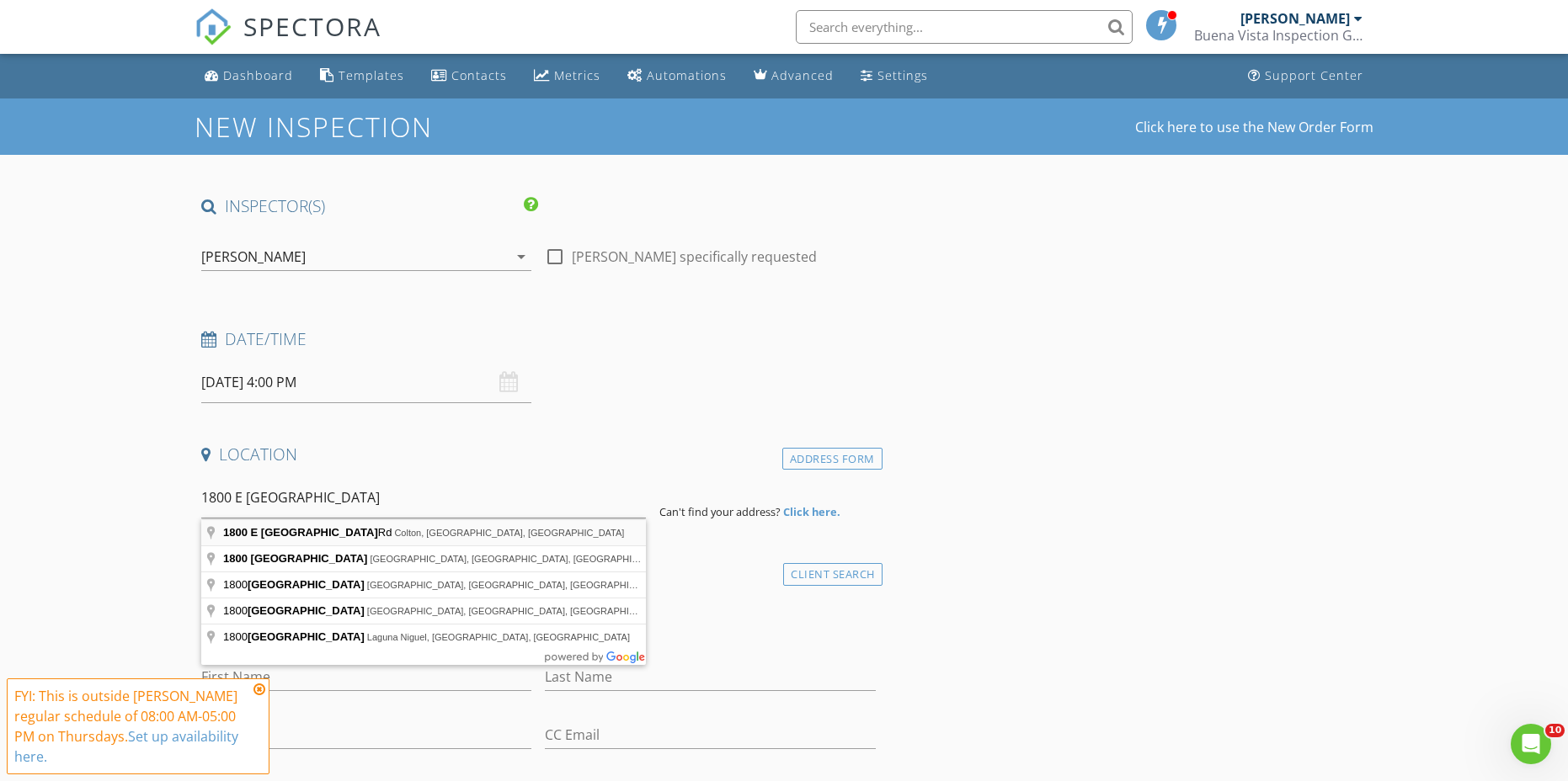
type input "1800 E Old Ranch Rd, Colton, CA, USA"
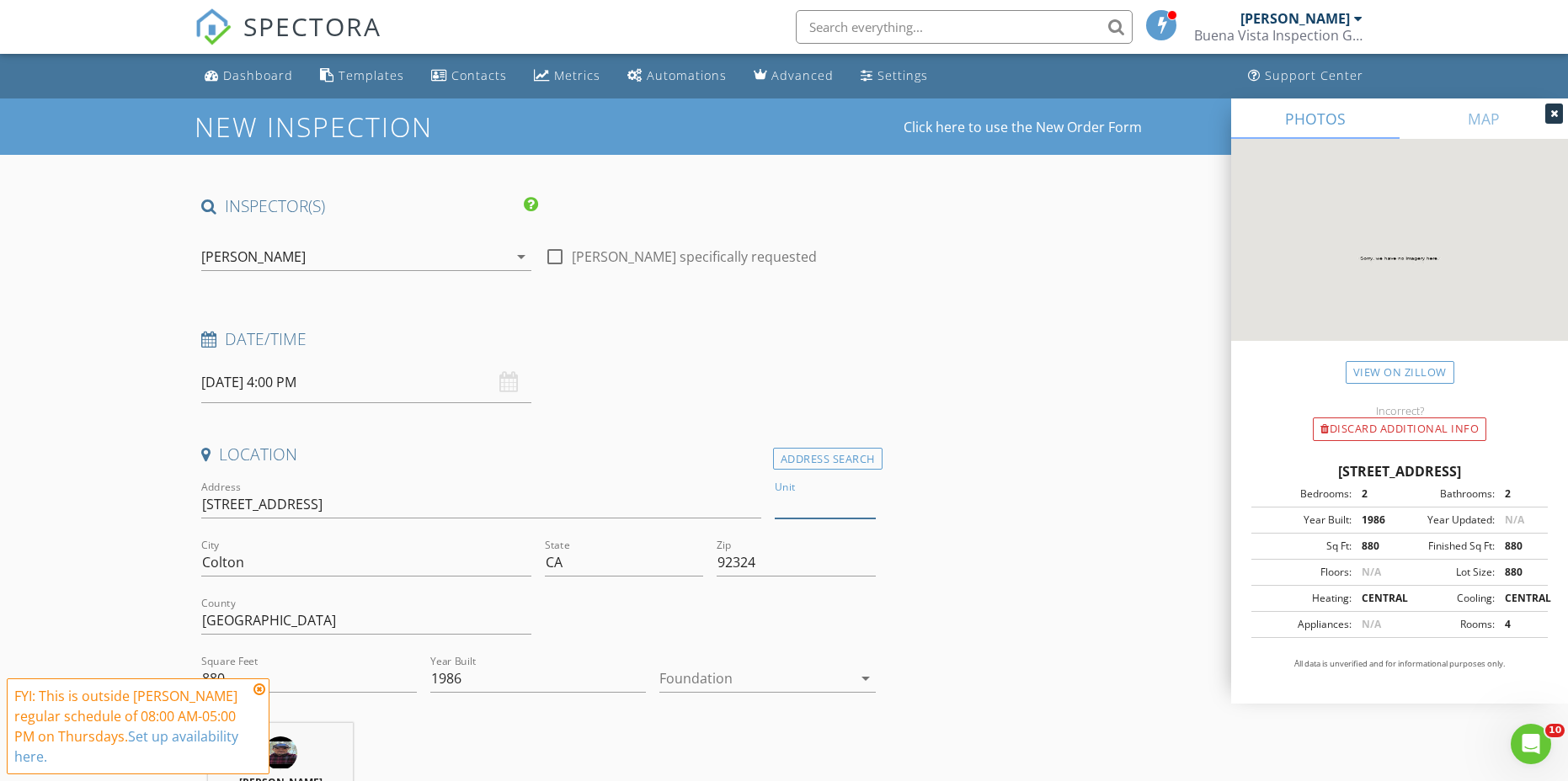
click at [791, 498] on input "Unit" at bounding box center [825, 504] width 101 height 28
type input "138"
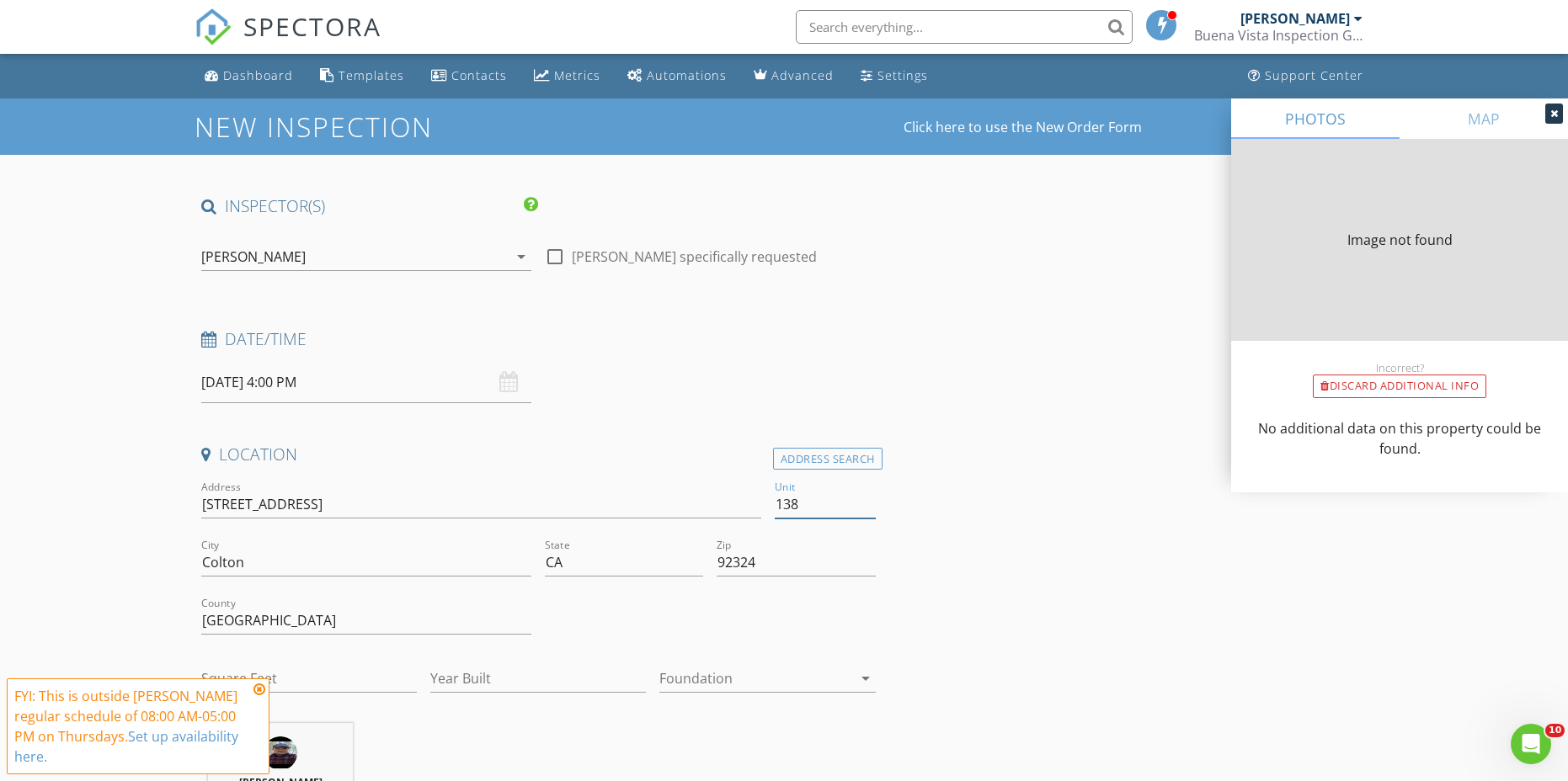
type input "880"
type input "1986"
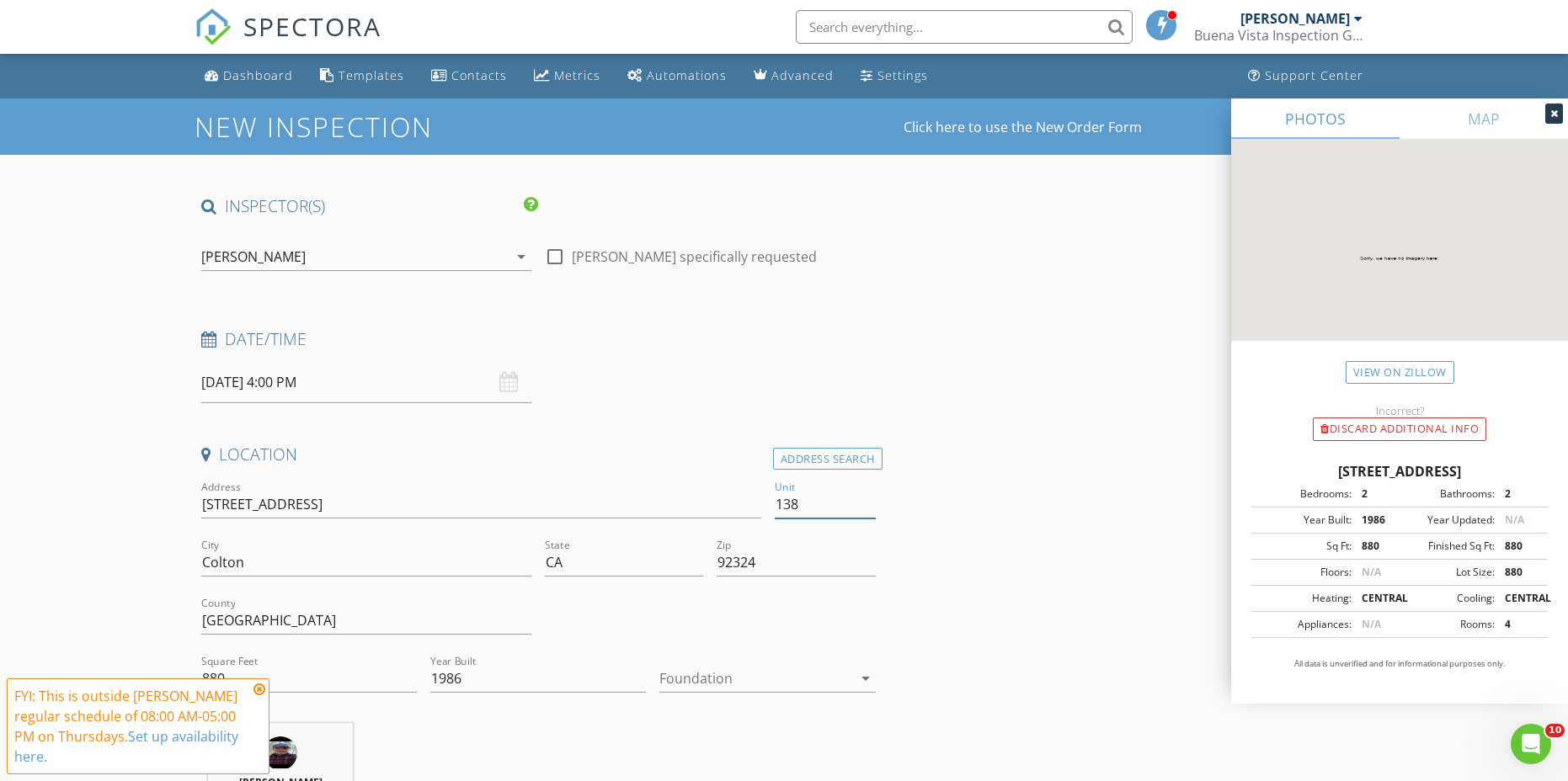
type input "138"
click at [258, 694] on icon at bounding box center [259, 689] width 12 height 14
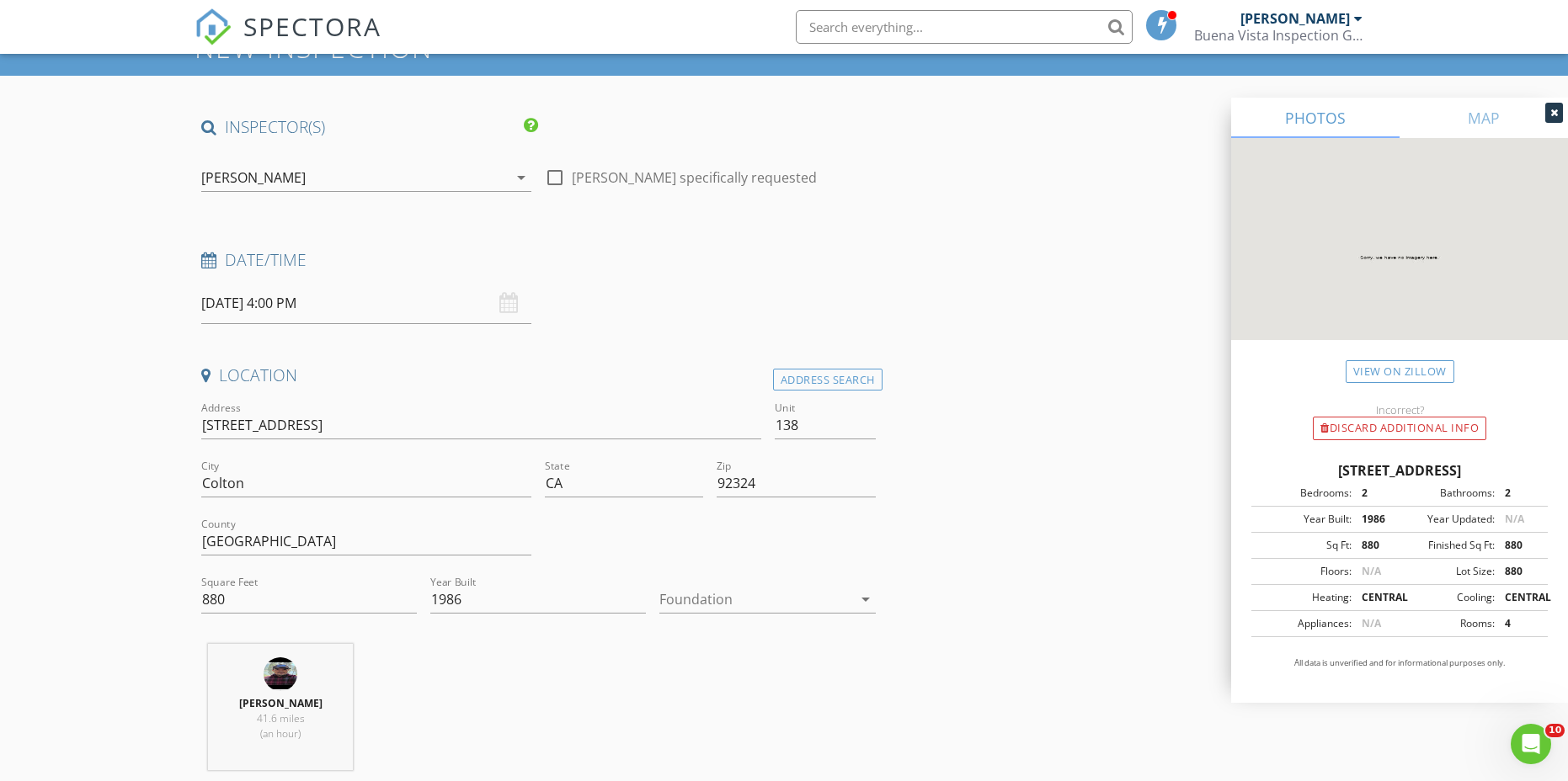
scroll to position [169, 0]
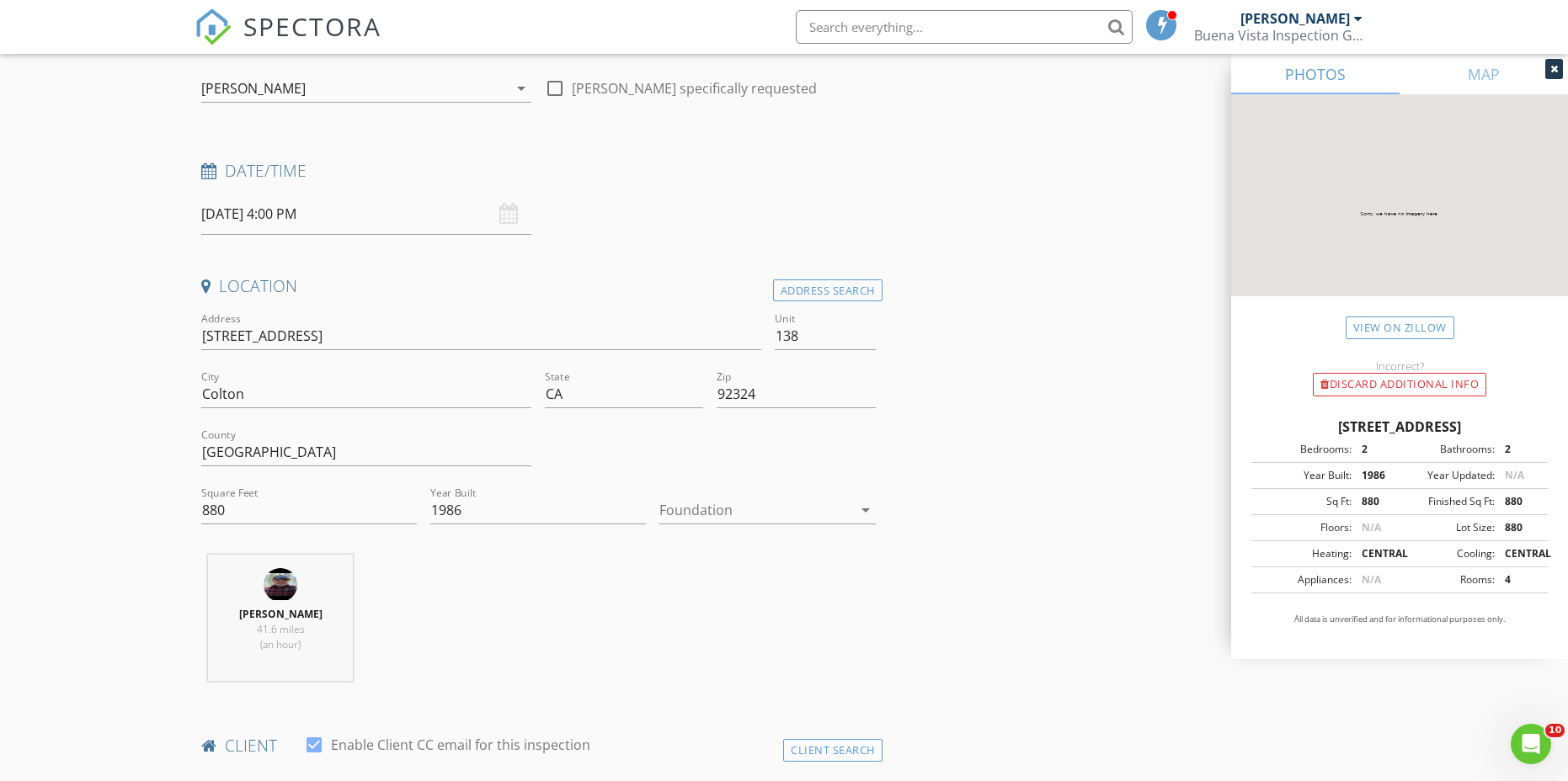
click at [860, 513] on icon "arrow_drop_down" at bounding box center [866, 510] width 20 height 20
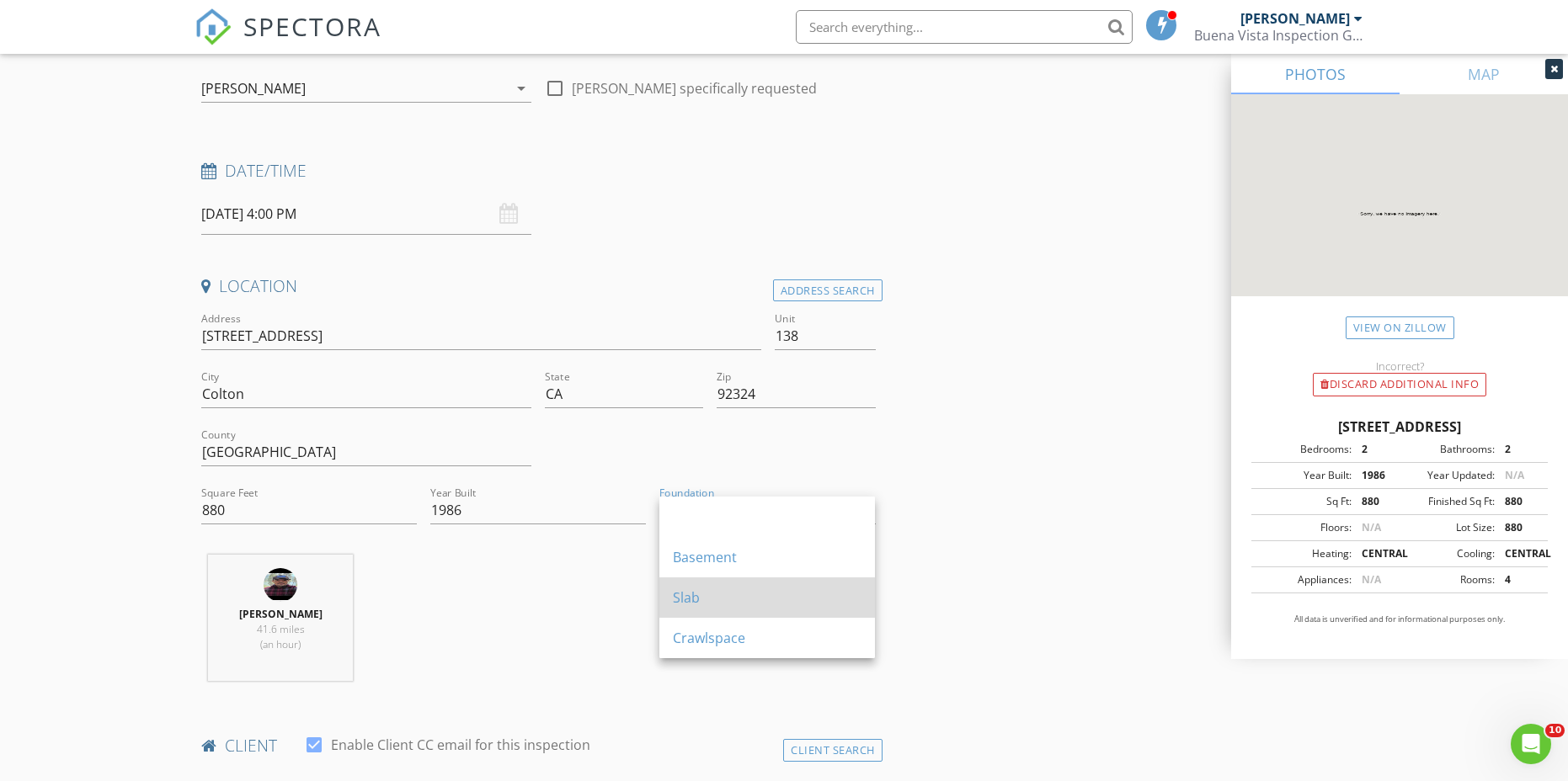
click at [757, 596] on div "Slab" at bounding box center [766, 598] width 188 height 20
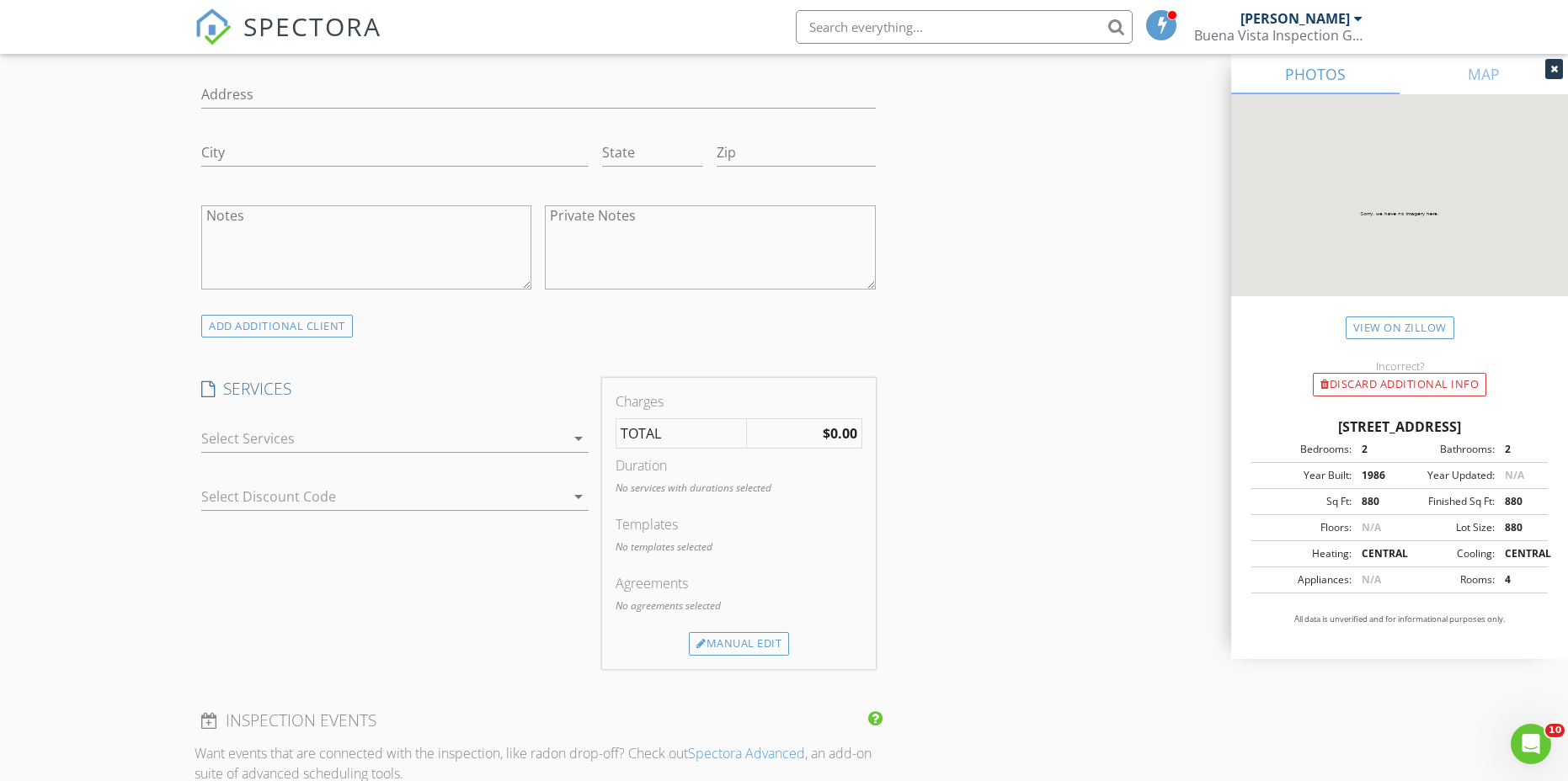
scroll to position [1262, 0]
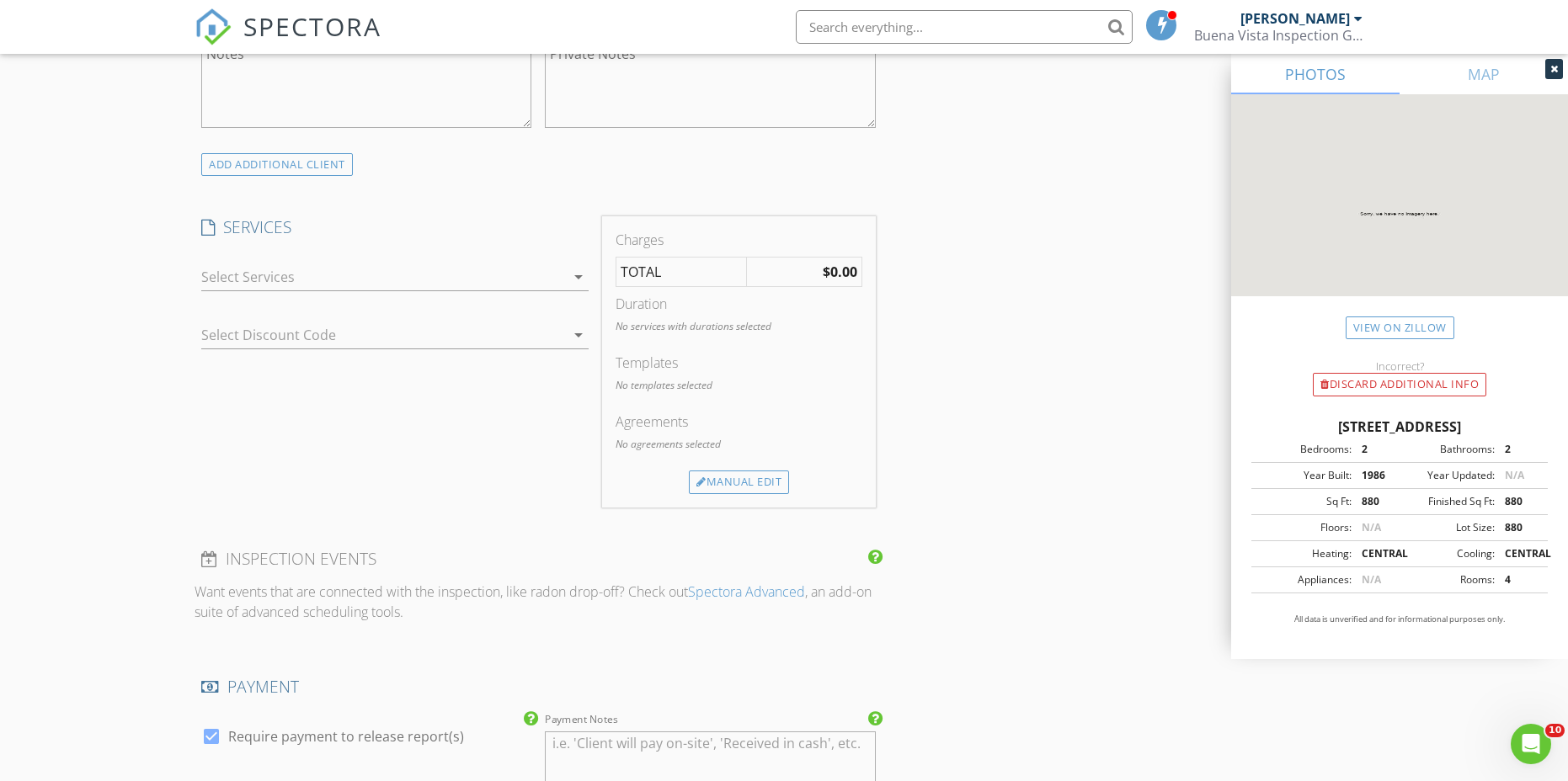
click at [577, 283] on icon "arrow_drop_down" at bounding box center [579, 277] width 20 height 20
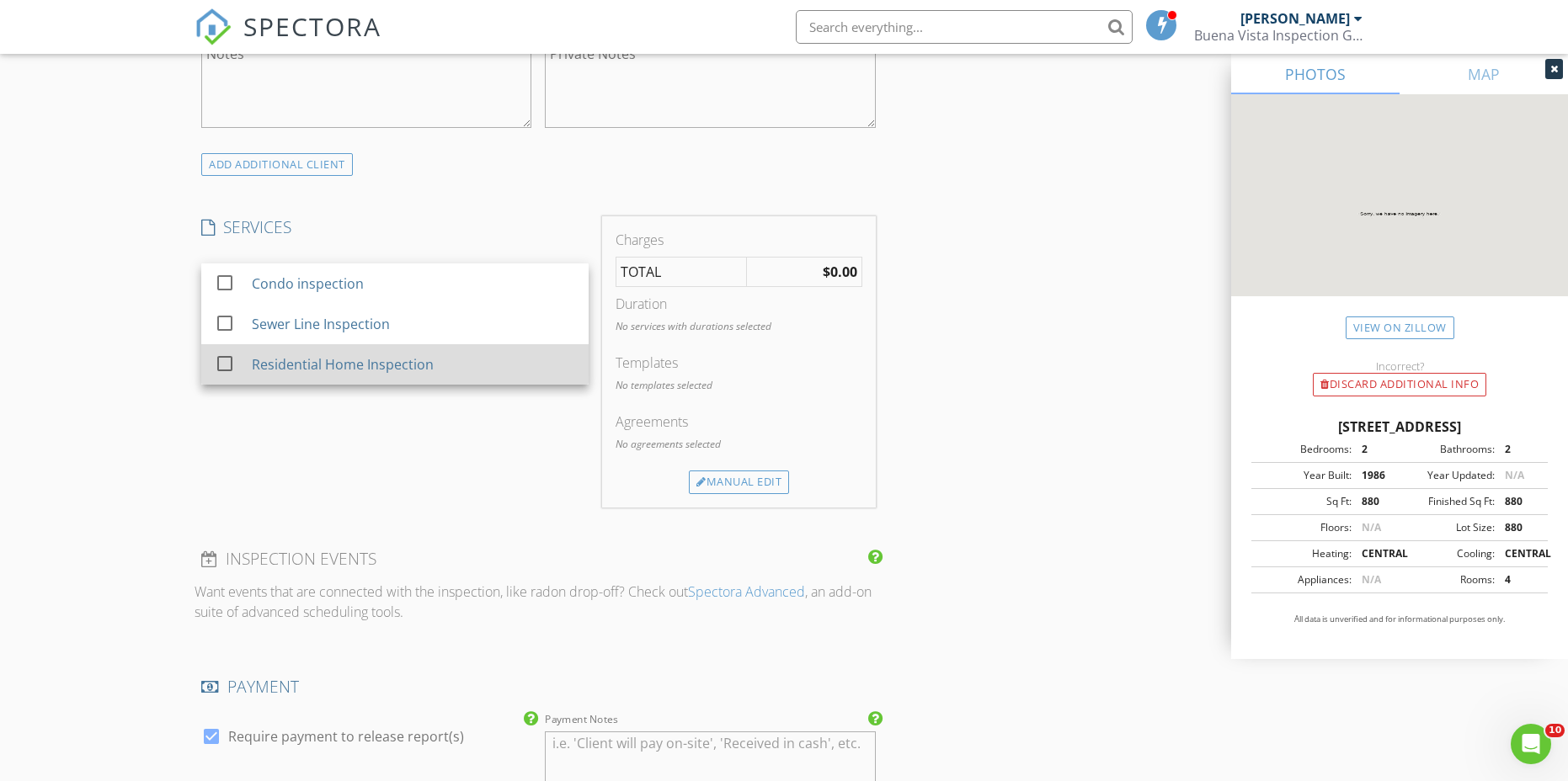
click at [221, 368] on div at bounding box center [225, 364] width 29 height 29
checkbox input "true"
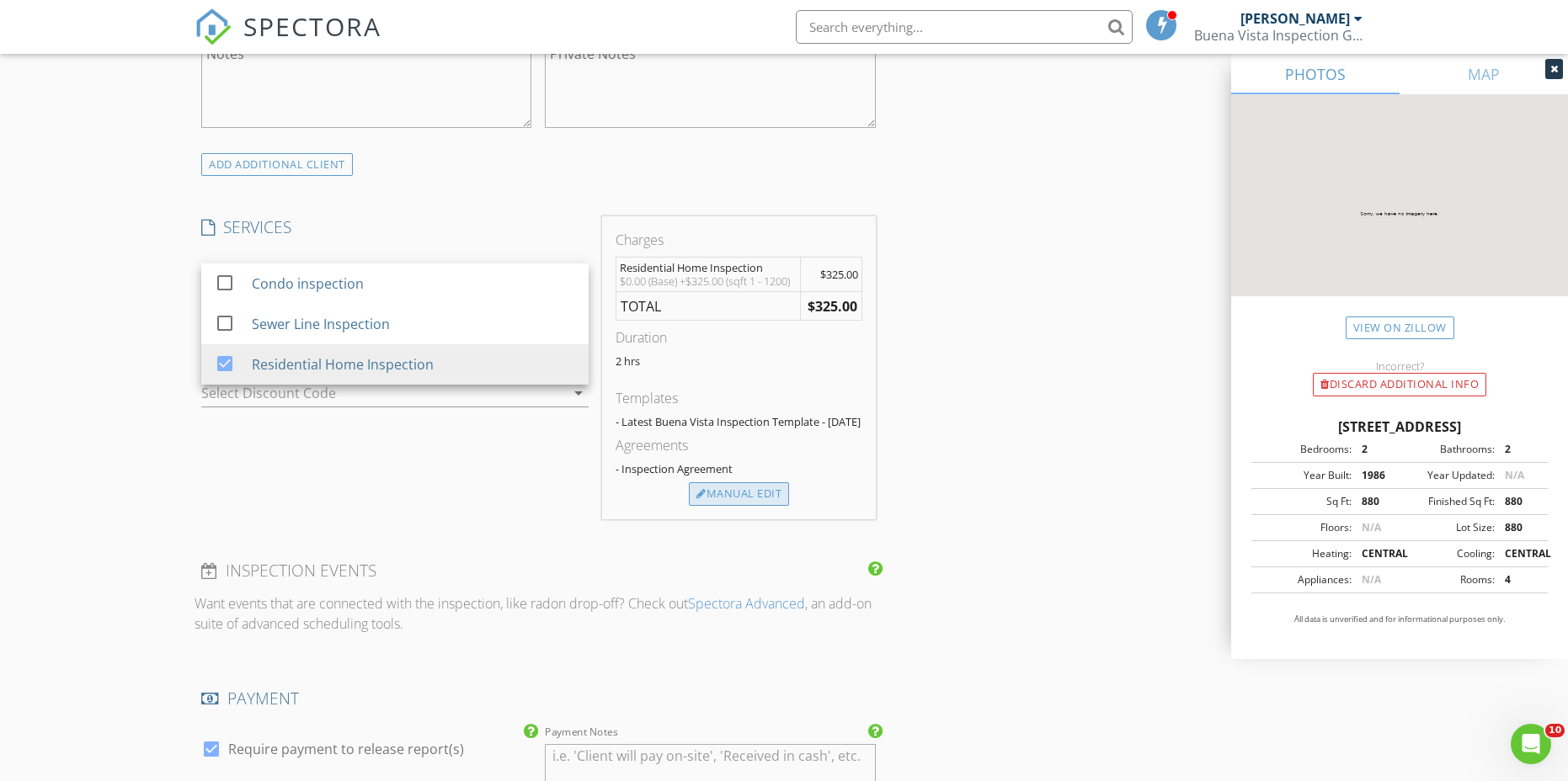
click at [743, 503] on div "Manual Edit" at bounding box center [739, 494] width 101 height 24
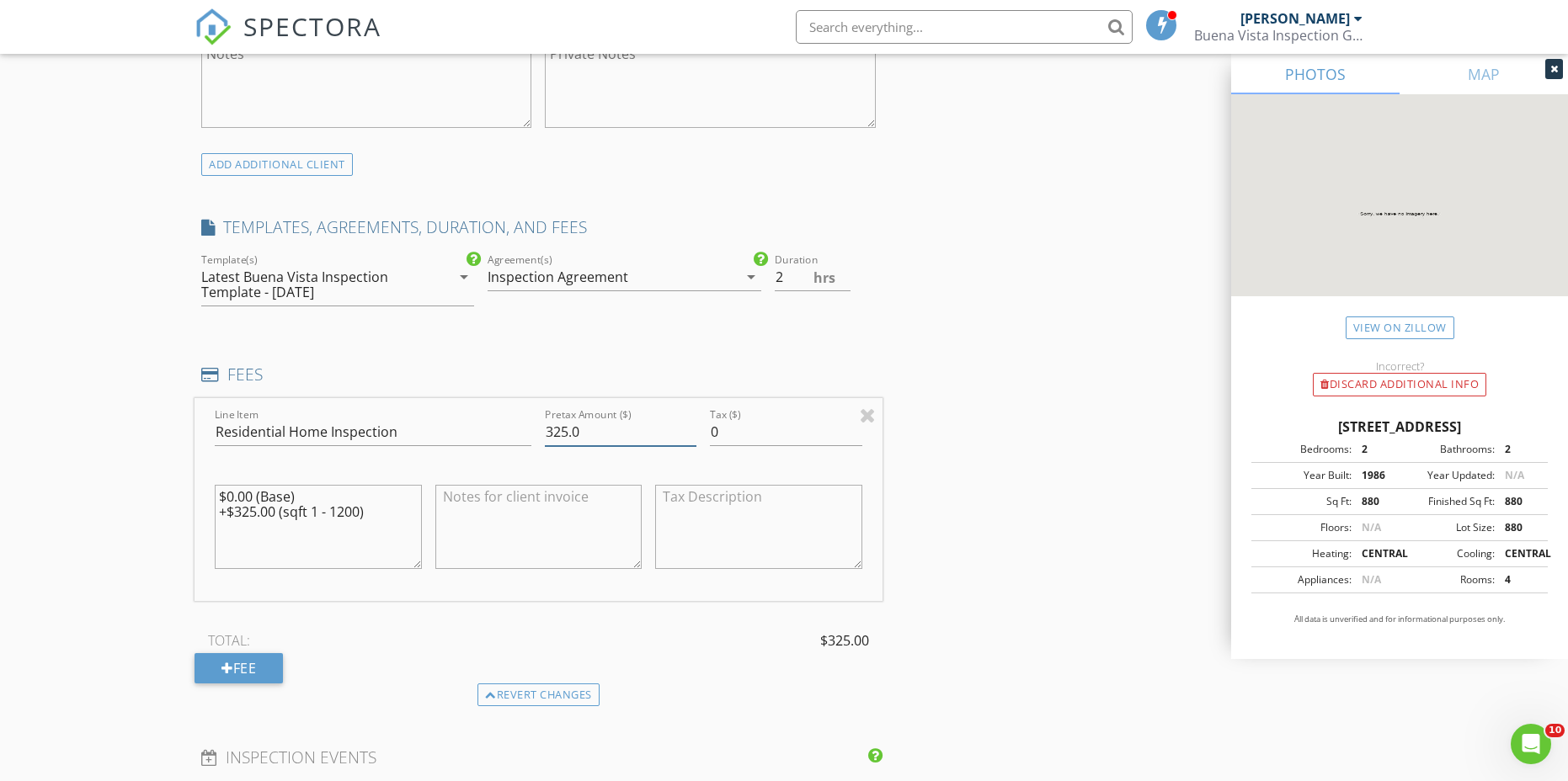
click at [552, 432] on input "325.0" at bounding box center [620, 432] width 152 height 28
type input "350.0"
click at [1023, 399] on div "INSPECTOR(S) check_box Robert Gonzalez PRIMARY Robert Gonzalez arrow_drop_down …" at bounding box center [783, 527] width 1179 height 3190
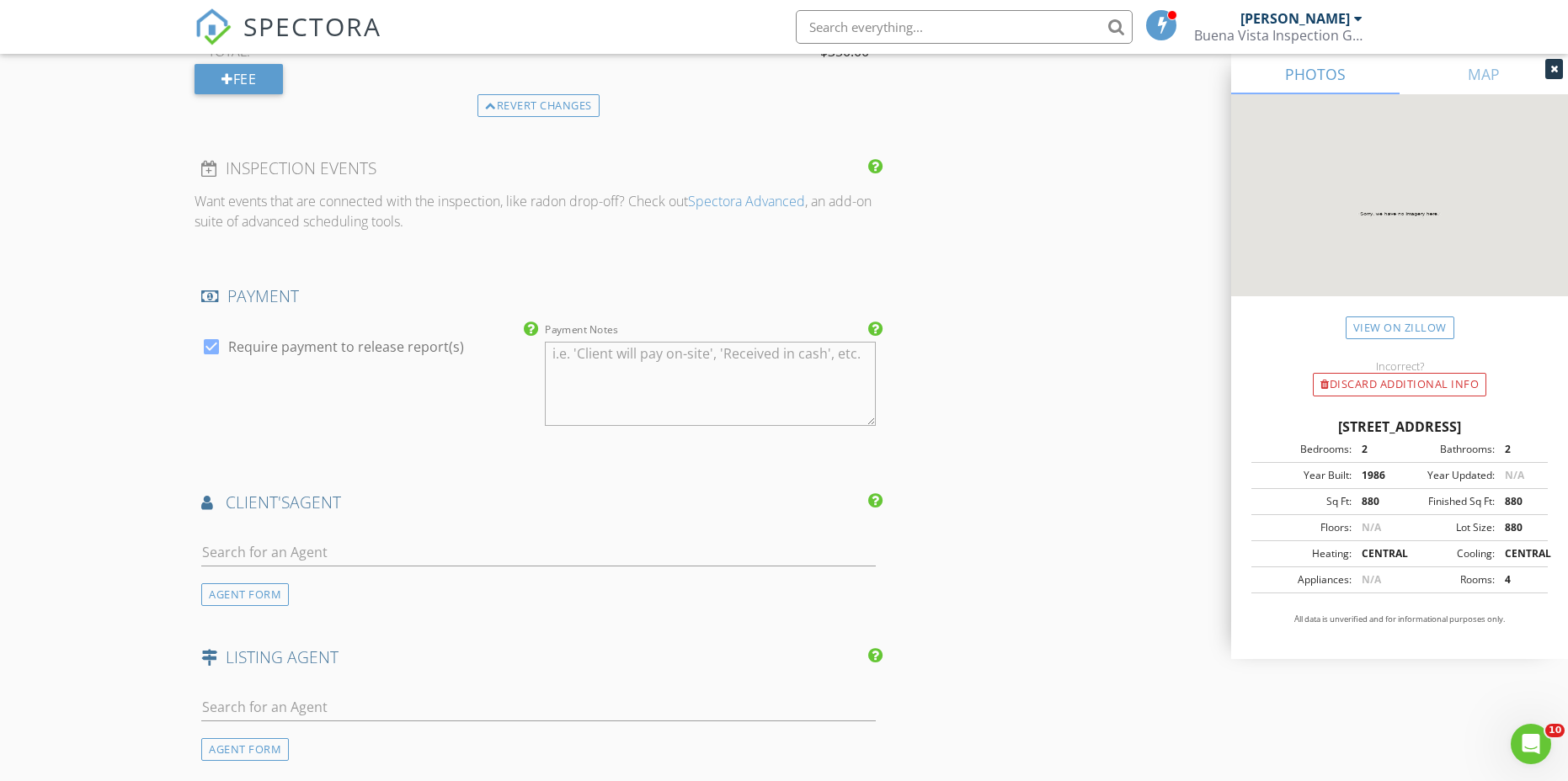
scroll to position [2019, 0]
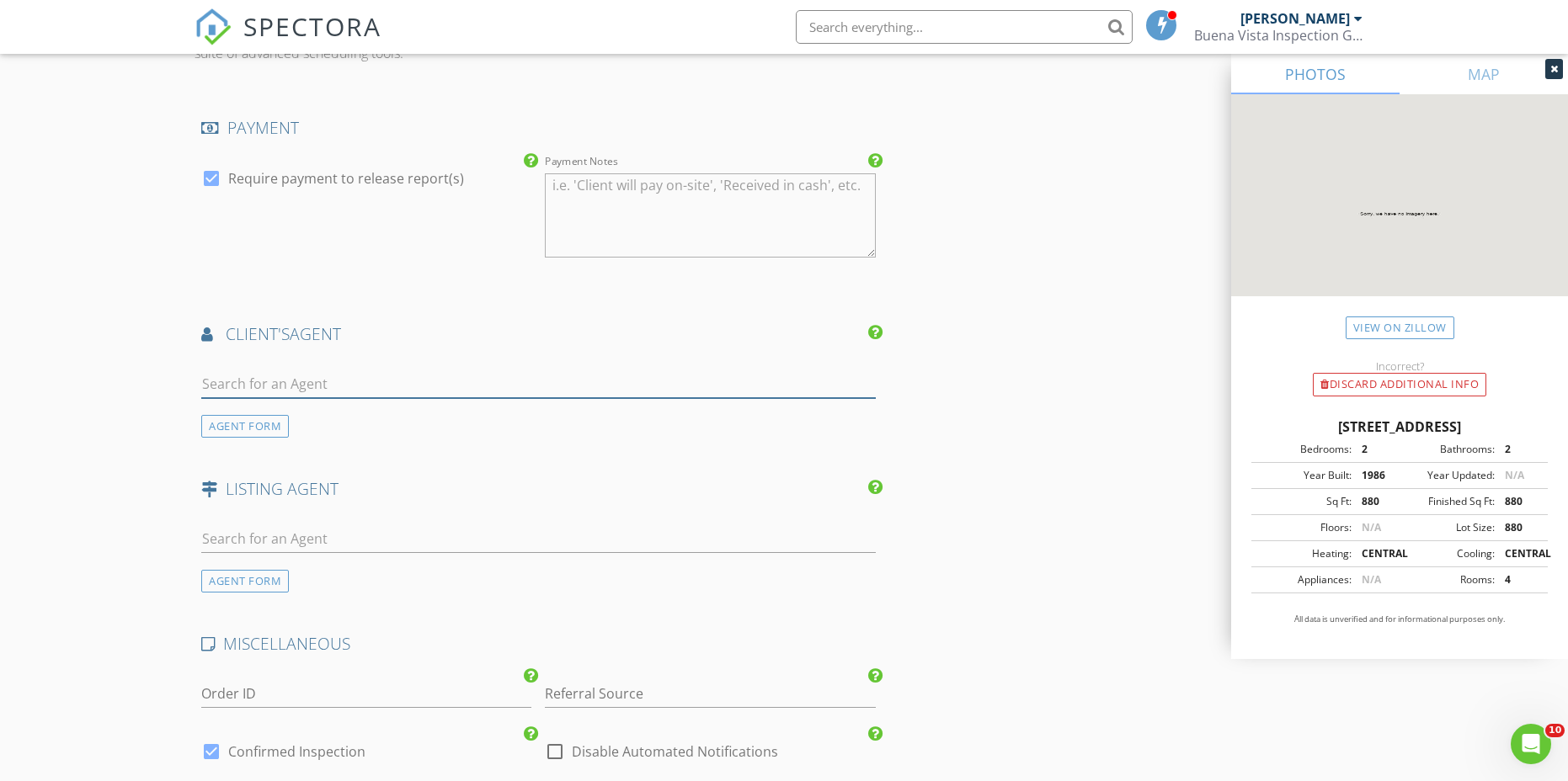
click at [306, 386] on input "text" at bounding box center [538, 384] width 674 height 28
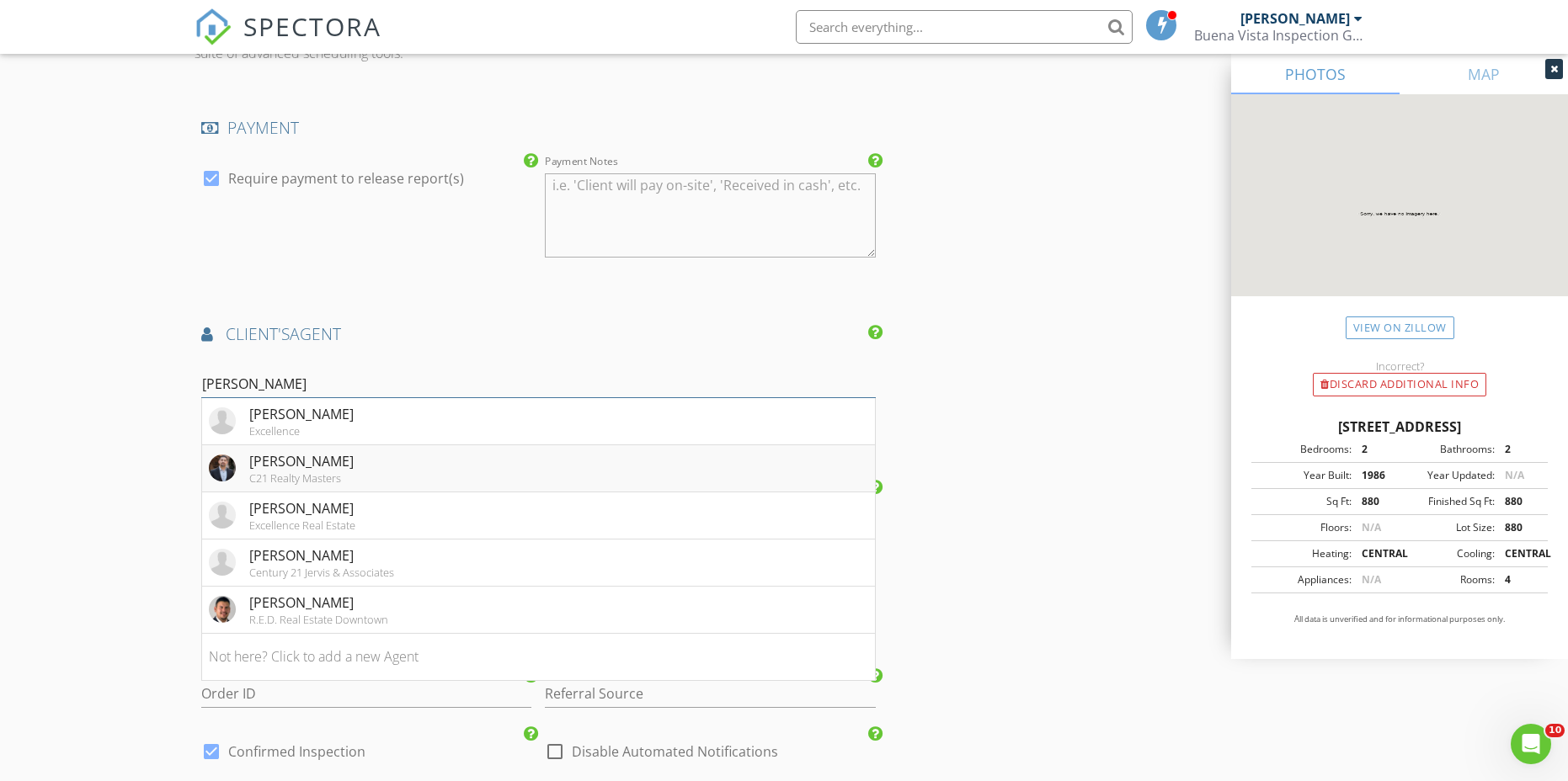
type input "eric"
click at [352, 463] on li "Eric Garcia C21 Realty Masters" at bounding box center [538, 468] width 672 height 47
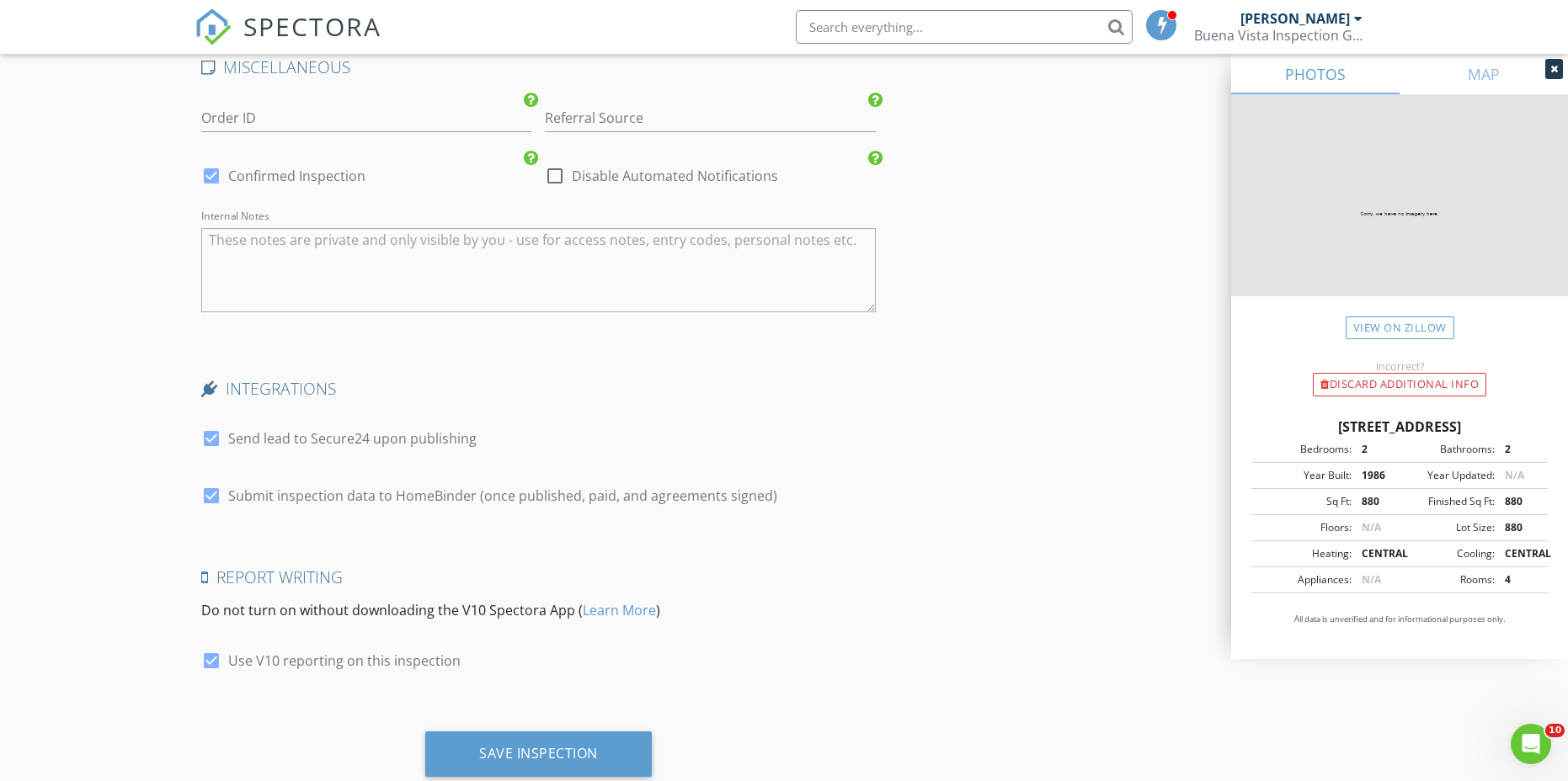
scroll to position [3028, 0]
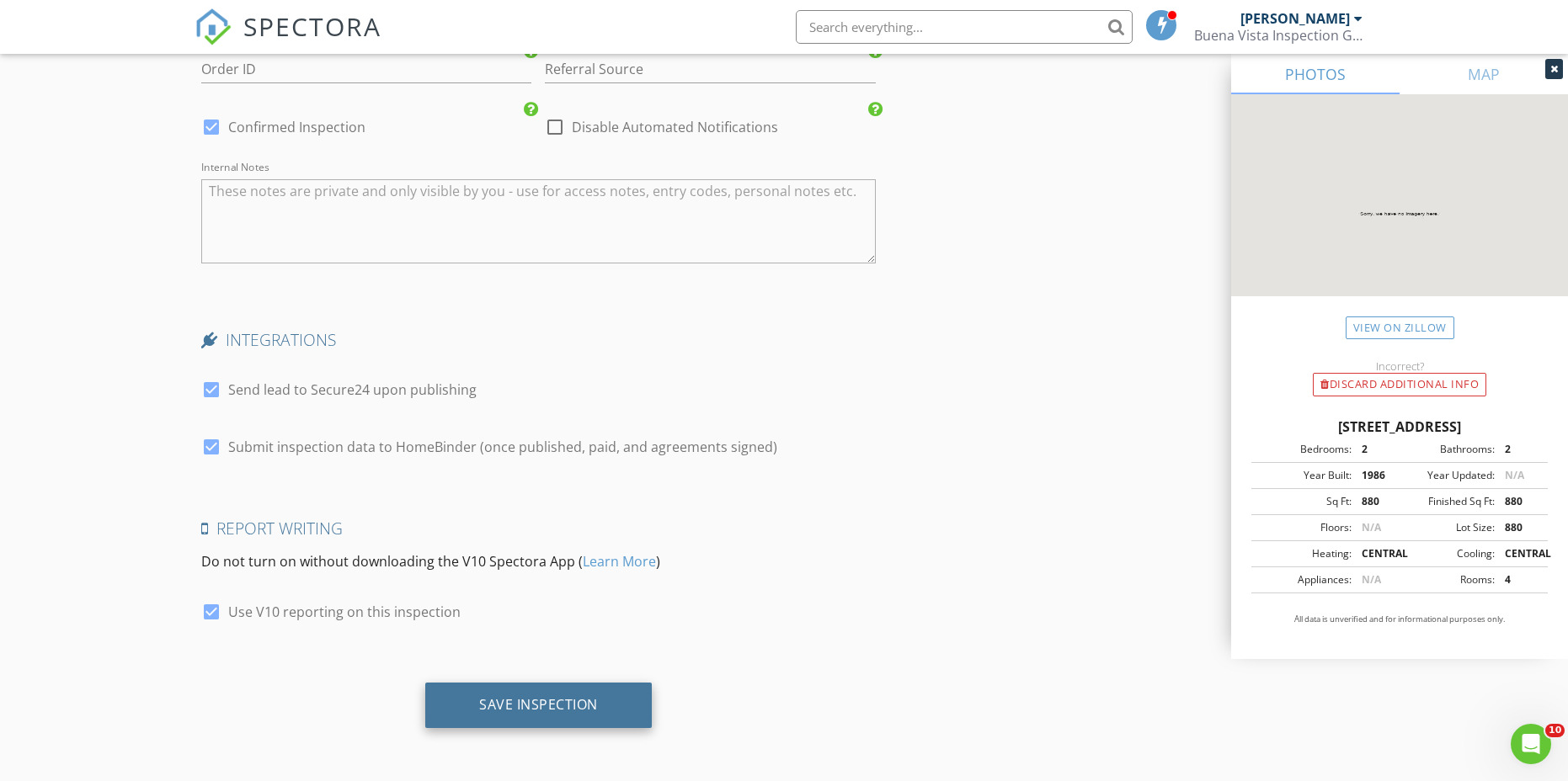
click at [541, 712] on div "Save Inspection" at bounding box center [538, 704] width 118 height 17
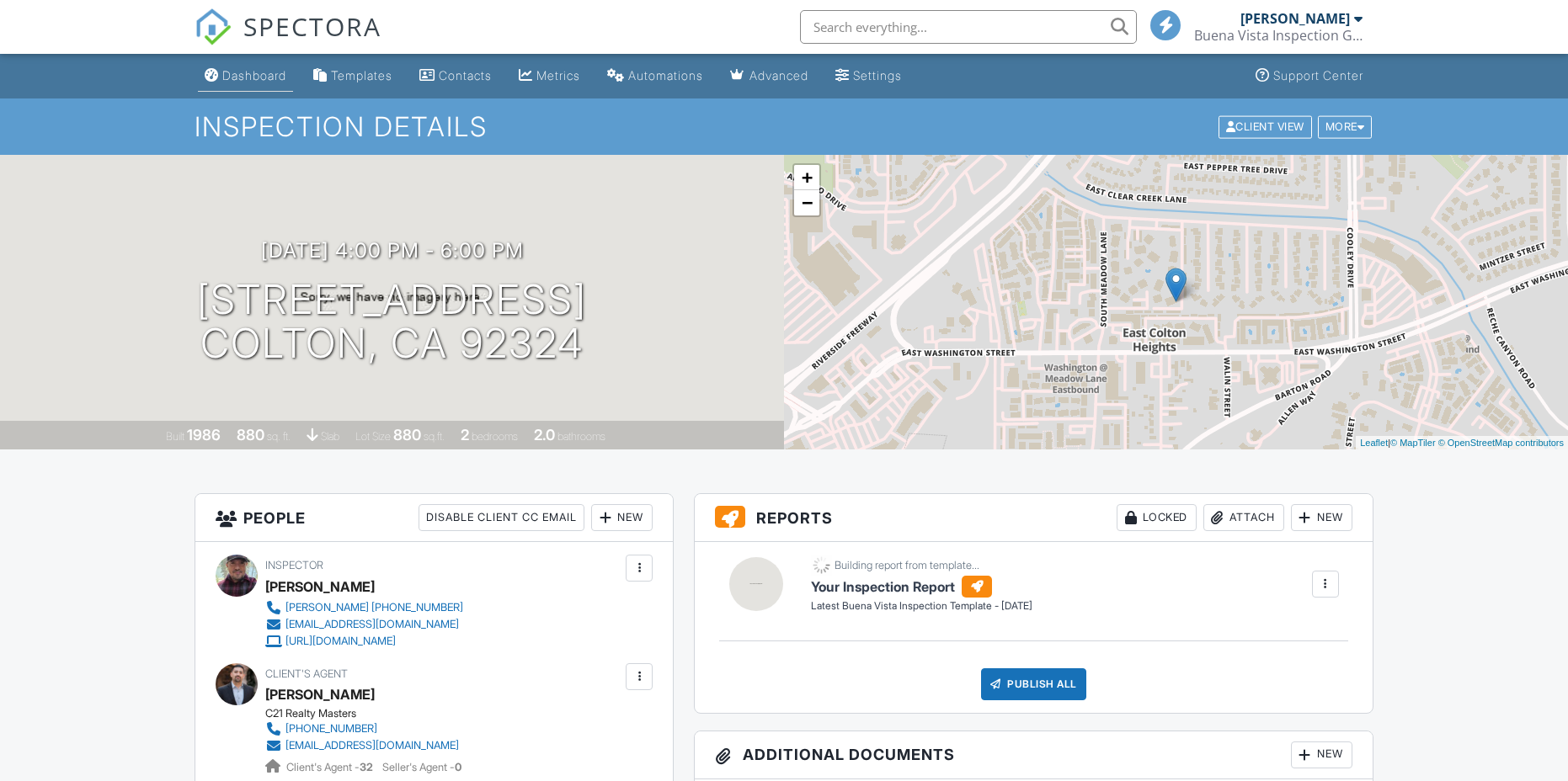
click at [273, 73] on div "Dashboard" at bounding box center [254, 75] width 64 height 14
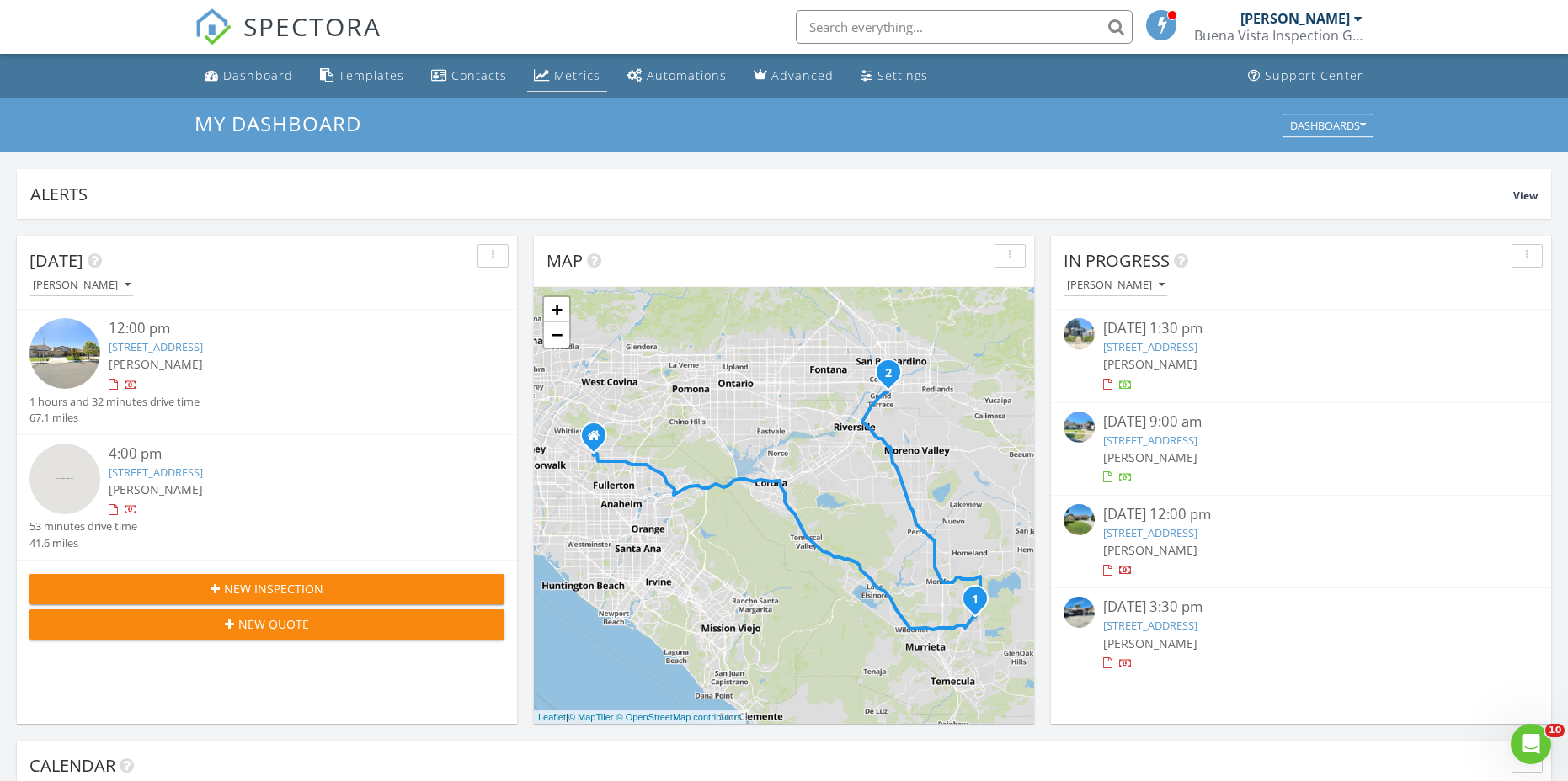
click at [574, 71] on div "Metrics" at bounding box center [577, 75] width 46 height 16
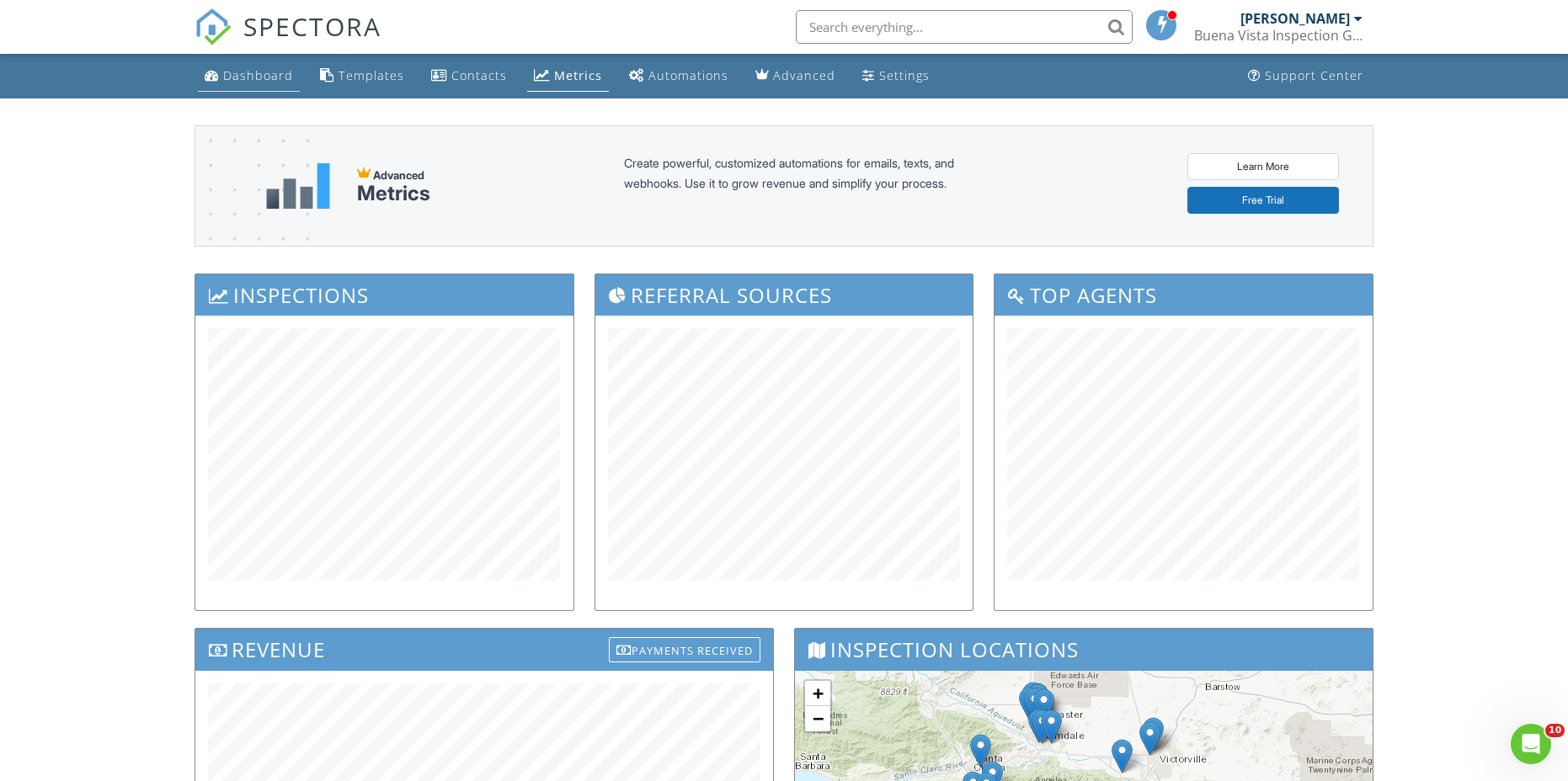
click at [265, 78] on div "Dashboard" at bounding box center [258, 75] width 70 height 16
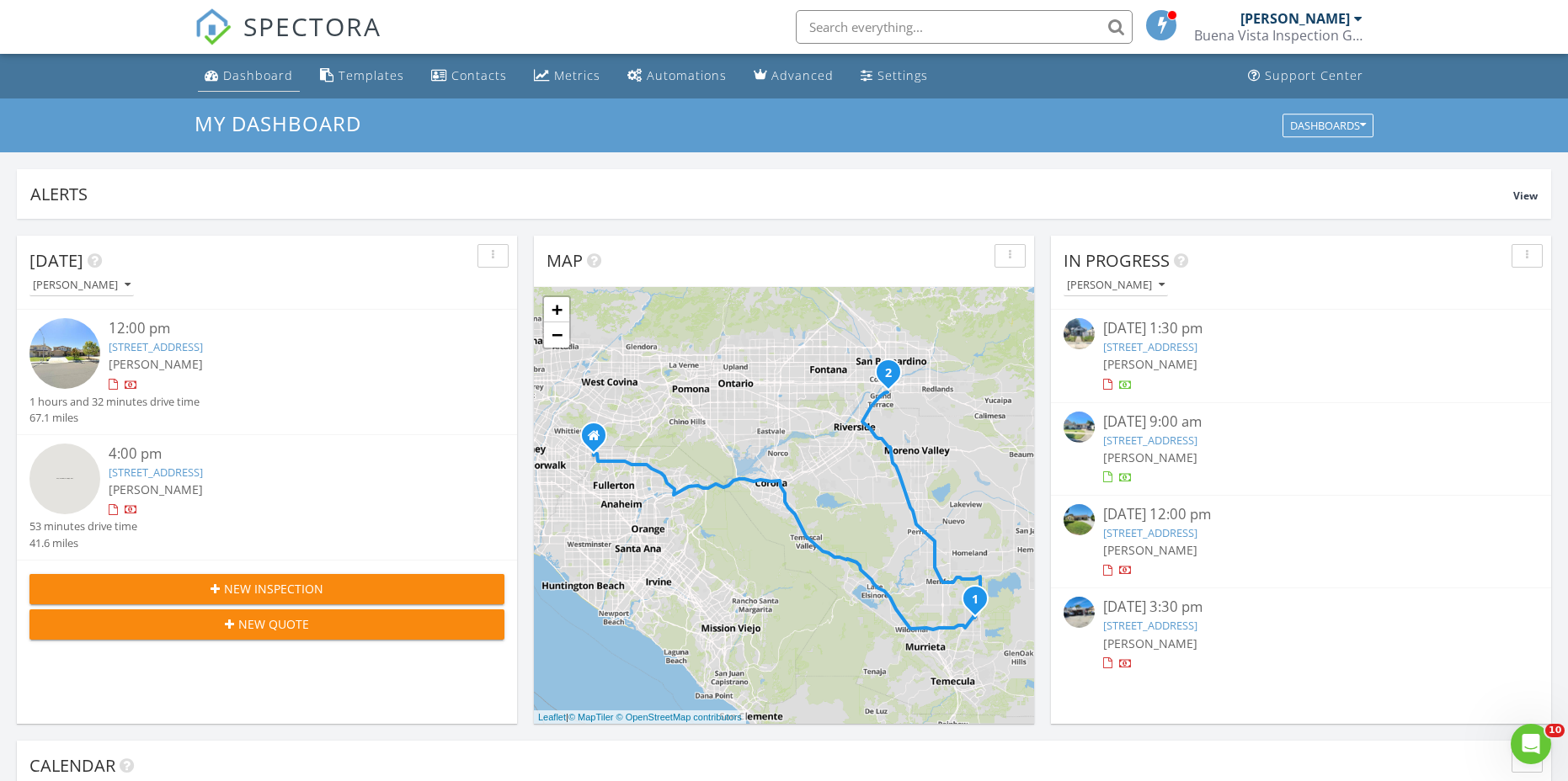
click at [251, 79] on div "Dashboard" at bounding box center [258, 75] width 70 height 16
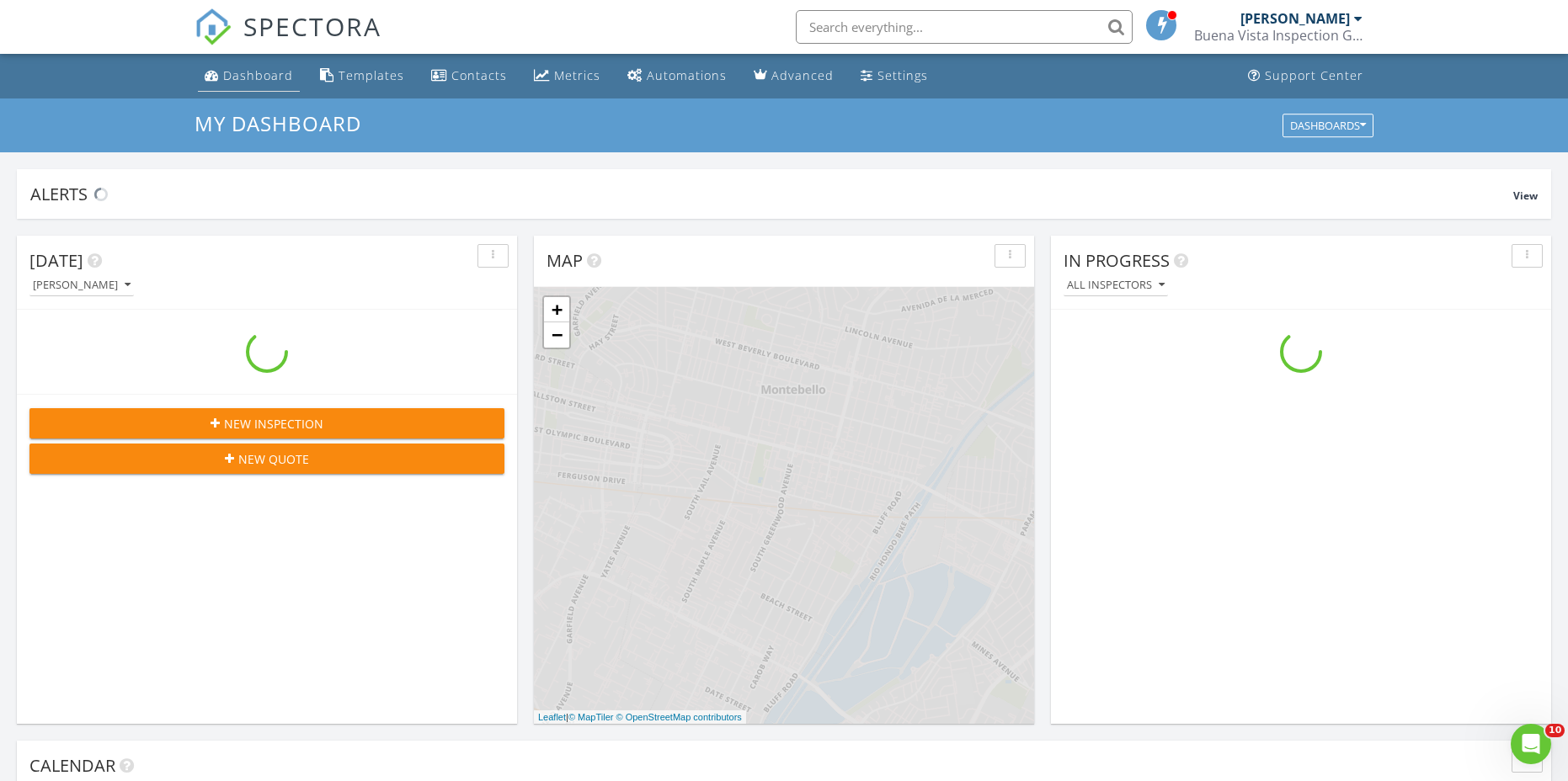
scroll to position [1558, 1594]
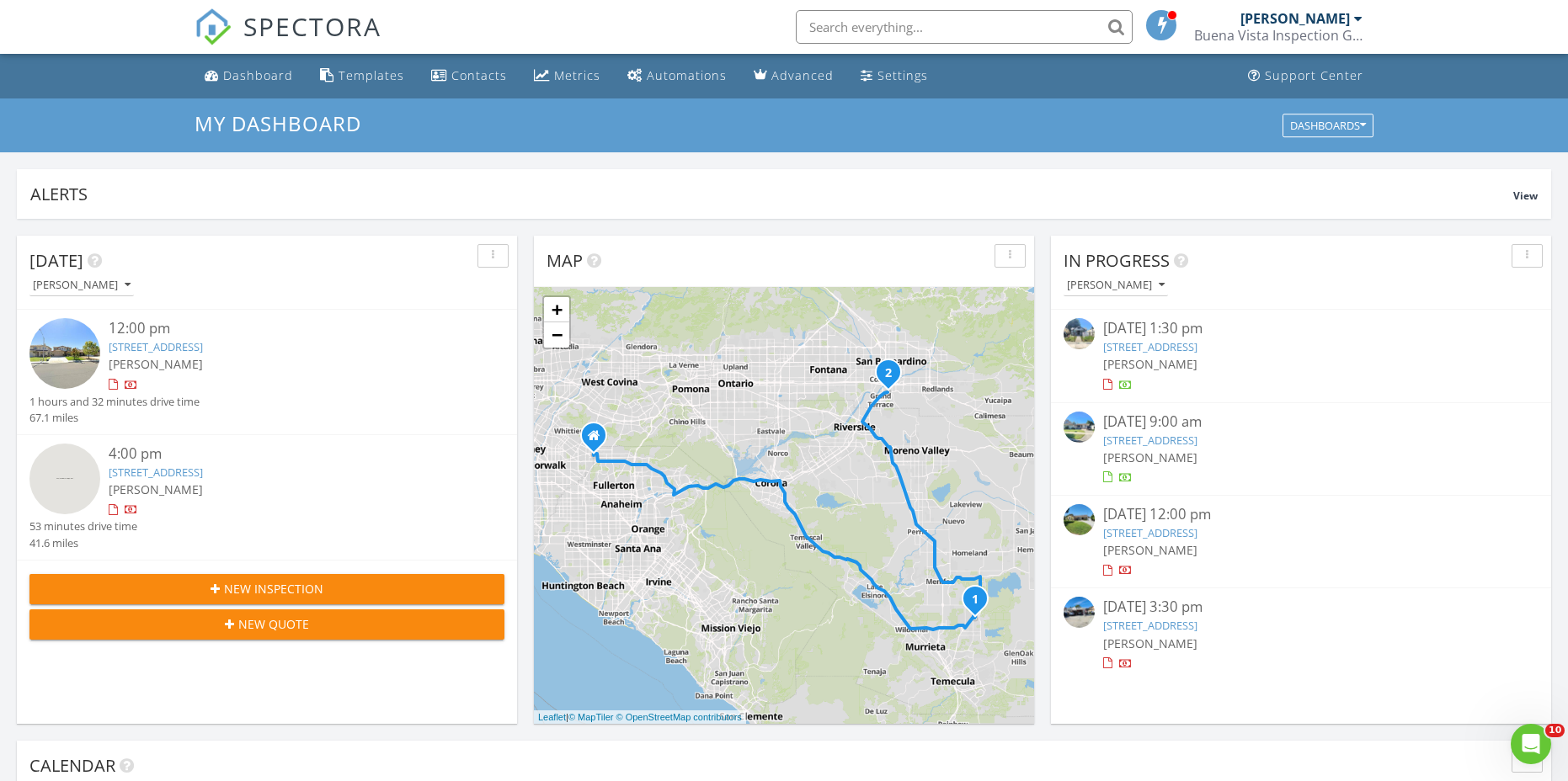
click at [857, 23] on input "text" at bounding box center [964, 27] width 337 height 34
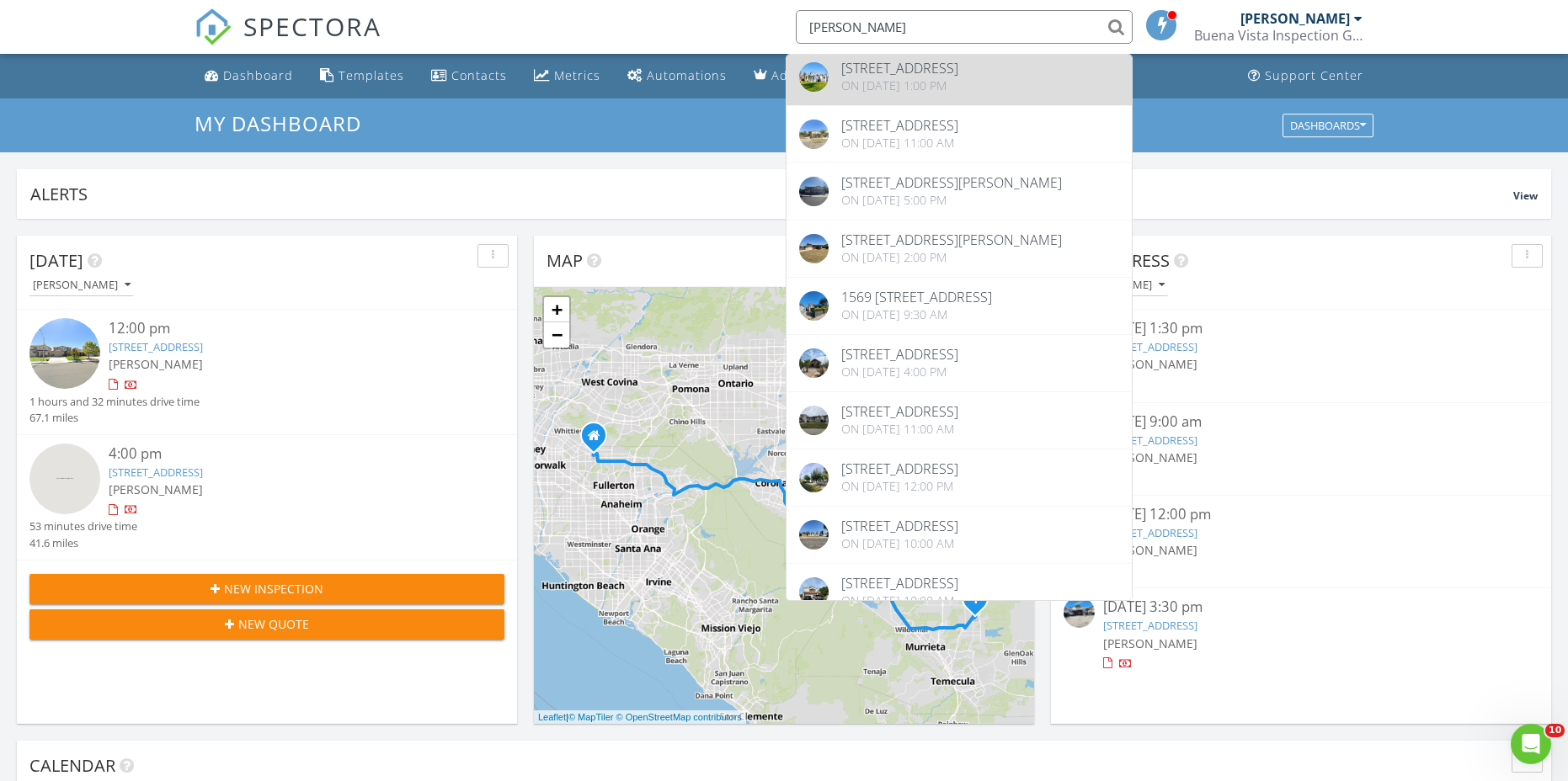
scroll to position [0, 0]
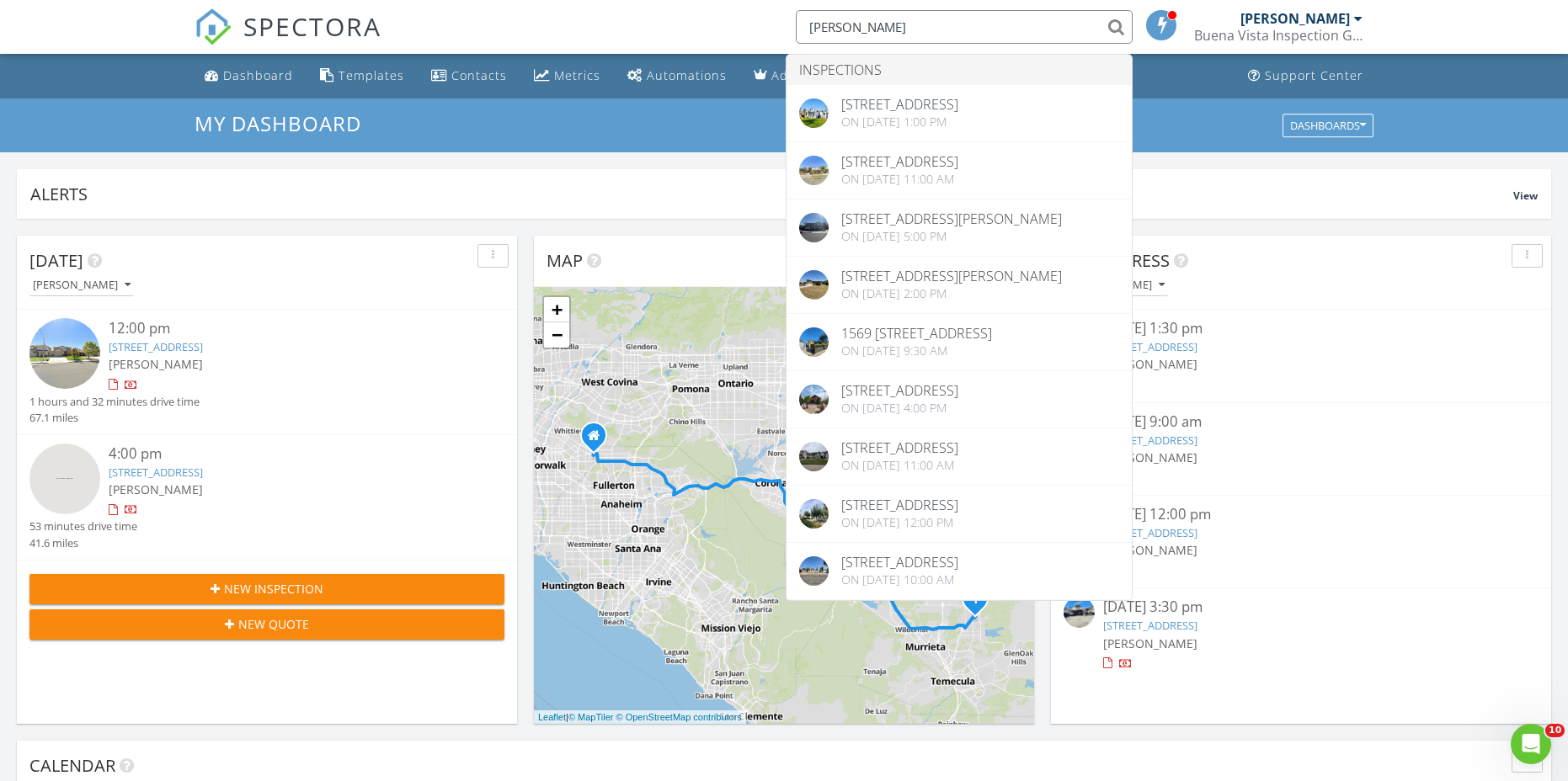
click at [873, 20] on input "edwin" at bounding box center [964, 27] width 337 height 34
type input "e"
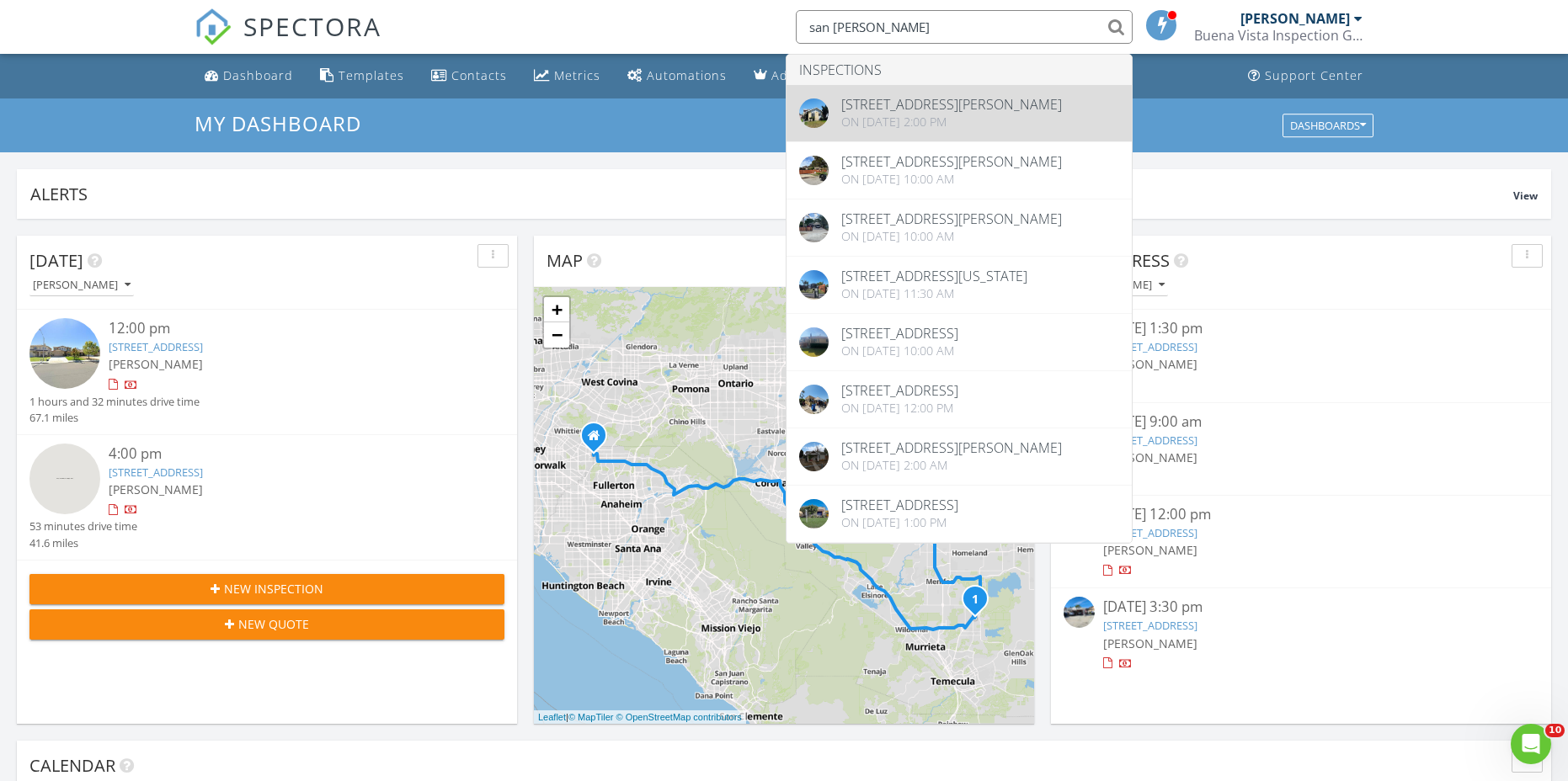
type input "san pedro"
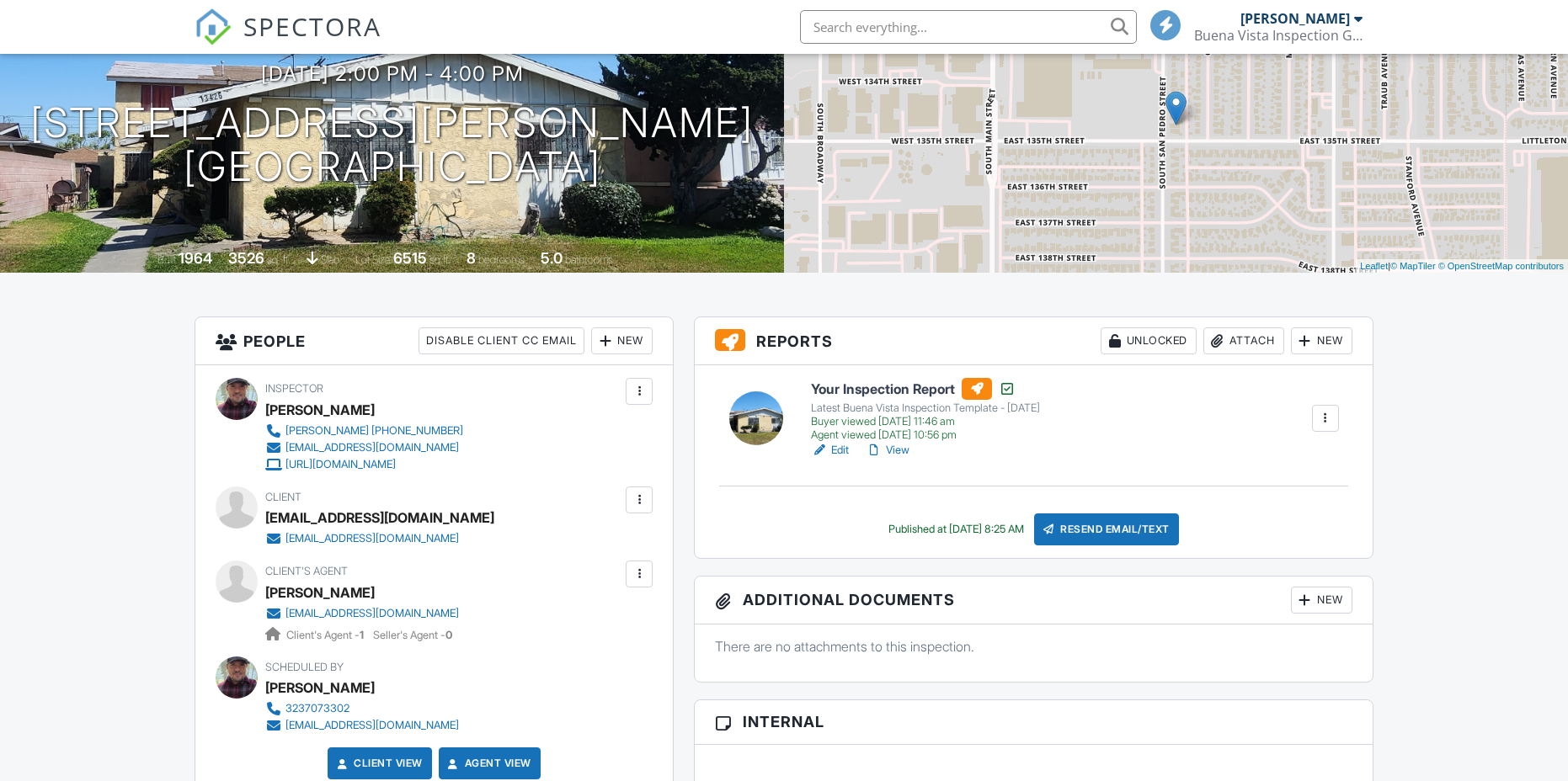
scroll to position [84, 0]
